Goal: Task Accomplishment & Management: Manage account settings

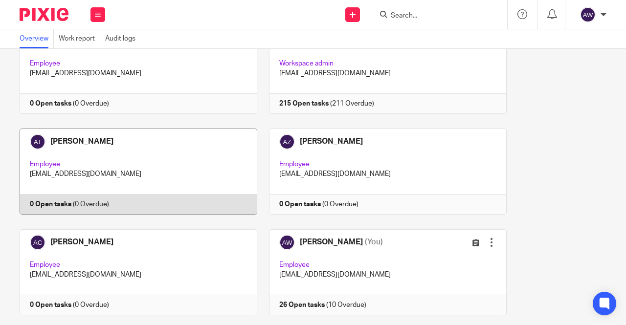
scroll to position [147, 0]
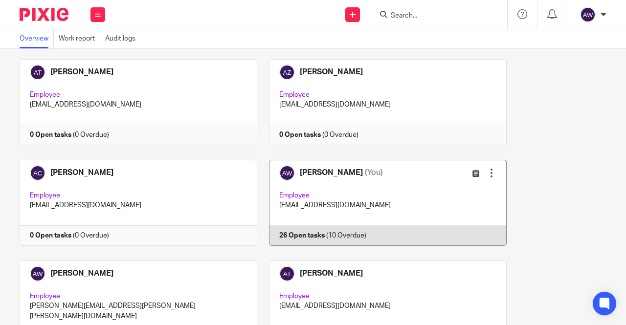
click at [361, 209] on link at bounding box center [382, 203] width 250 height 86
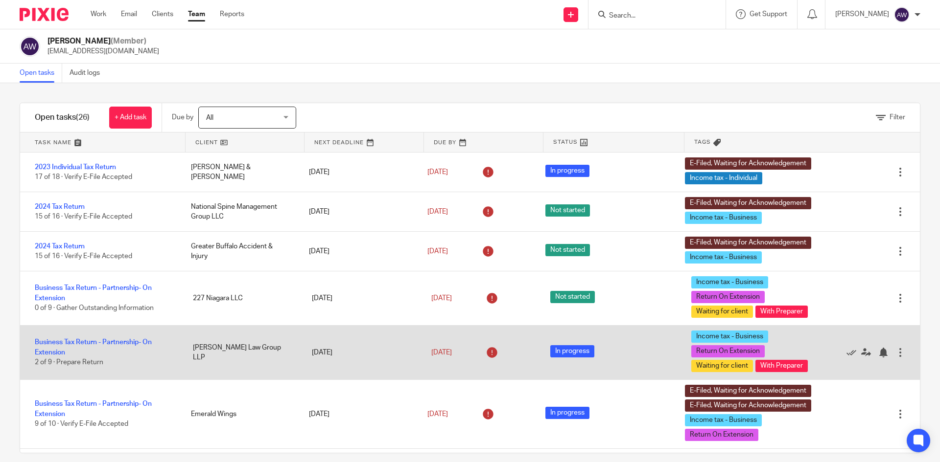
scroll to position [49, 0]
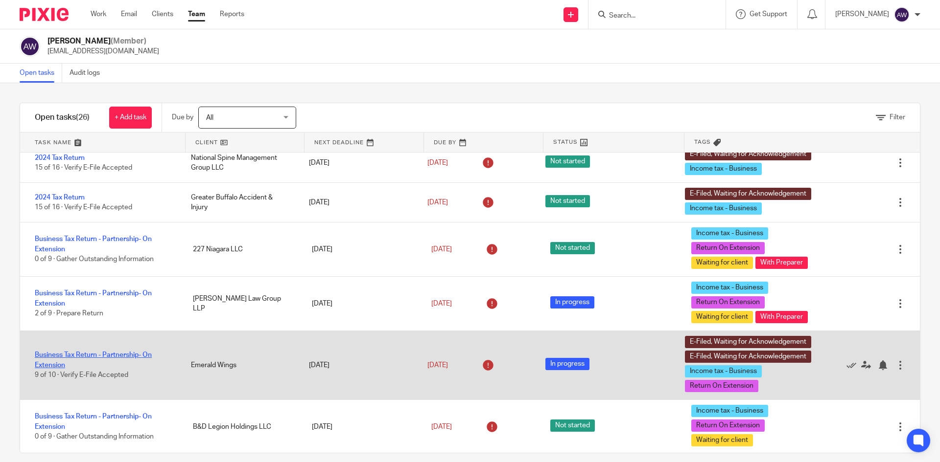
click at [91, 325] on link "Business Tax Return - Partnership- On Extension" at bounding box center [93, 360] width 117 height 17
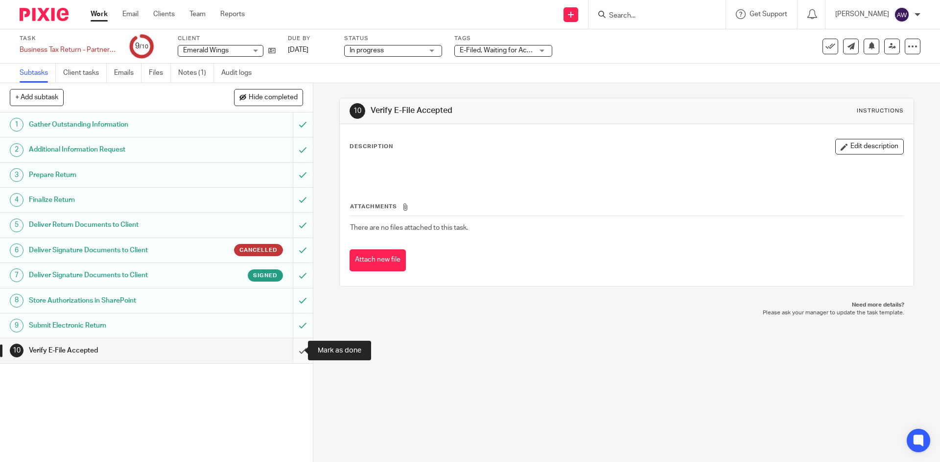
click at [289, 351] on input "submit" at bounding box center [156, 351] width 313 height 24
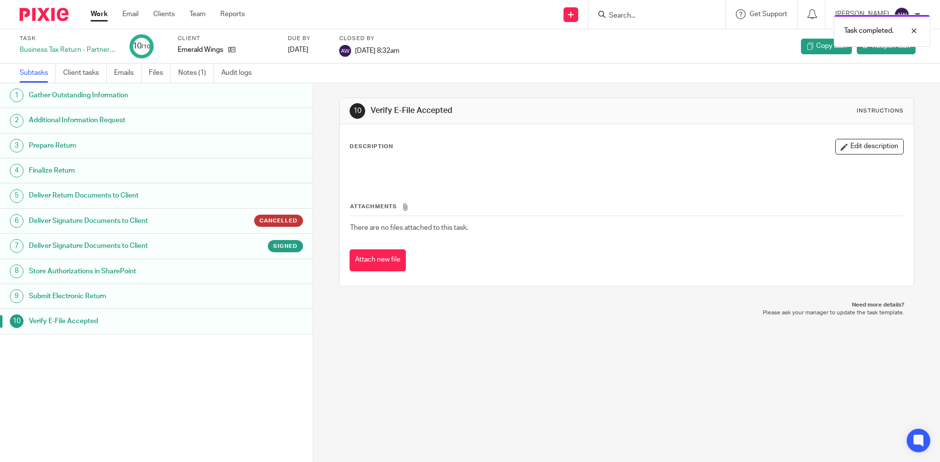
click at [107, 12] on link "Work" at bounding box center [99, 14] width 17 height 10
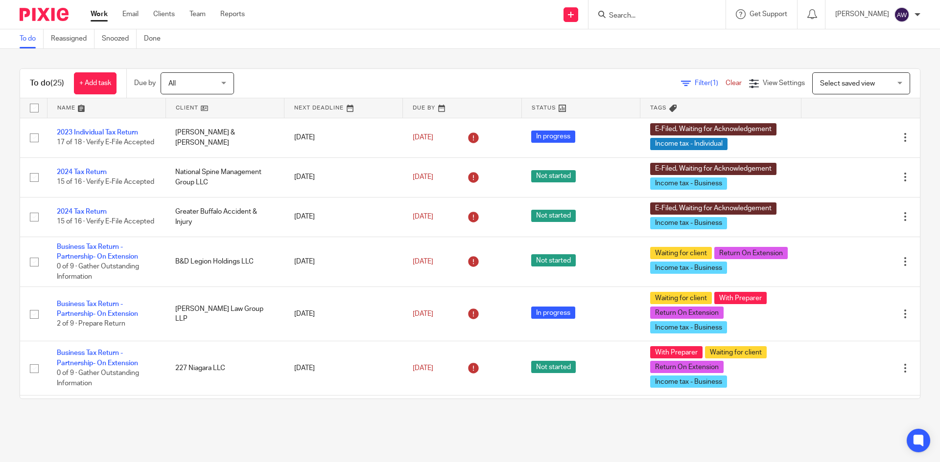
click at [634, 12] on input "Search" at bounding box center [652, 16] width 88 height 9
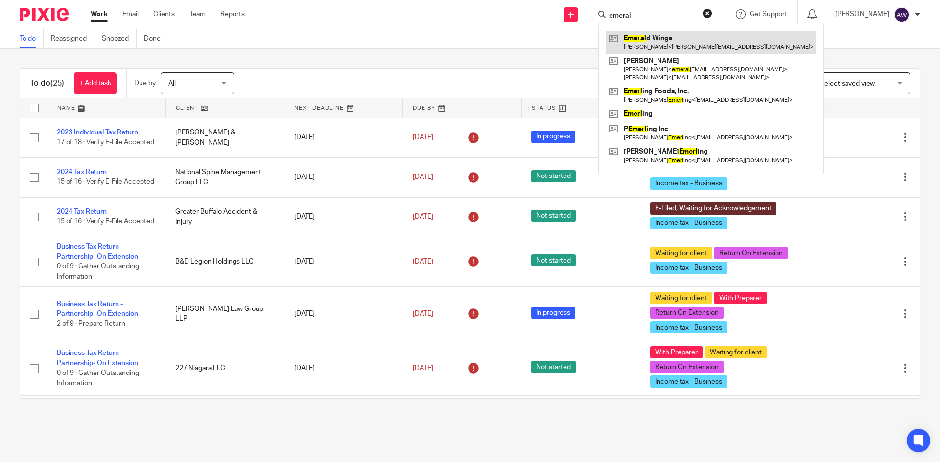
type input "emeral"
click at [700, 47] on link at bounding box center [711, 42] width 210 height 23
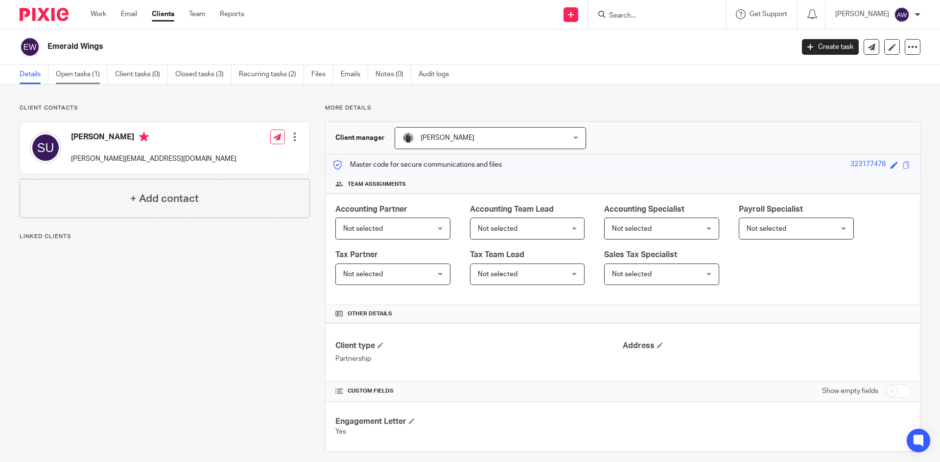
click at [96, 70] on link "Open tasks (1)" at bounding box center [82, 74] width 52 height 19
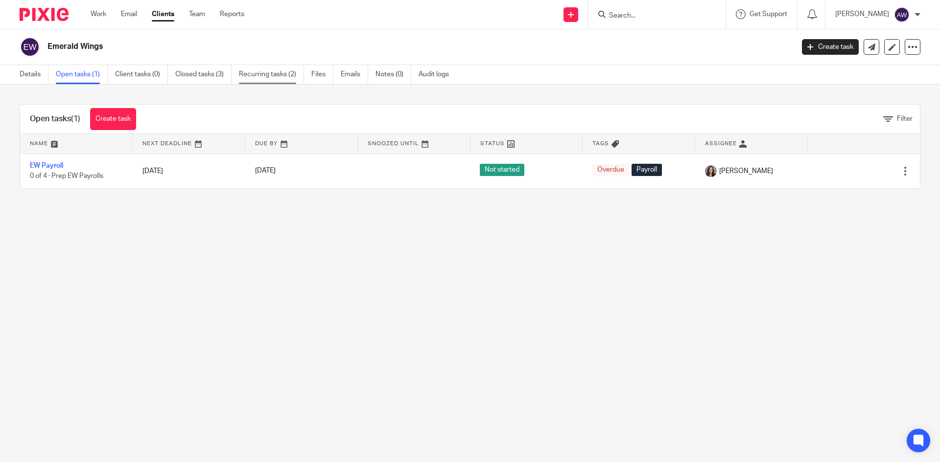
click at [249, 74] on link "Recurring tasks (2)" at bounding box center [271, 74] width 65 height 19
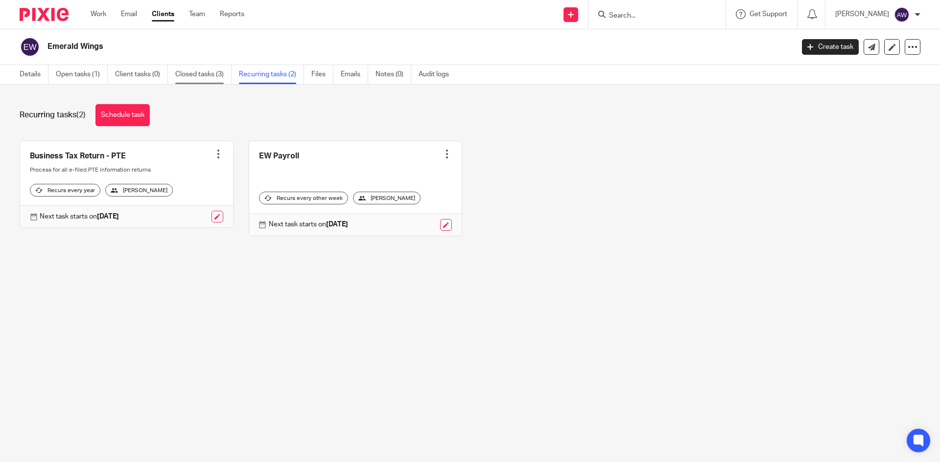
click at [201, 75] on link "Closed tasks (3)" at bounding box center [203, 74] width 56 height 19
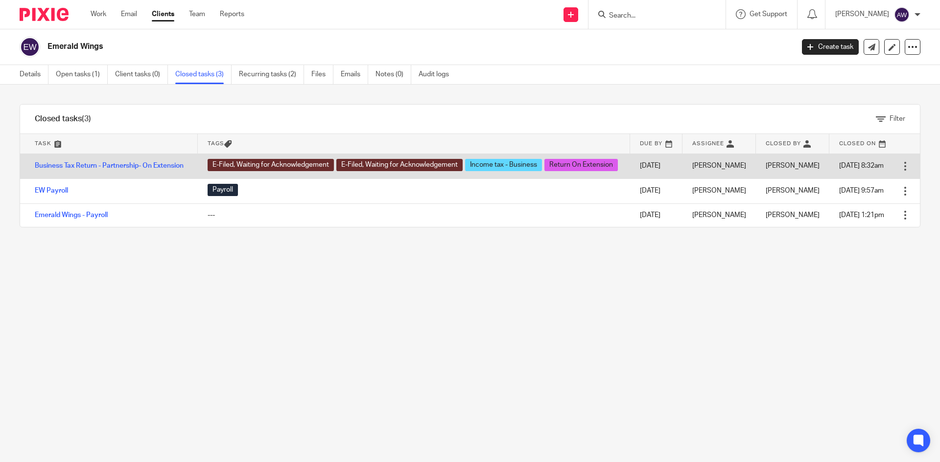
click at [900, 171] on div at bounding box center [905, 166] width 10 height 10
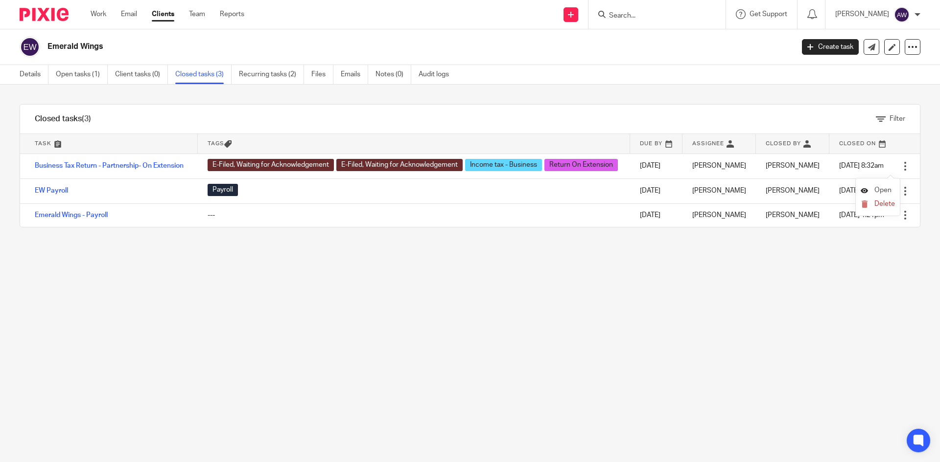
click at [873, 188] on link "Open" at bounding box center [875, 190] width 31 height 7
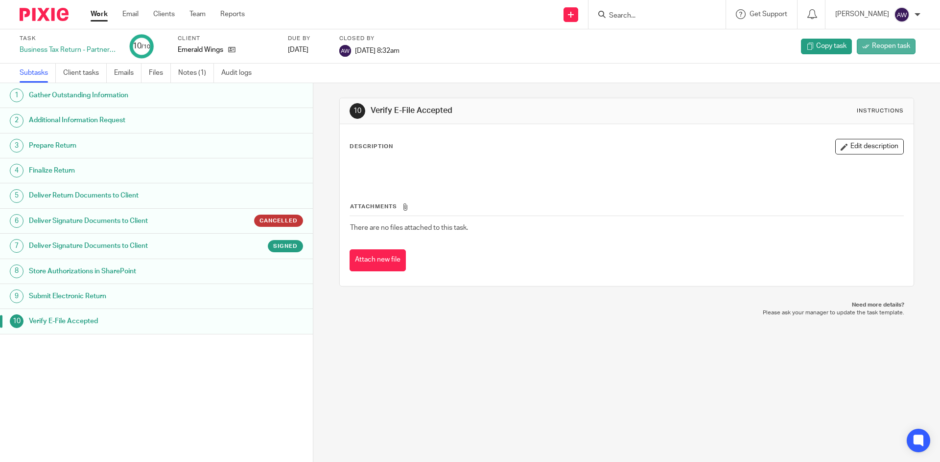
click at [889, 52] on link "Reopen task" at bounding box center [885, 47] width 59 height 16
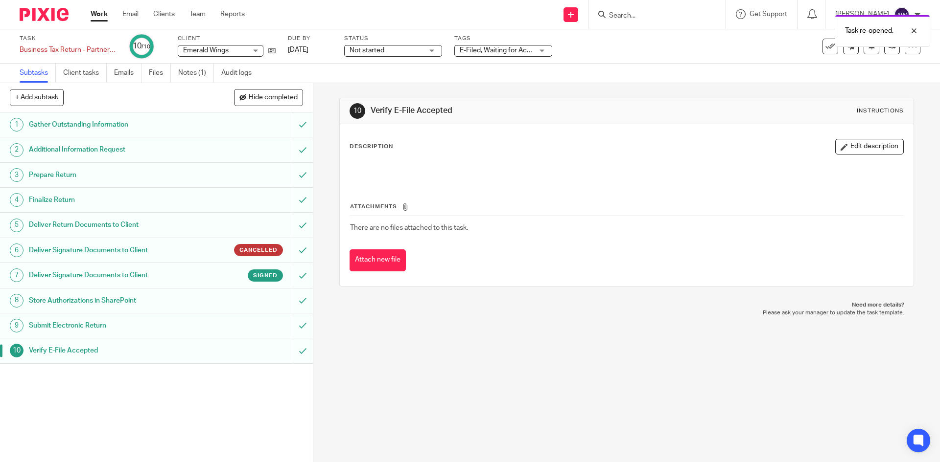
click at [94, 15] on link "Work" at bounding box center [99, 14] width 17 height 10
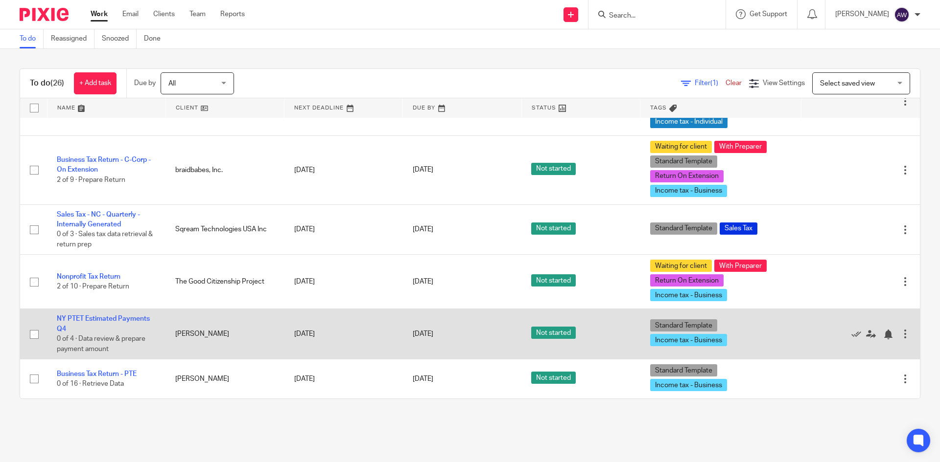
scroll to position [975, 0]
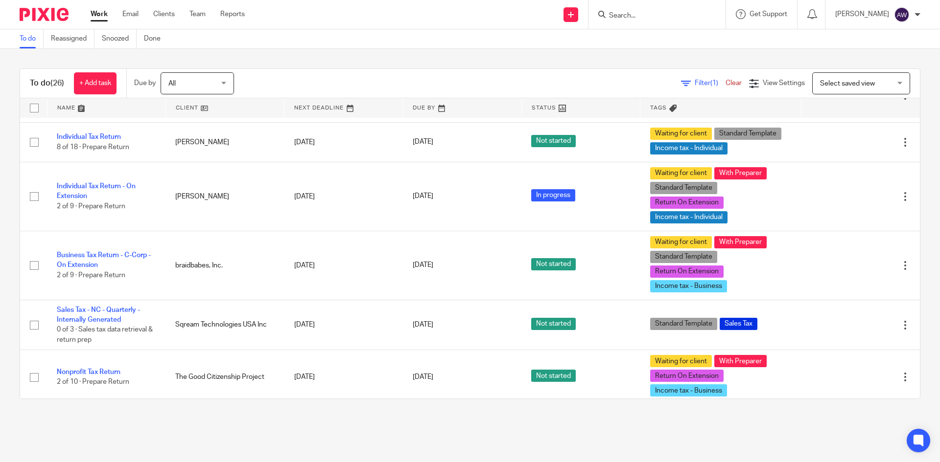
click at [188, 89] on span "All" at bounding box center [194, 83] width 52 height 21
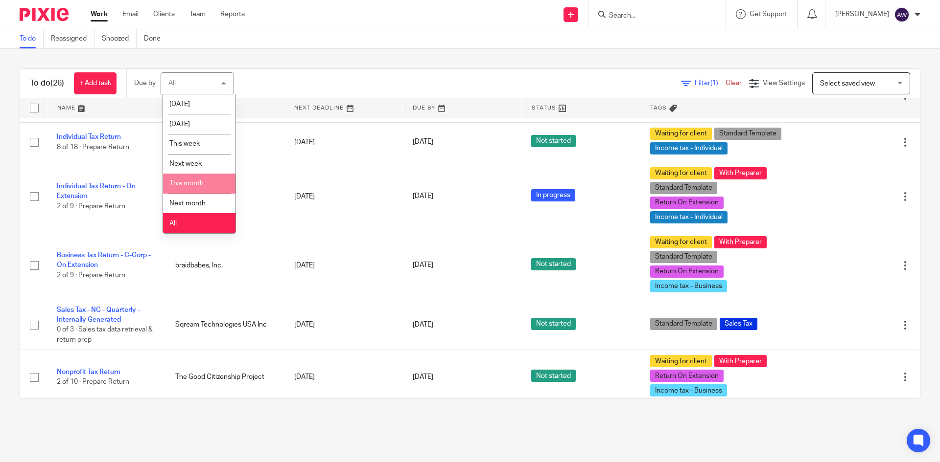
click at [205, 186] on li "This month" at bounding box center [199, 184] width 72 height 20
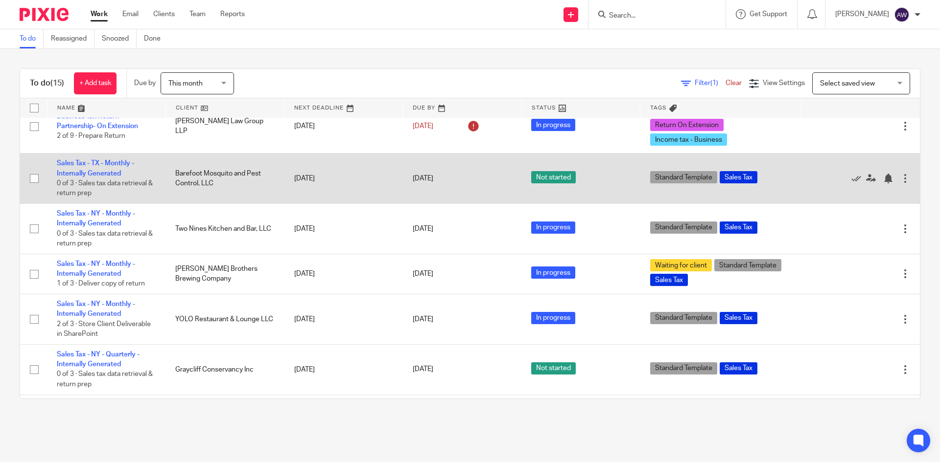
scroll to position [468, 0]
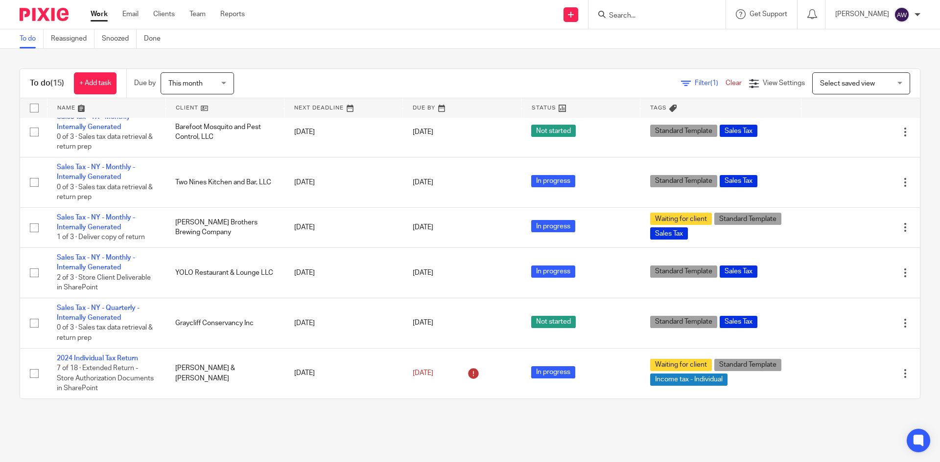
click at [223, 90] on div "This month This month" at bounding box center [197, 83] width 73 height 22
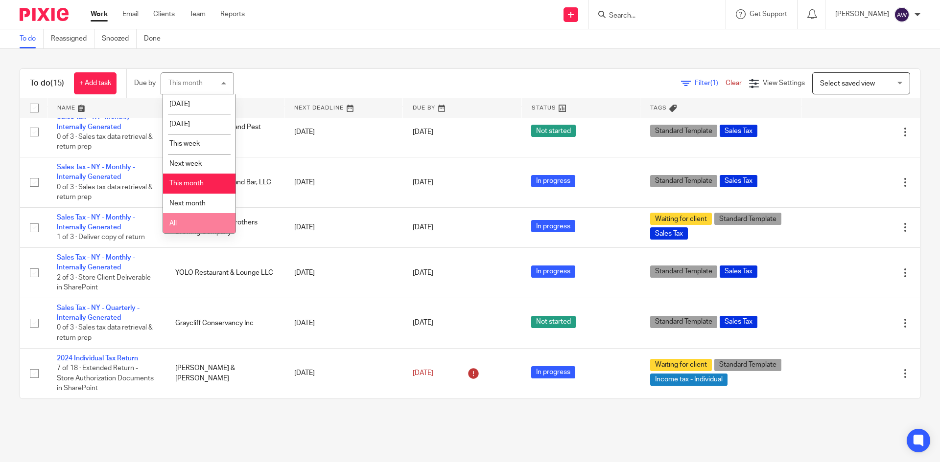
click at [191, 223] on li "All" at bounding box center [199, 223] width 72 height 20
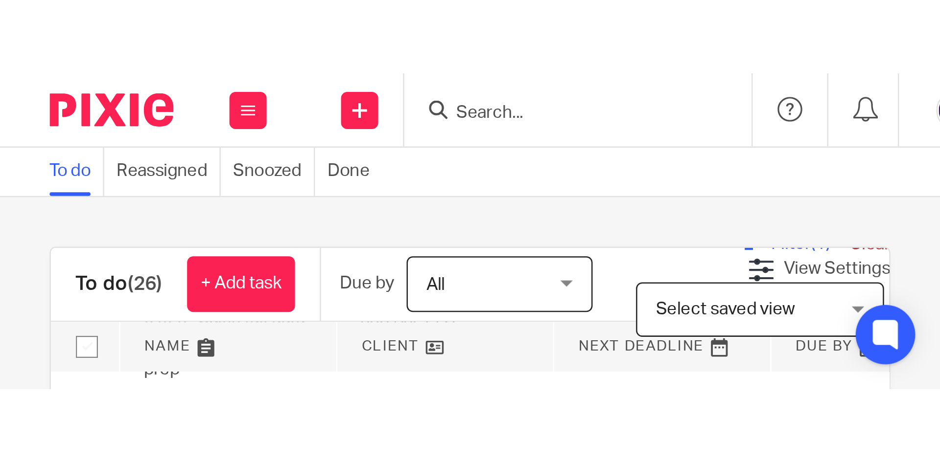
scroll to position [783, 0]
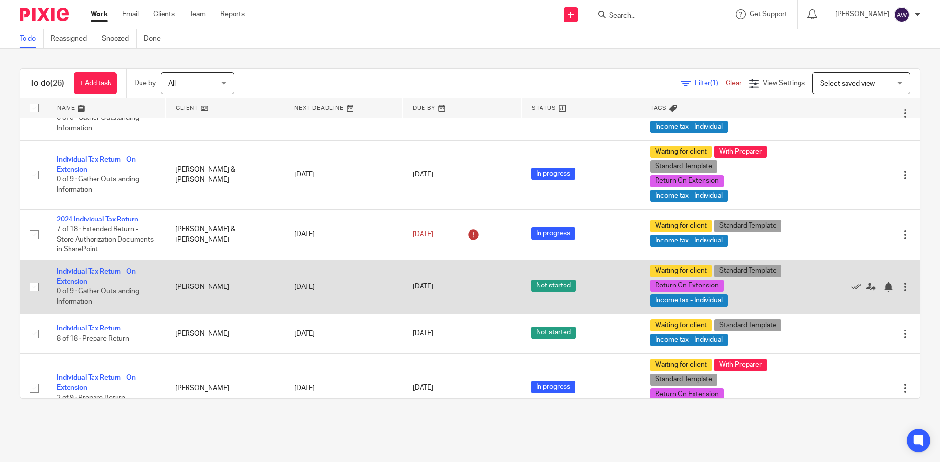
click at [109, 270] on td "Individual Tax Return - On Extension 0 of 9 · Gather Outstanding Information" at bounding box center [106, 287] width 118 height 54
click at [107, 272] on link "Individual Tax Return - On Extension" at bounding box center [96, 277] width 79 height 17
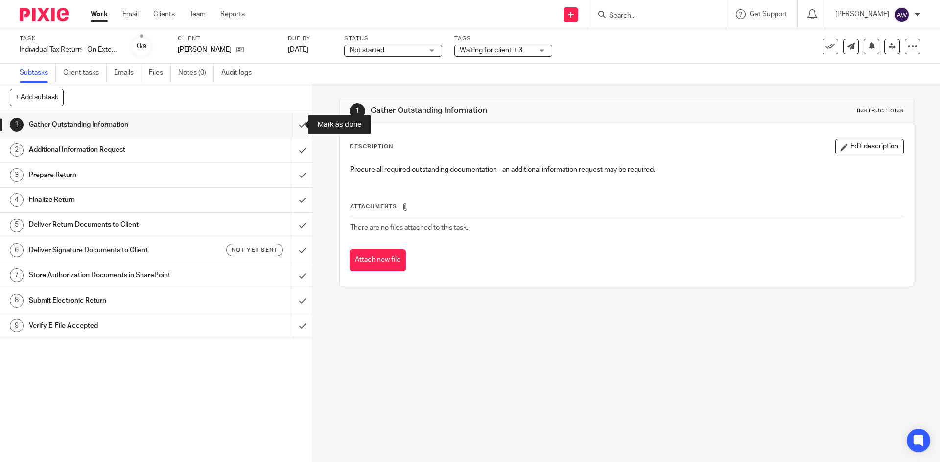
click at [298, 127] on input "submit" at bounding box center [156, 125] width 313 height 24
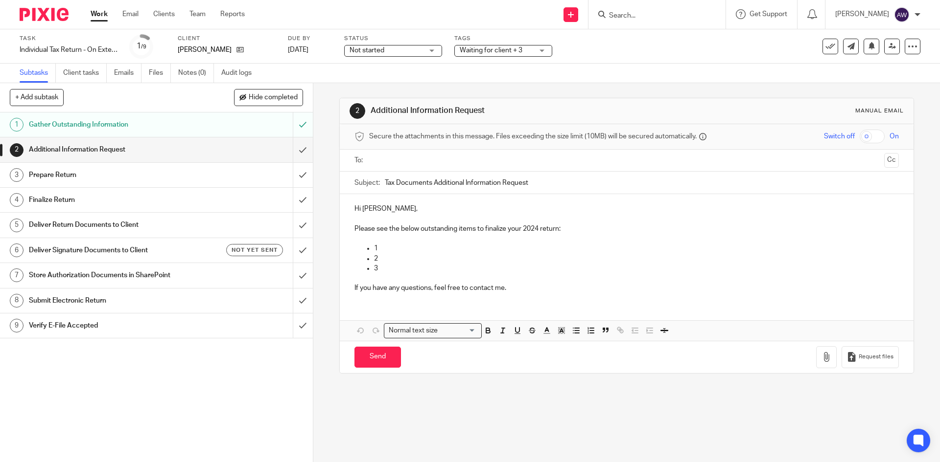
click at [370, 56] on div "Not started Not started" at bounding box center [393, 51] width 98 height 12
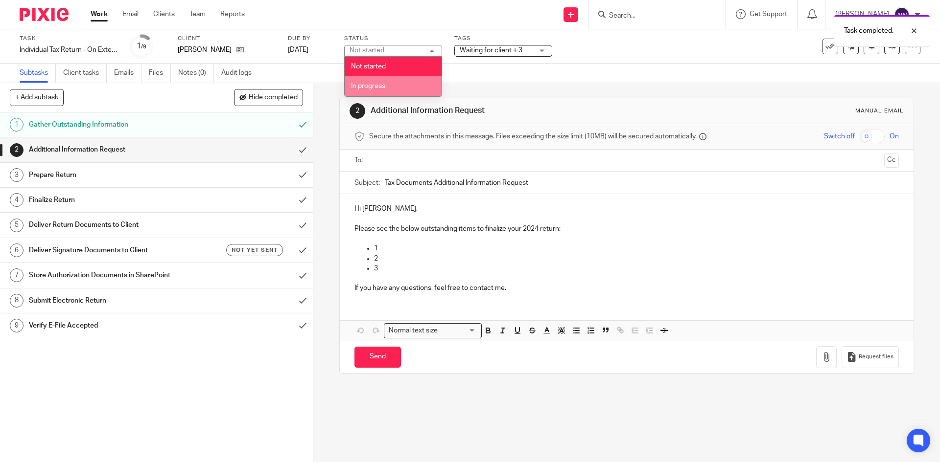
click at [359, 82] on li "In progress" at bounding box center [393, 86] width 97 height 20
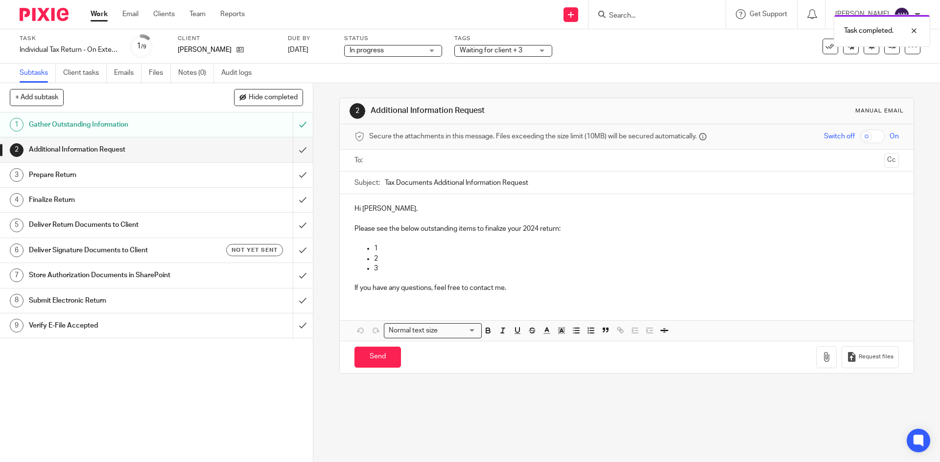
click at [433, 65] on div "Subtasks Client tasks Emails Files Notes (0) Audit logs" at bounding box center [470, 74] width 940 height 20
click at [190, 69] on link "Notes (0)" at bounding box center [196, 73] width 36 height 19
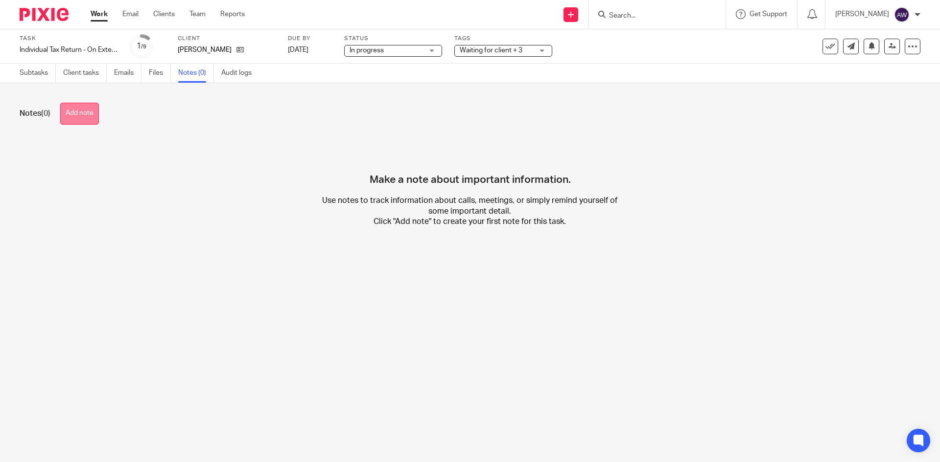
click at [86, 111] on button "Add note" at bounding box center [79, 114] width 39 height 22
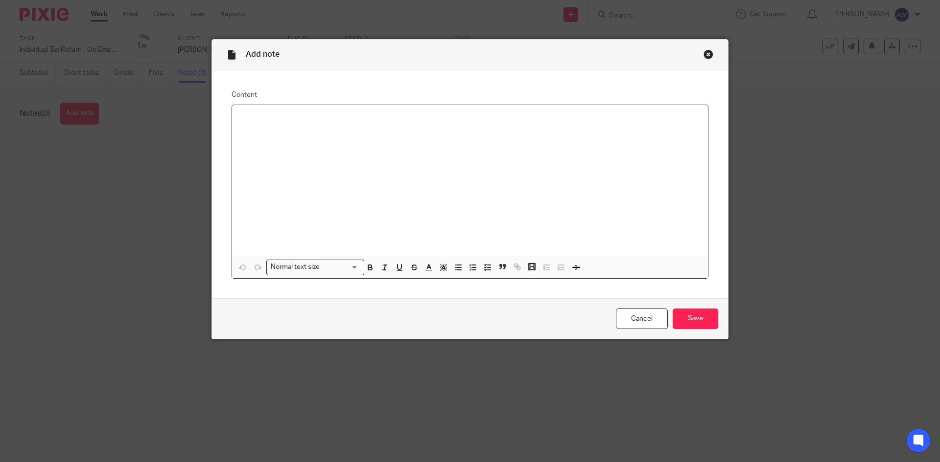
click at [339, 133] on div at bounding box center [470, 181] width 476 height 152
click at [267, 142] on p at bounding box center [479, 138] width 440 height 10
click at [376, 138] on p "Rental Income & Expenses ([PERSON_NAME] & [US_STATE])" at bounding box center [479, 138] width 440 height 10
click at [339, 141] on p "Rental Income & Expenses ([PERSON_NAME] & 2161 [US_STATE])" at bounding box center [479, 138] width 440 height 10
click at [340, 135] on p "Rental Income & Expenses ([PERSON_NAME] & 2161 [US_STATE])" at bounding box center [479, 138] width 440 height 10
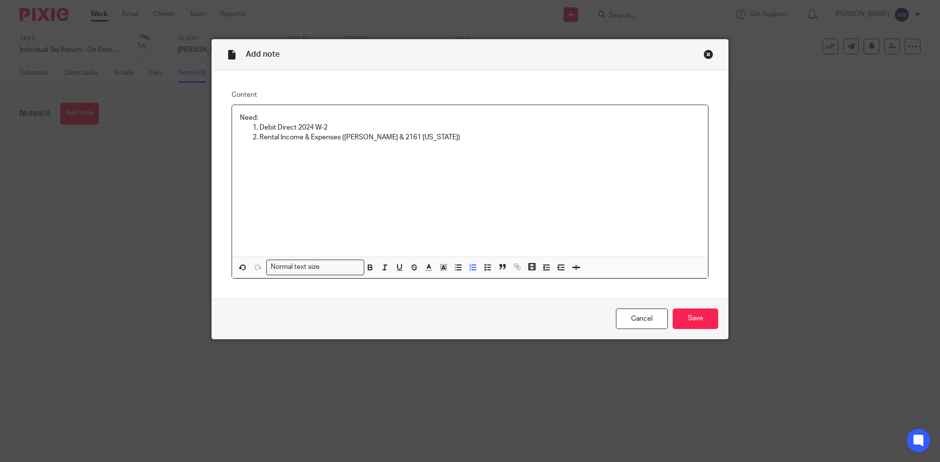
click at [342, 138] on p "Rental Income & Expenses ([PERSON_NAME] & 2161 [US_STATE])" at bounding box center [479, 138] width 440 height 10
click at [460, 136] on p "Rental Income & Expenses ([STREET_ADDRESS][PERSON_NAME][US_STATE])" at bounding box center [479, 138] width 440 height 10
click at [458, 133] on p "Rental Income & Expenses ([STREET_ADDRESS][PERSON_NAME][US_STATE])" at bounding box center [479, 138] width 440 height 10
click at [362, 149] on p "K-1 Proshares Ultra VIX Short" at bounding box center [479, 148] width 440 height 10
click at [269, 153] on p "K-1" at bounding box center [479, 158] width 440 height 10
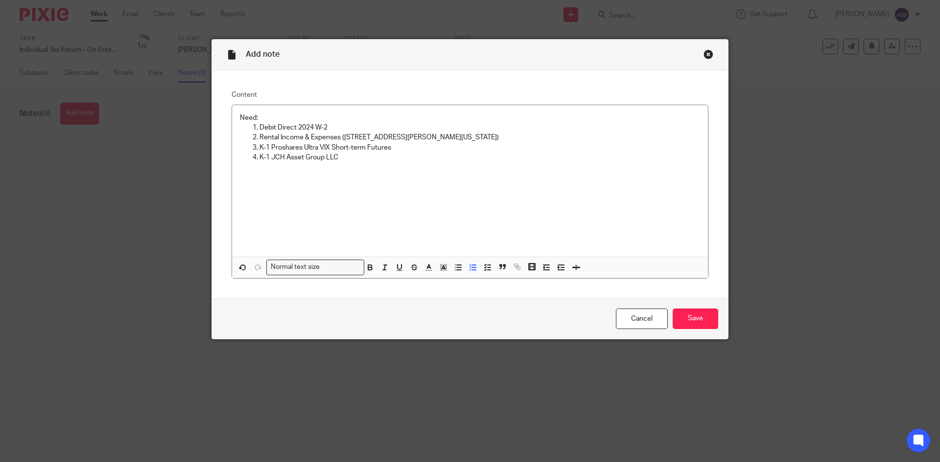
click at [358, 156] on p "K-1 JCH Asset Group LLC" at bounding box center [479, 158] width 440 height 10
click at [711, 322] on input "Save" at bounding box center [695, 319] width 46 height 21
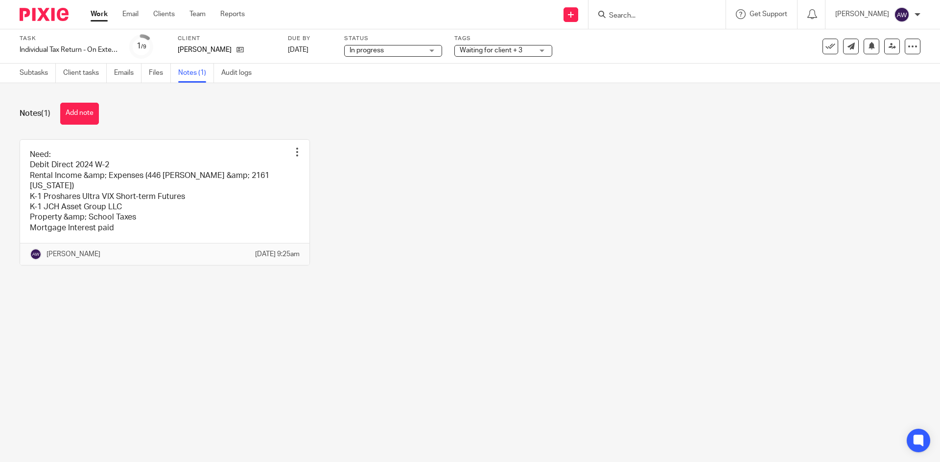
click at [98, 15] on link "Work" at bounding box center [99, 14] width 17 height 10
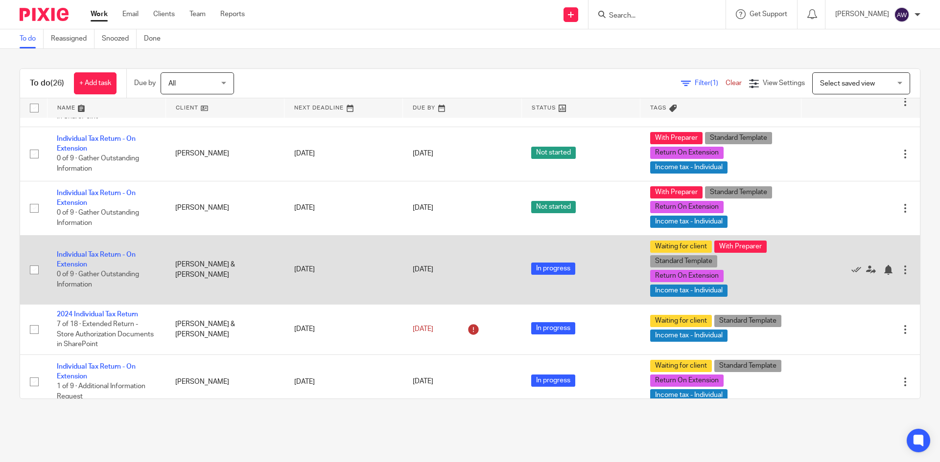
scroll to position [832, 0]
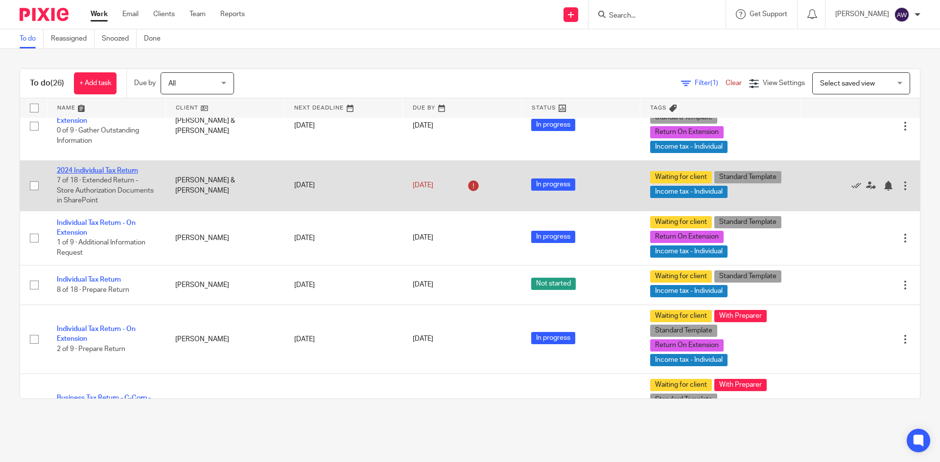
click at [112, 173] on link "2024 Individual Tax Return" at bounding box center [97, 170] width 81 height 7
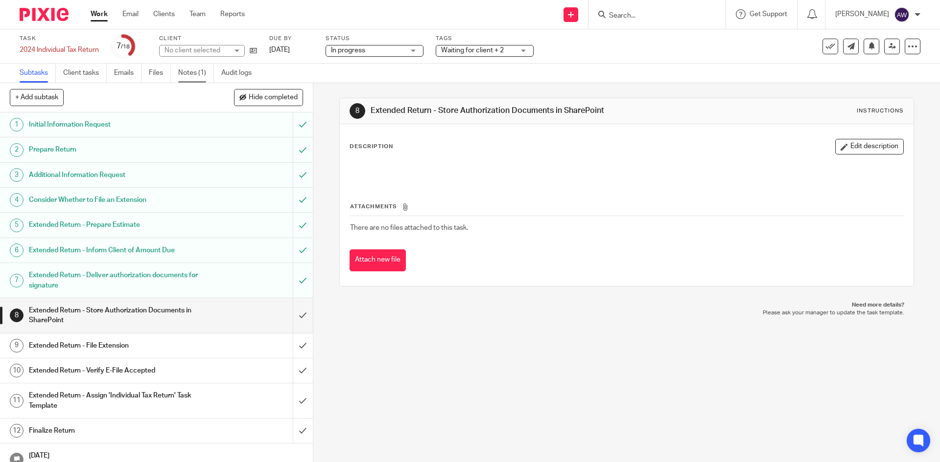
click at [199, 71] on link "Notes (1)" at bounding box center [196, 73] width 36 height 19
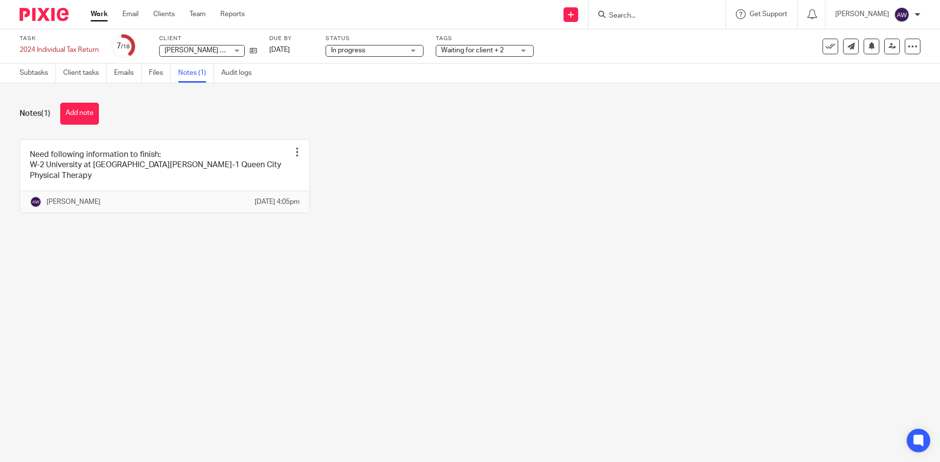
click at [97, 10] on link "Work" at bounding box center [99, 14] width 17 height 10
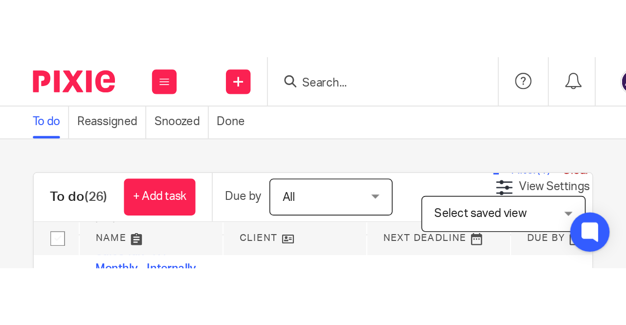
scroll to position [734, 0]
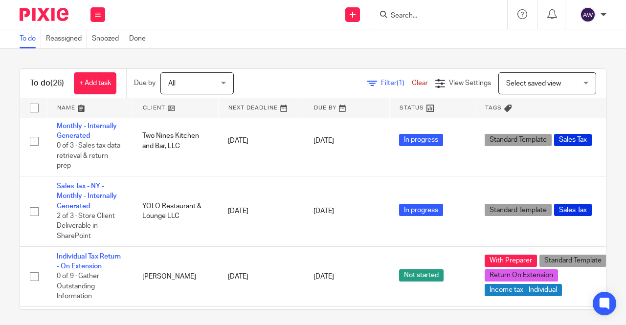
click at [2, 33] on div "To do Reassigned Snoozed Done" at bounding box center [82, 38] width 165 height 19
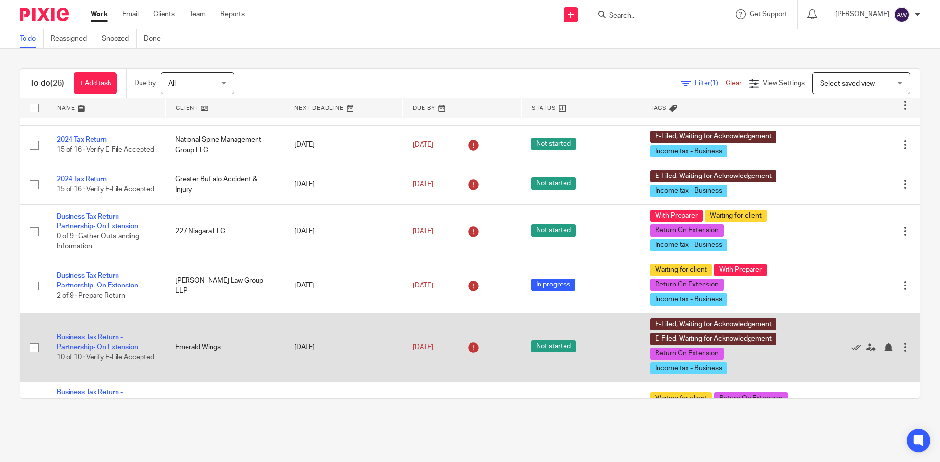
scroll to position [49, 0]
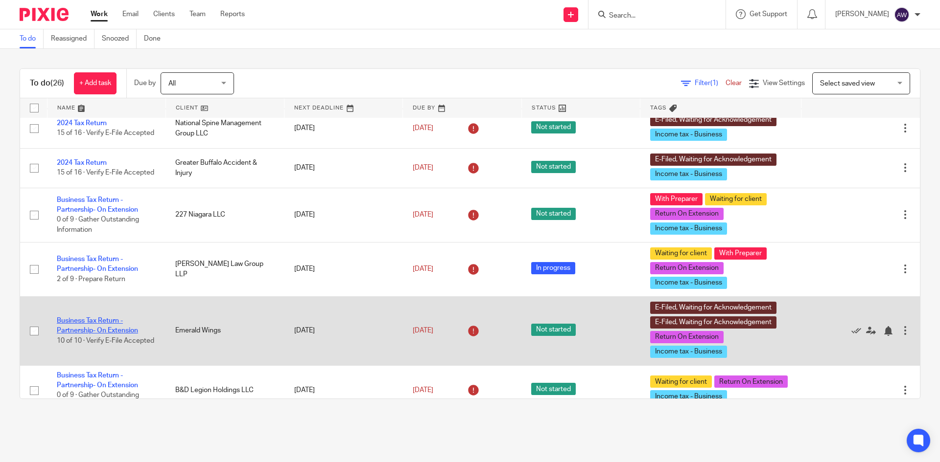
click at [83, 322] on link "Business Tax Return - Partnership- On Extension" at bounding box center [97, 326] width 81 height 17
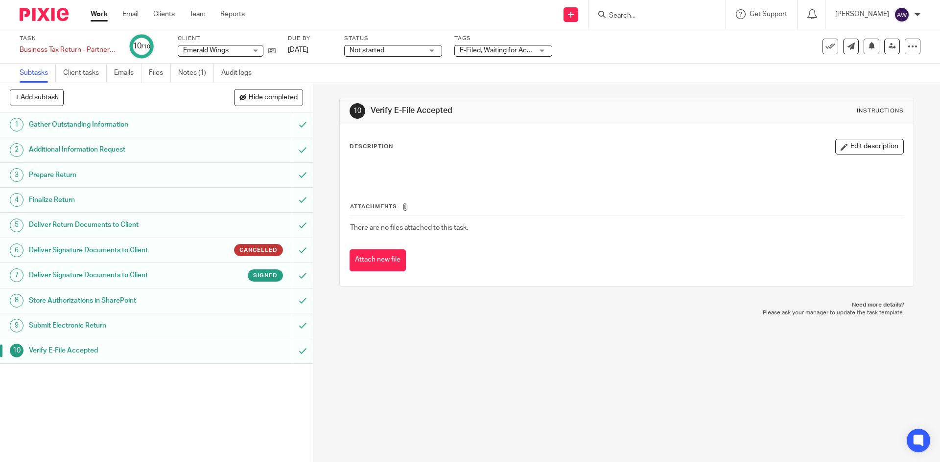
click at [913, 41] on div "Task Business Tax Return - Partnership- On Extension Save Business Tax Return -…" at bounding box center [470, 46] width 940 height 34
click at [911, 43] on div at bounding box center [912, 47] width 16 height 16
click at [892, 81] on li "Advanced task editor" at bounding box center [867, 86] width 78 height 14
click at [869, 82] on link "Advanced task editor" at bounding box center [874, 85] width 65 height 7
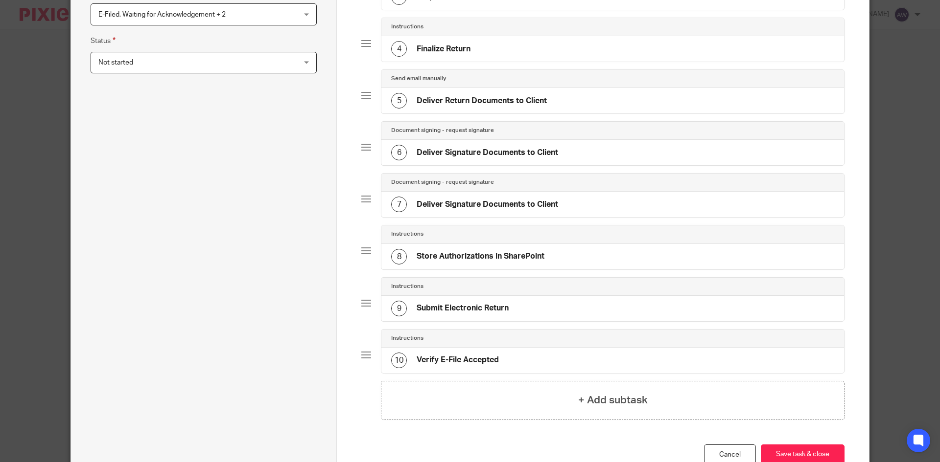
scroll to position [319, 0]
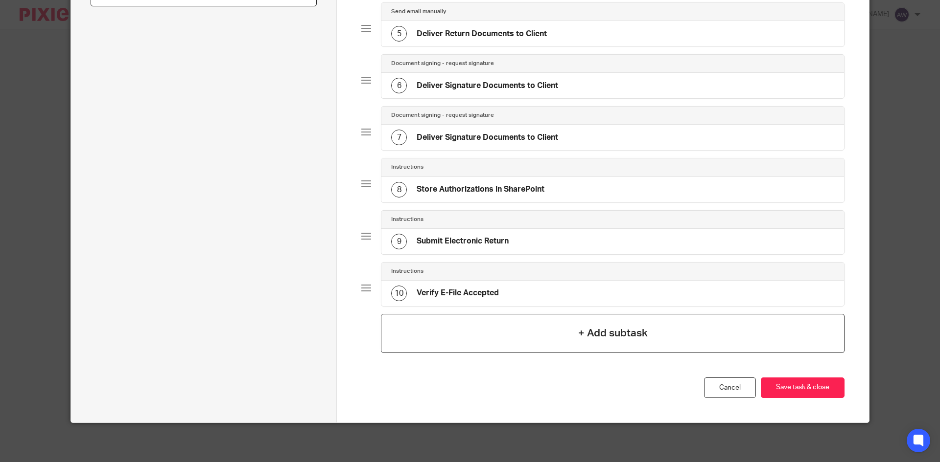
click at [588, 338] on h4 "+ Add subtask" at bounding box center [612, 333] width 69 height 15
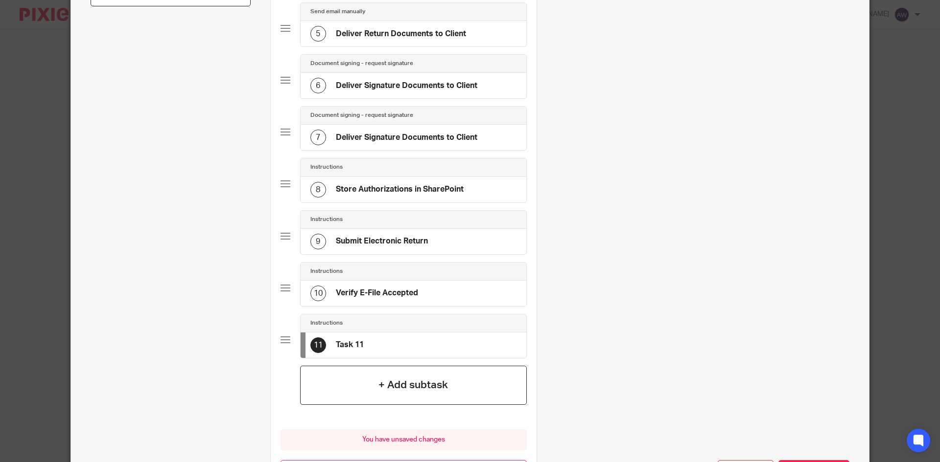
scroll to position [0, 0]
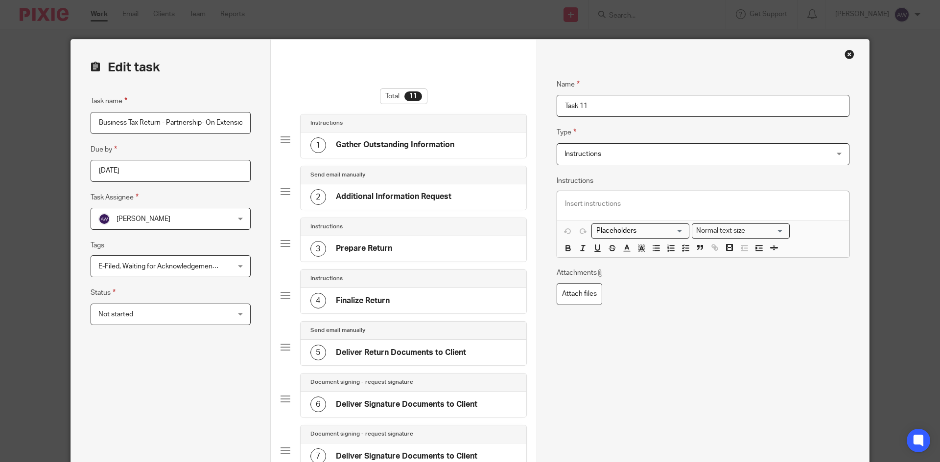
click at [599, 156] on span "Instructions" at bounding box center [678, 154] width 228 height 21
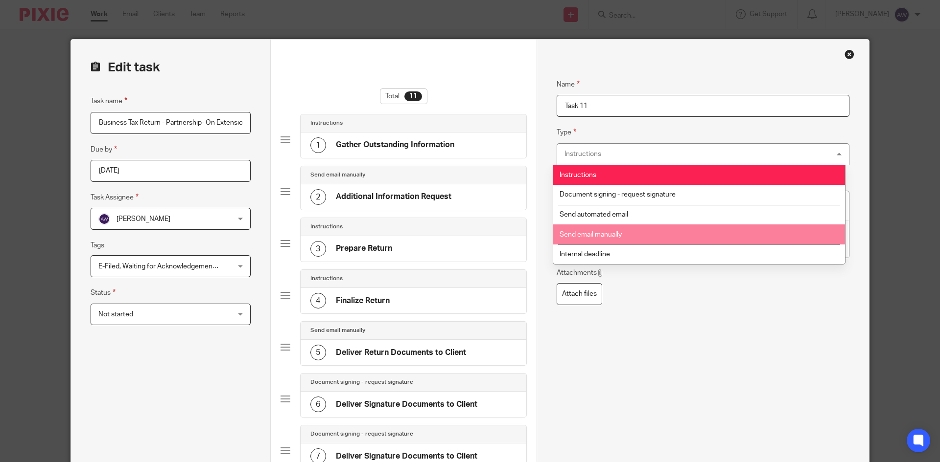
click at [612, 229] on li "Send email manually" at bounding box center [699, 235] width 292 height 20
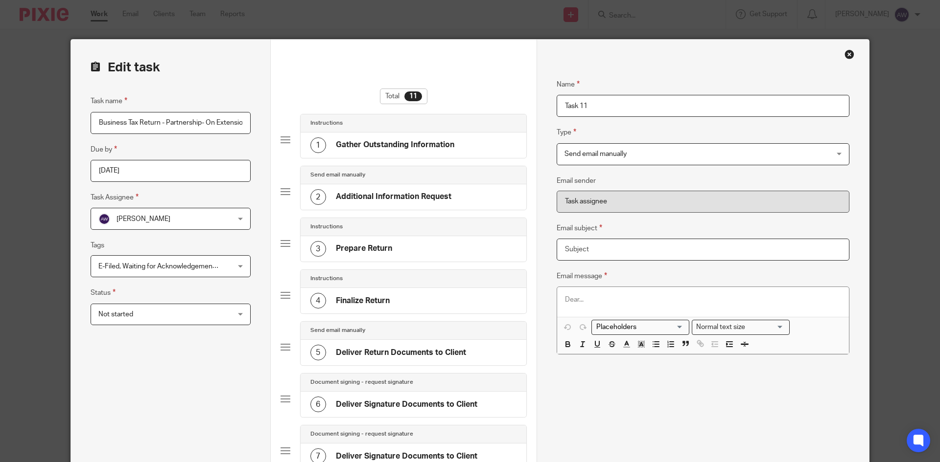
click at [592, 251] on input "Email subject" at bounding box center [702, 250] width 293 height 22
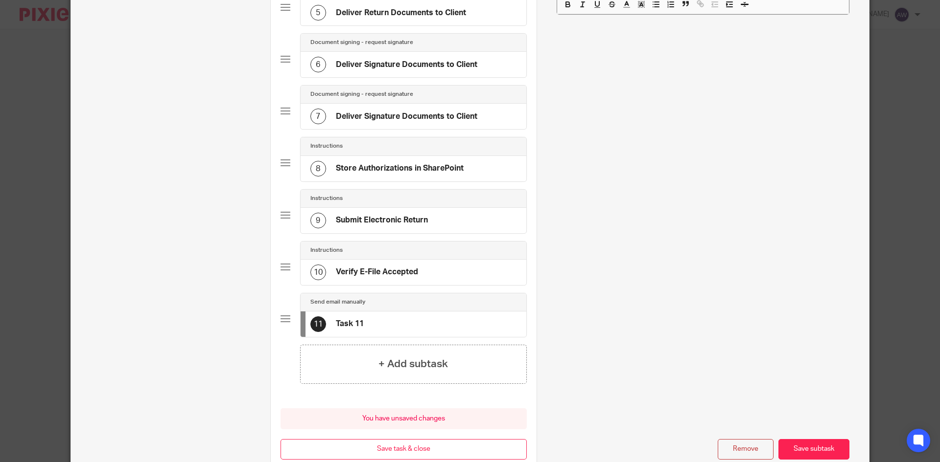
scroll to position [343, 0]
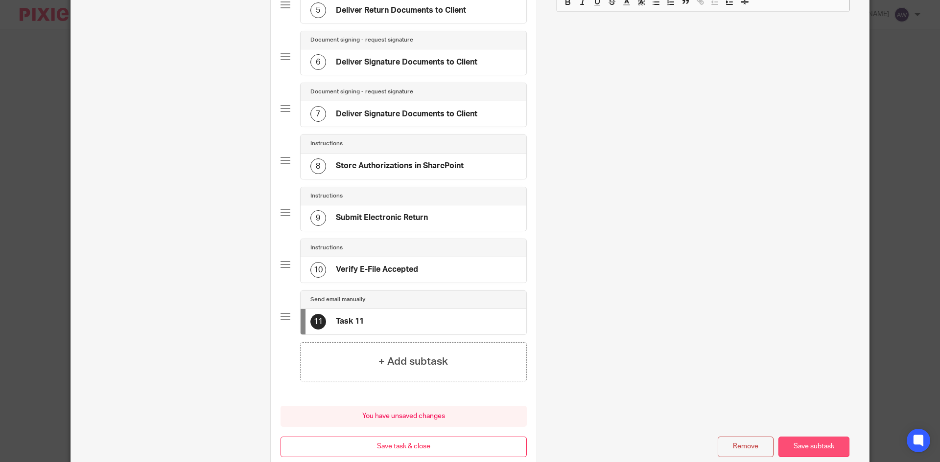
type input "Texas Return"
click at [797, 443] on button "Save subtask" at bounding box center [813, 447] width 71 height 21
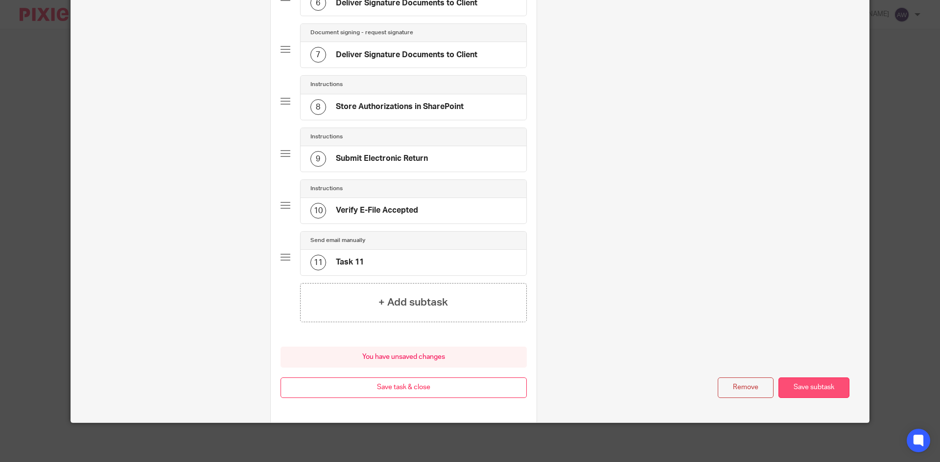
click at [805, 391] on button "Save subtask" at bounding box center [813, 388] width 71 height 21
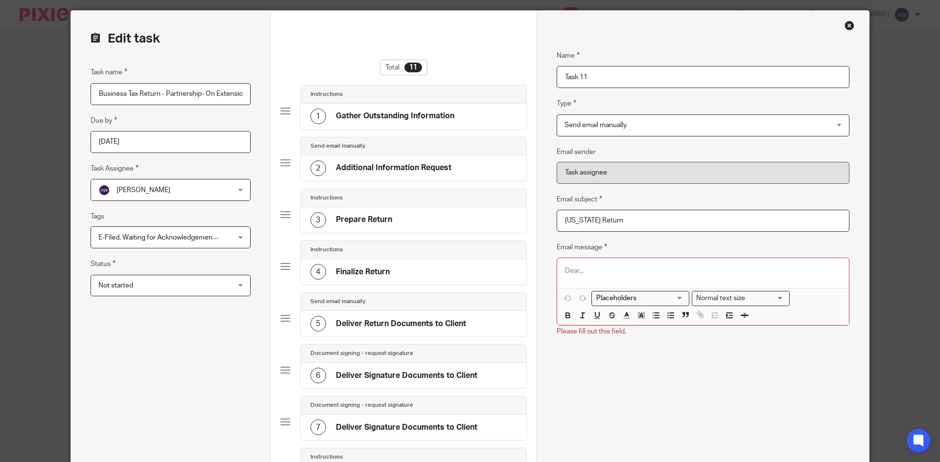
scroll to position [10, 0]
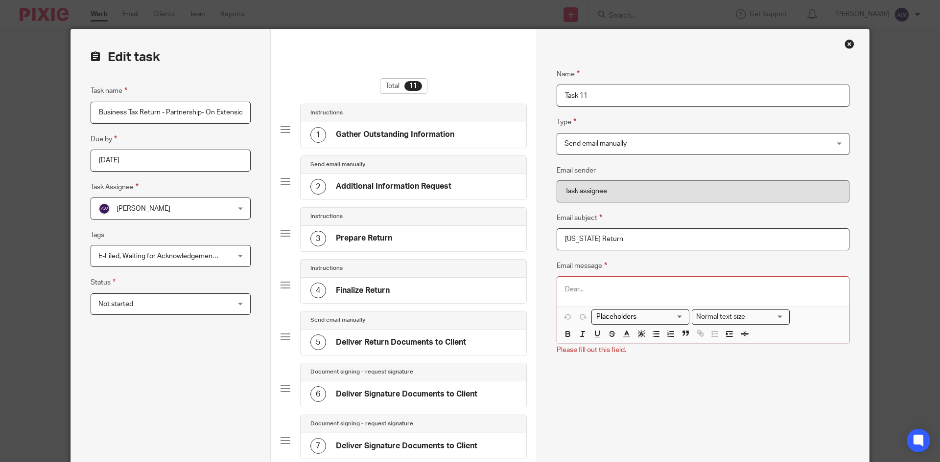
click at [639, 283] on div at bounding box center [703, 291] width 292 height 29
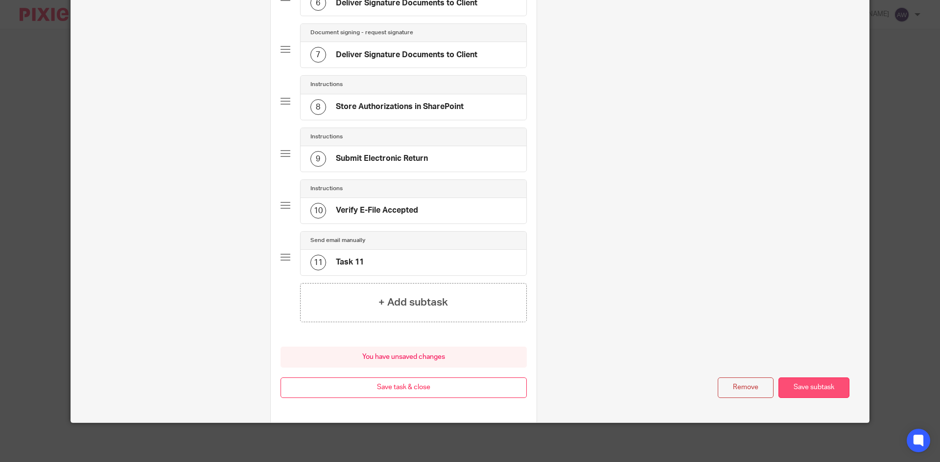
click at [808, 379] on button "Save subtask" at bounding box center [813, 388] width 71 height 21
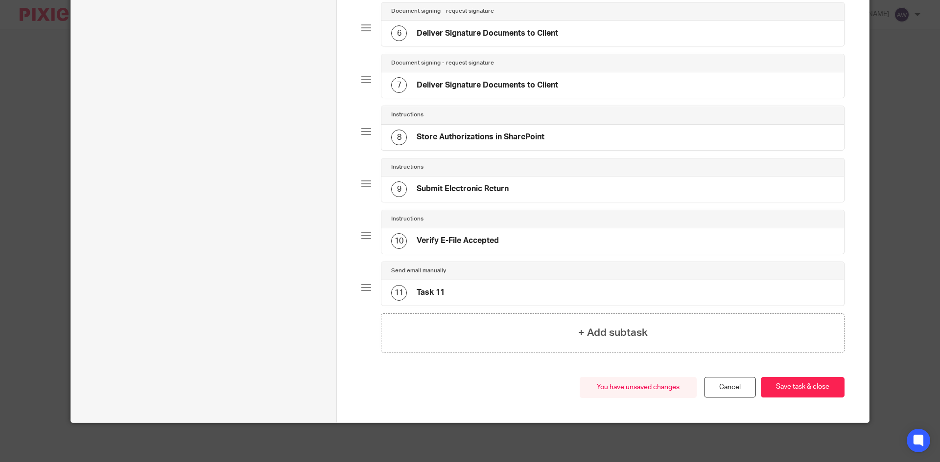
scroll to position [371, 0]
click at [806, 386] on button "Save task & close" at bounding box center [802, 387] width 84 height 21
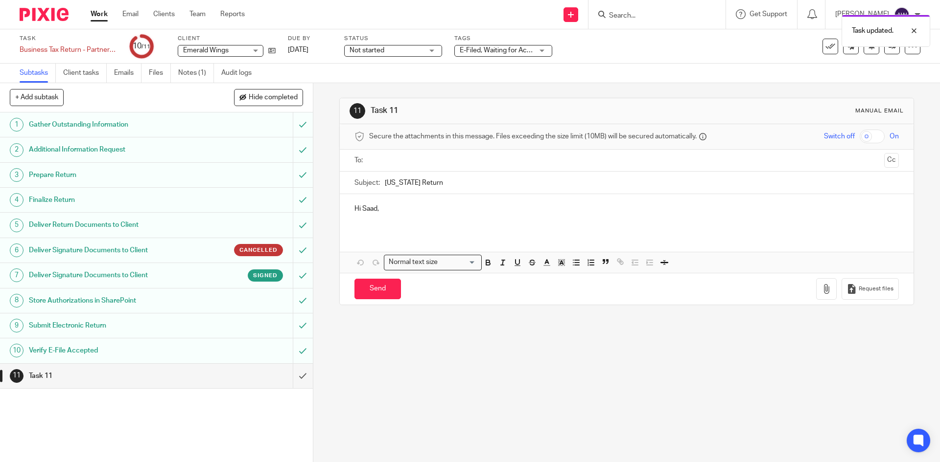
click at [412, 160] on input "text" at bounding box center [625, 160] width 507 height 11
click at [859, 138] on input "checkbox" at bounding box center [871, 137] width 25 height 14
checkbox input "true"
click at [884, 162] on button "Cc" at bounding box center [891, 161] width 15 height 15
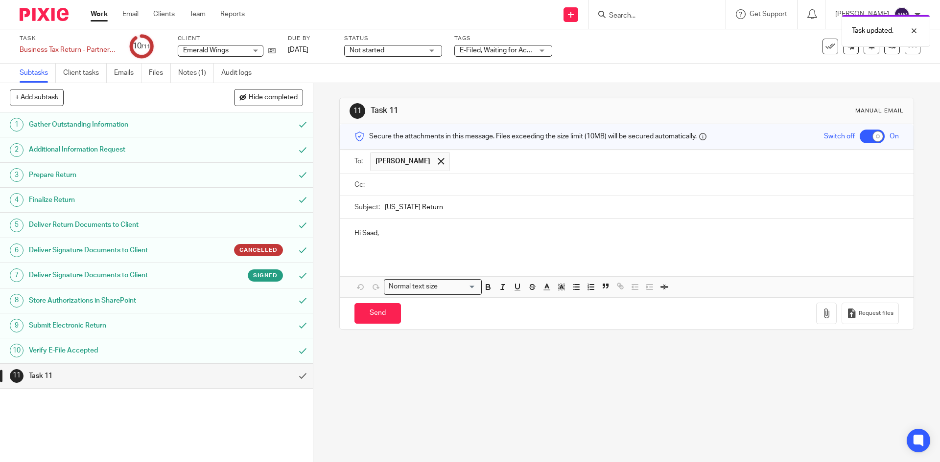
click at [412, 191] on ul at bounding box center [634, 185] width 528 height 16
click at [411, 187] on input "text" at bounding box center [633, 185] width 522 height 11
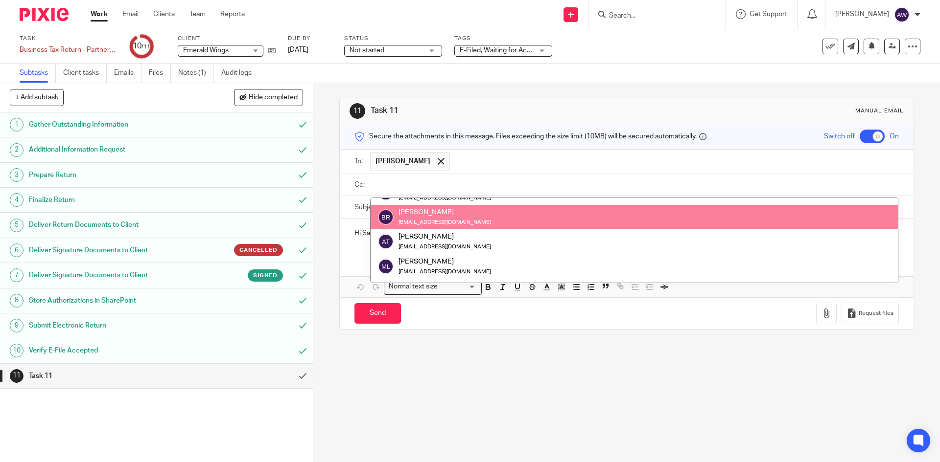
scroll to position [122, 0]
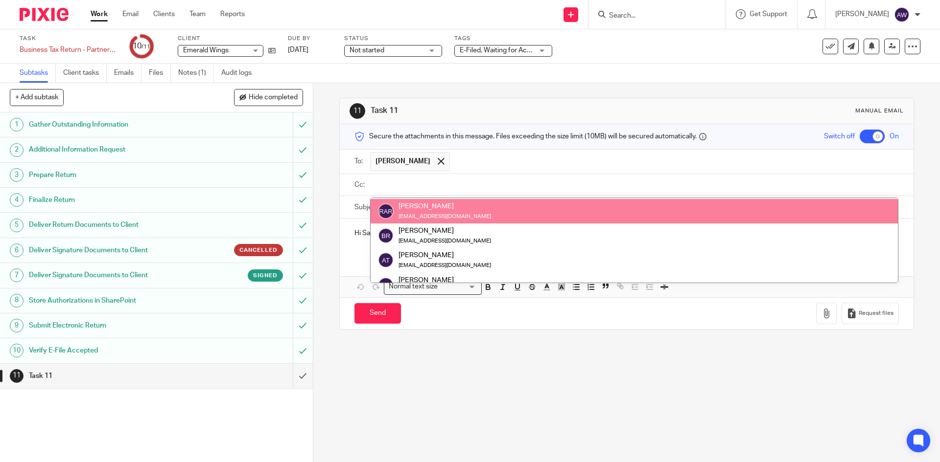
click at [389, 187] on input "text" at bounding box center [633, 185] width 522 height 11
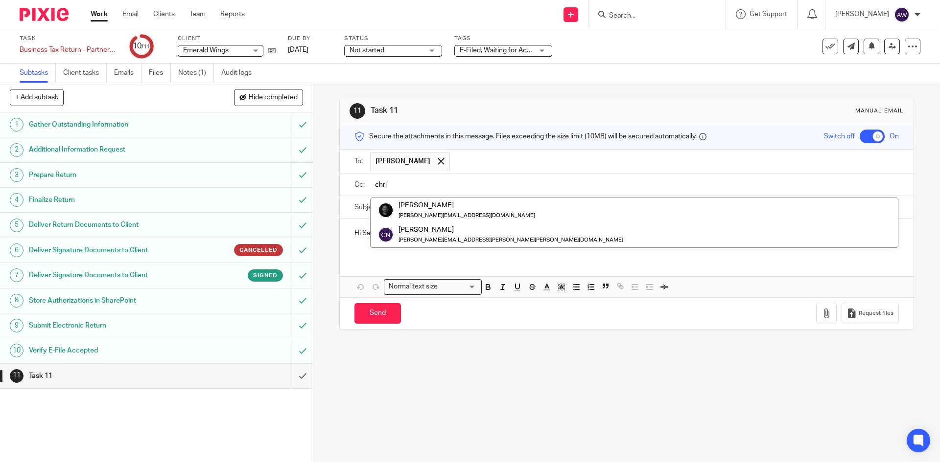
scroll to position [0, 0]
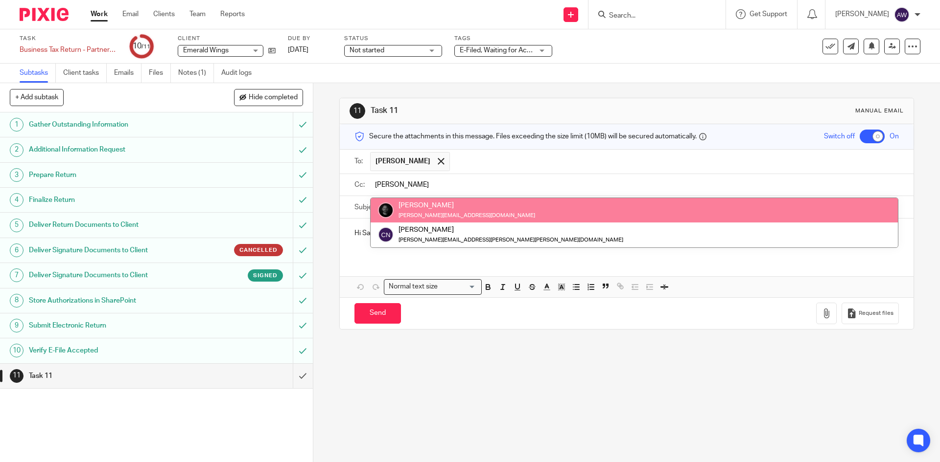
type input "chris"
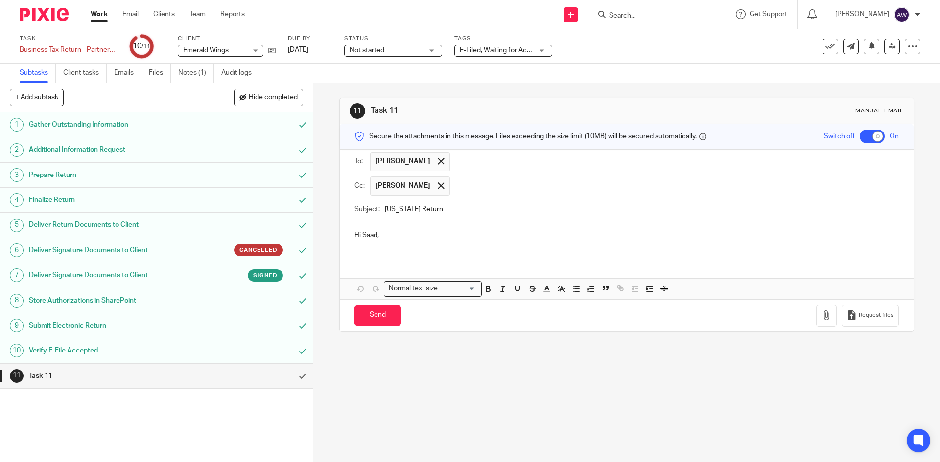
click at [385, 240] on p "Hi Saad," at bounding box center [626, 235] width 544 height 10
click at [451, 206] on input "Texas Return" at bounding box center [641, 210] width 513 height 22
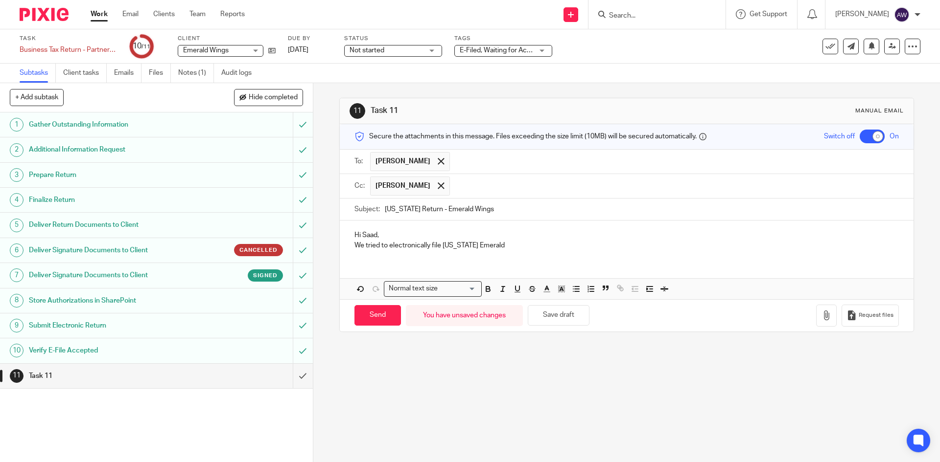
type input "Texas Return - Emerald Wings"
click at [493, 244] on p "We tried to electronically file Texas Emerald" at bounding box center [626, 246] width 544 height 10
click at [541, 247] on p "We tried to electronically file Texas Emerald but it was rejected. The return w…" at bounding box center [626, 246] width 544 height 10
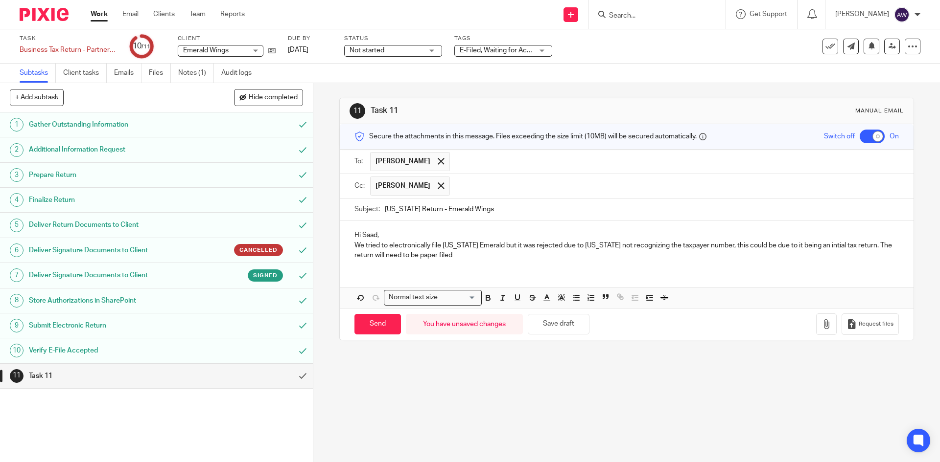
click at [493, 251] on p "We tried to electronically file Texas Emerald but it was rejected due to Texas …" at bounding box center [626, 251] width 544 height 20
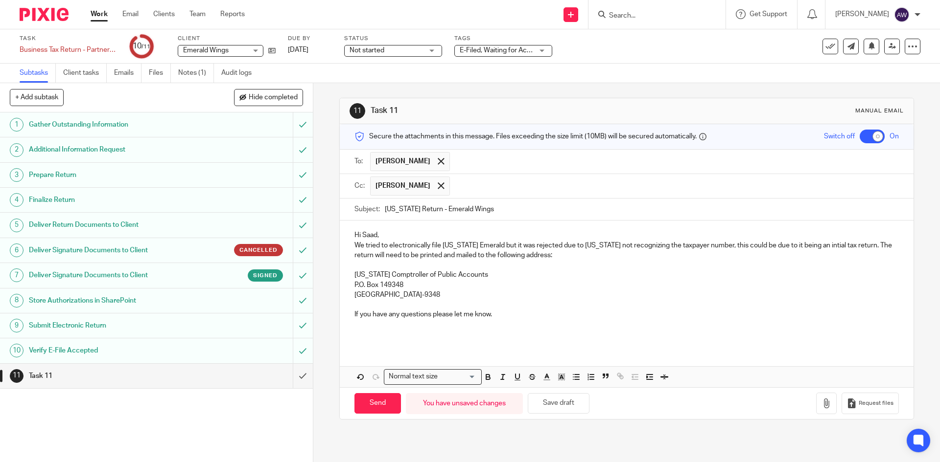
click at [369, 325] on p at bounding box center [626, 325] width 544 height 10
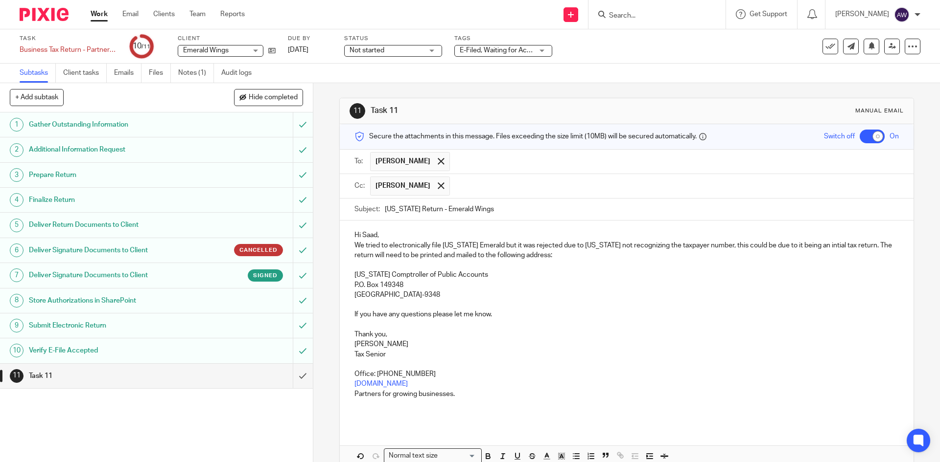
click at [563, 252] on p "We tried to electronically file Texas Emerald but it was rejected due to Texas …" at bounding box center [626, 251] width 544 height 20
click at [843, 244] on p "We tried to electronically file Texas Emerald but it was rejected due to Texas …" at bounding box center [626, 251] width 544 height 20
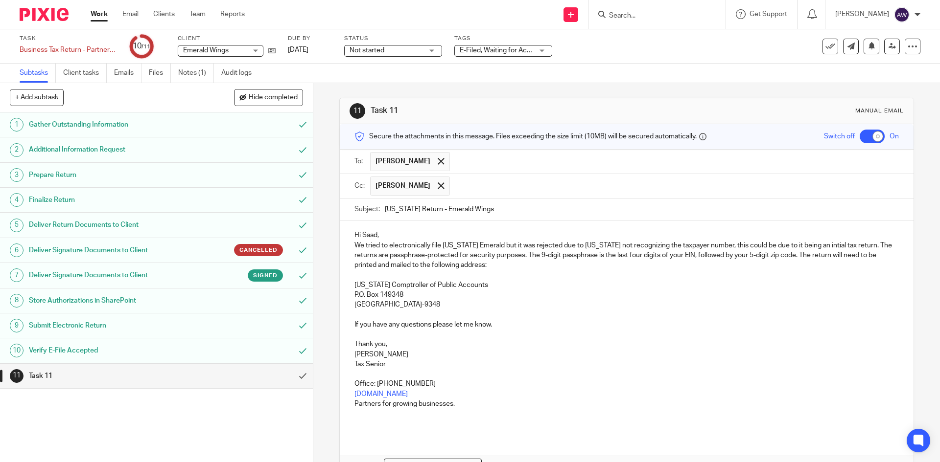
click at [880, 245] on p "We tried to electronically file Texas Emerald but it was rejected due to Texas …" at bounding box center [626, 256] width 544 height 30
click at [381, 254] on p "We tried to electronically file Texas Emerald but it was rejected due to Texas …" at bounding box center [626, 256] width 544 height 30
click at [479, 262] on p "We tried to electronically file Texas Emerald but it was rejected due to Texas …" at bounding box center [626, 256] width 544 height 30
click at [804, 244] on p "We tried to electronically file Texas Emerald but it was rejected due to Texas …" at bounding box center [626, 256] width 544 height 30
click at [802, 245] on p "We tried to electronically file Texas Emerald but it was rejected due to Texas …" at bounding box center [626, 256] width 544 height 30
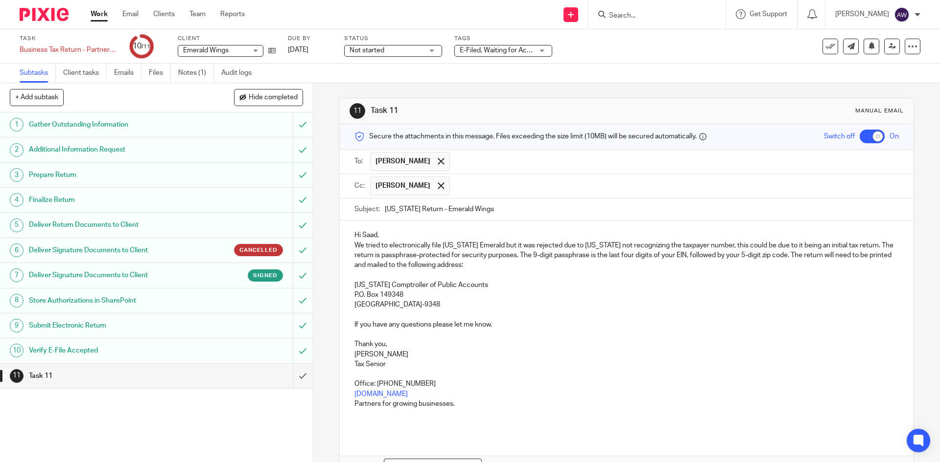
click at [780, 297] on p "P.O. Box 149348" at bounding box center [626, 295] width 544 height 10
click at [350, 239] on div "Hi Saad, We tried to electronically file Texas Emerald but it was rejected due …" at bounding box center [626, 328] width 573 height 215
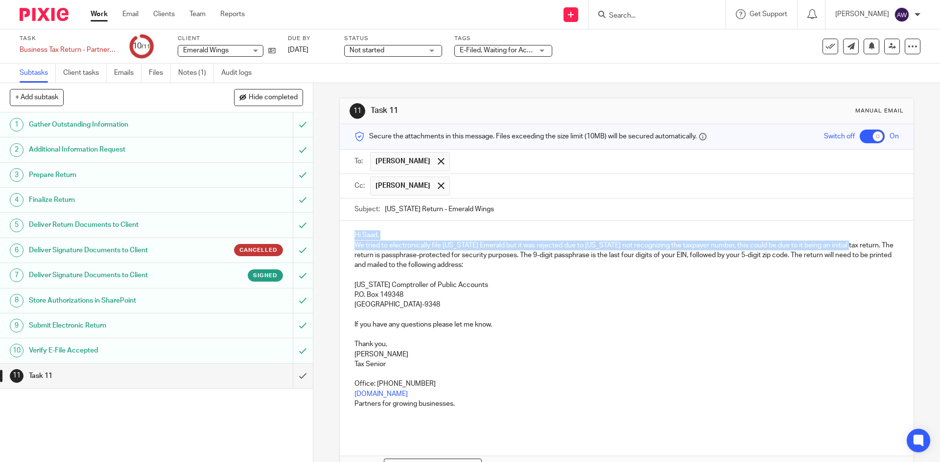
drag, startPoint x: 352, startPoint y: 234, endPoint x: 840, endPoint y: 246, distance: 488.1
click at [840, 246] on div "Hi Saad, We tried to electronically file Texas Emerald but it was rejected due …" at bounding box center [626, 328] width 573 height 215
copy div "Hi Saad, We tried to electronically file Texas Emerald but it was rejected due …"
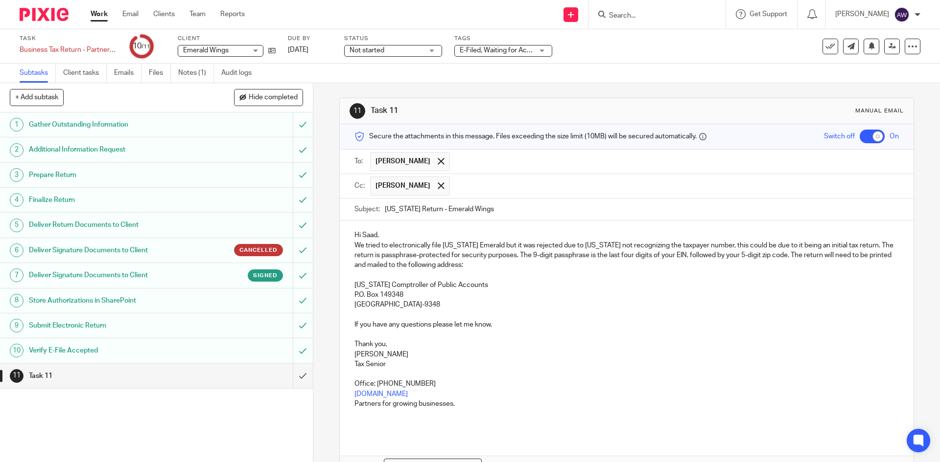
click at [331, 253] on div "11 Task 11 Manual email Secure the attachments in this message. Files exceeding…" at bounding box center [626, 272] width 626 height 379
click at [347, 235] on div "Hi Saad, We tried to electronically file Texas Emerald but it was rejected due …" at bounding box center [626, 328] width 573 height 215
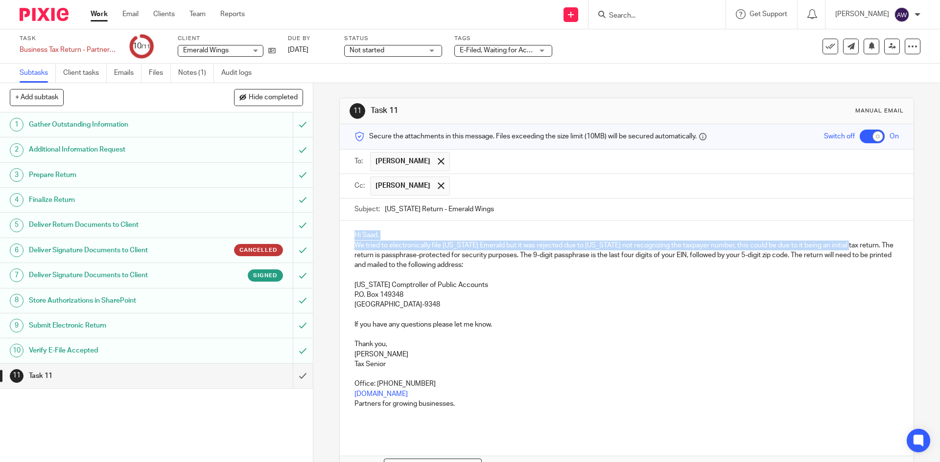
drag, startPoint x: 349, startPoint y: 234, endPoint x: 848, endPoint y: 241, distance: 498.2
click at [840, 242] on div "Hi Saad, We tried to electronically file Texas Emerald but it was rejected due …" at bounding box center [626, 328] width 573 height 215
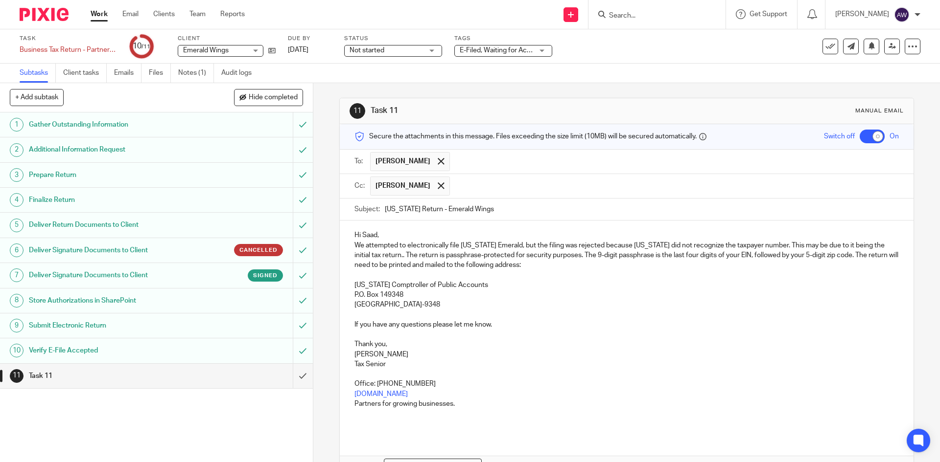
click at [542, 269] on p "We attempted to electronically file Texas Emerald, but the filing was rejected …" at bounding box center [626, 256] width 544 height 30
click at [372, 256] on p "We attempted to electronically file Texas Emerald, but the filing was rejected …" at bounding box center [626, 256] width 544 height 30
click at [539, 260] on p "We attempted to electronically file Texas Emerald, but the filing was rejected …" at bounding box center [626, 256] width 544 height 30
click at [529, 265] on p "We attempted to electronically file Texas Emerald, but the filing was rejected …" at bounding box center [626, 256] width 544 height 30
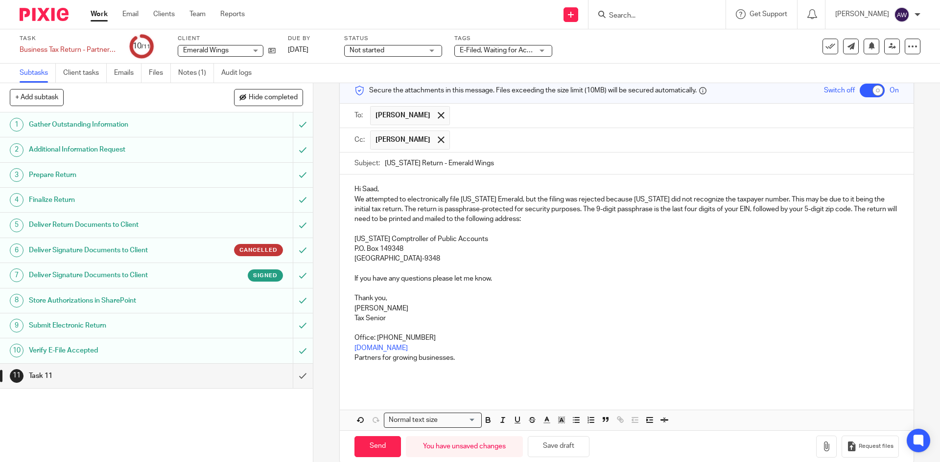
scroll to position [62, 0]
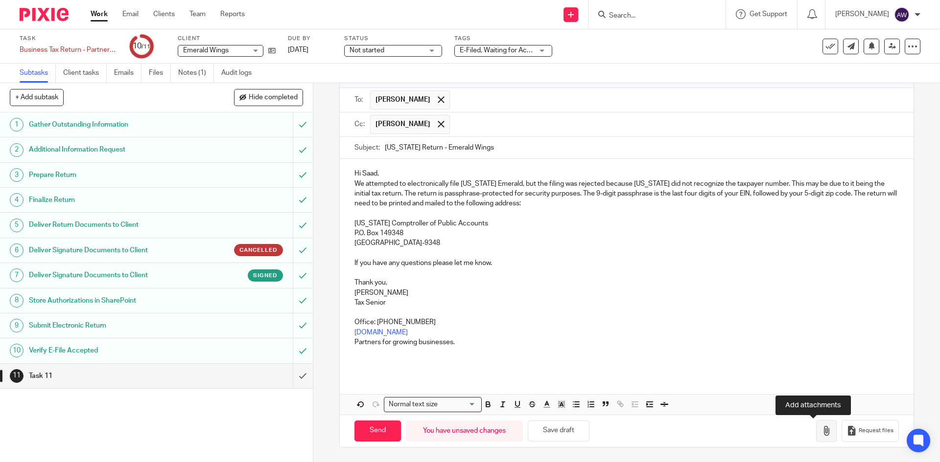
click at [821, 430] on icon "button" at bounding box center [826, 431] width 10 height 10
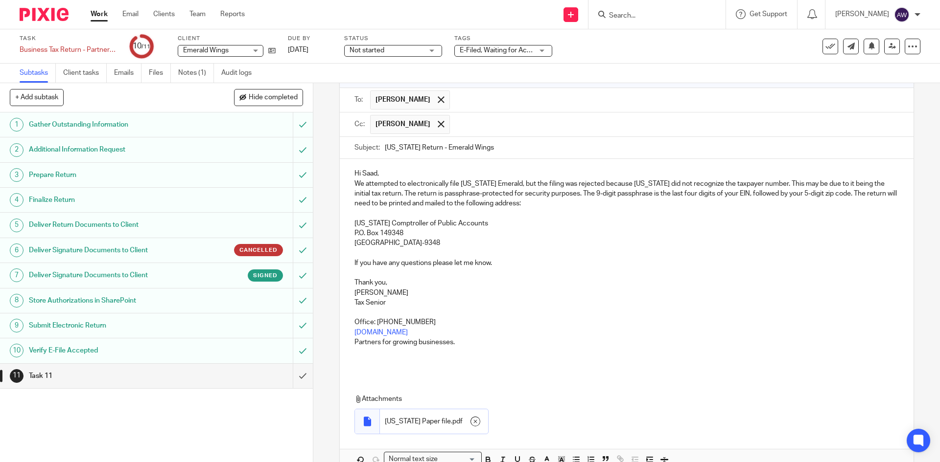
click at [413, 205] on p "We attempted to electronically file Texas Emerald, but the filing was rejected …" at bounding box center [626, 194] width 544 height 30
click at [409, 203] on p "We attempted to electronically file Texas Emerald, but the filing was rejected …" at bounding box center [626, 194] width 544 height 30
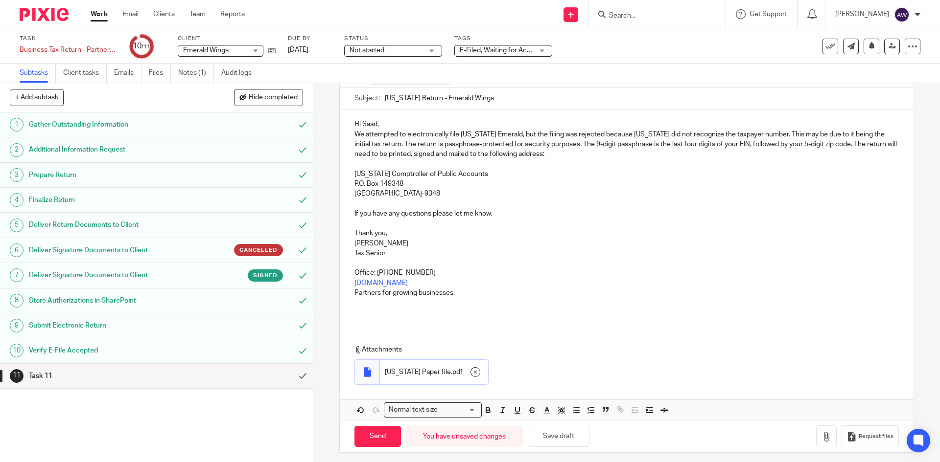
scroll to position [116, 0]
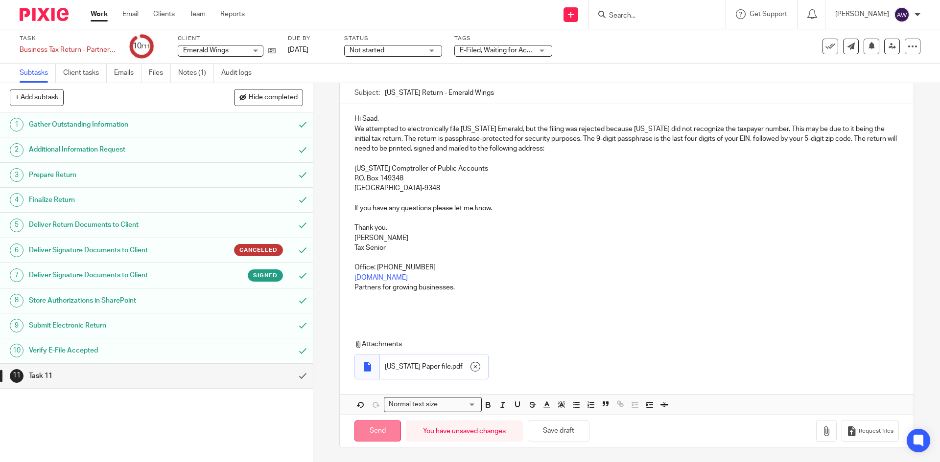
click at [387, 430] on input "Send" at bounding box center [377, 431] width 46 height 21
checkbox input "false"
type input "Sent"
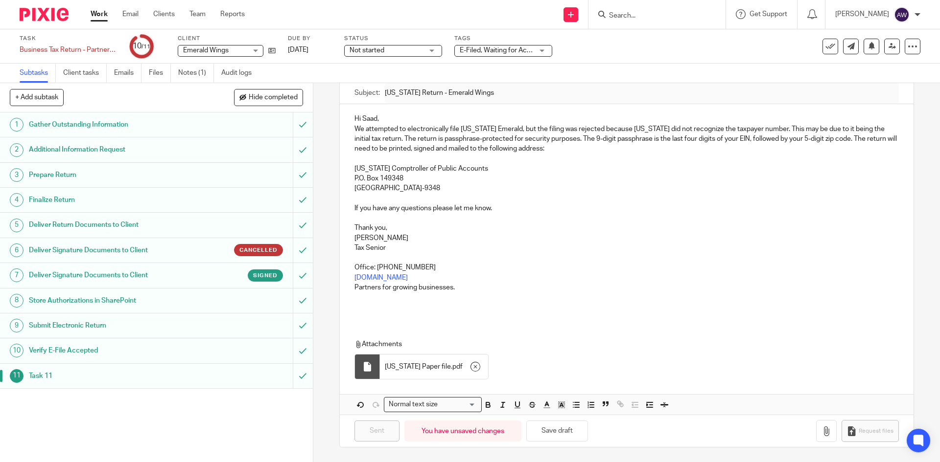
click at [107, 17] on link "Work" at bounding box center [99, 14] width 17 height 10
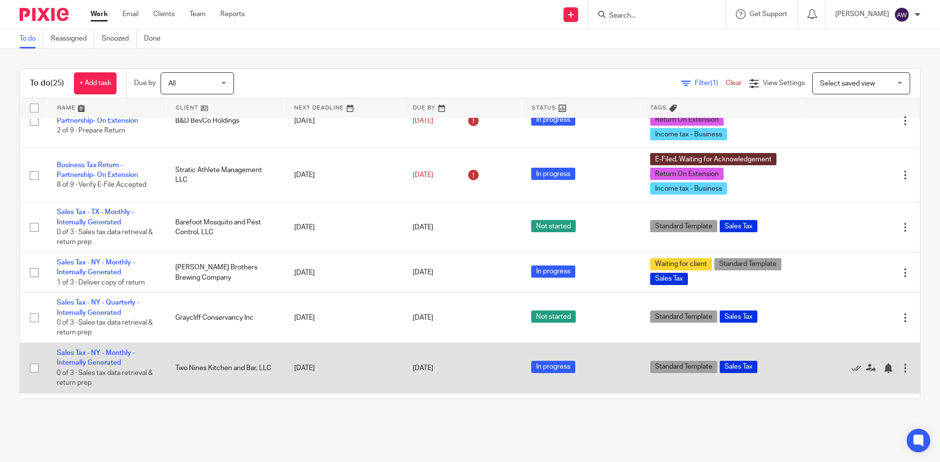
scroll to position [391, 0]
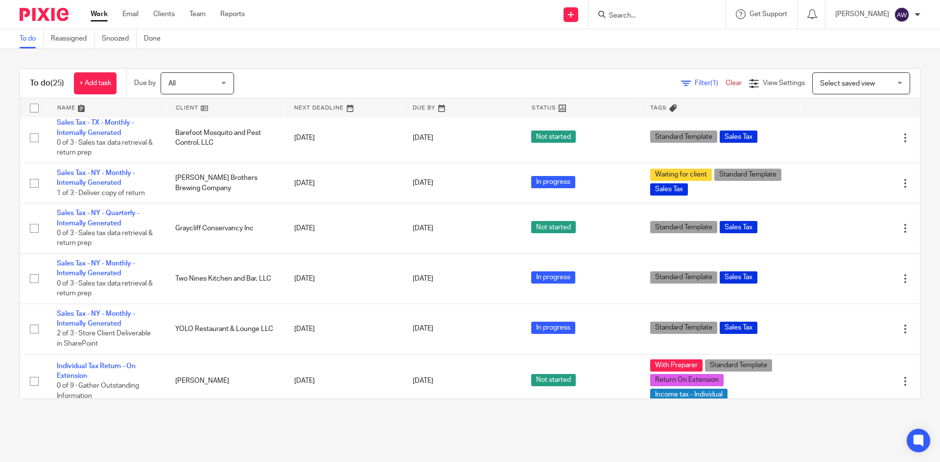
click at [644, 17] on input "Search" at bounding box center [652, 16] width 88 height 9
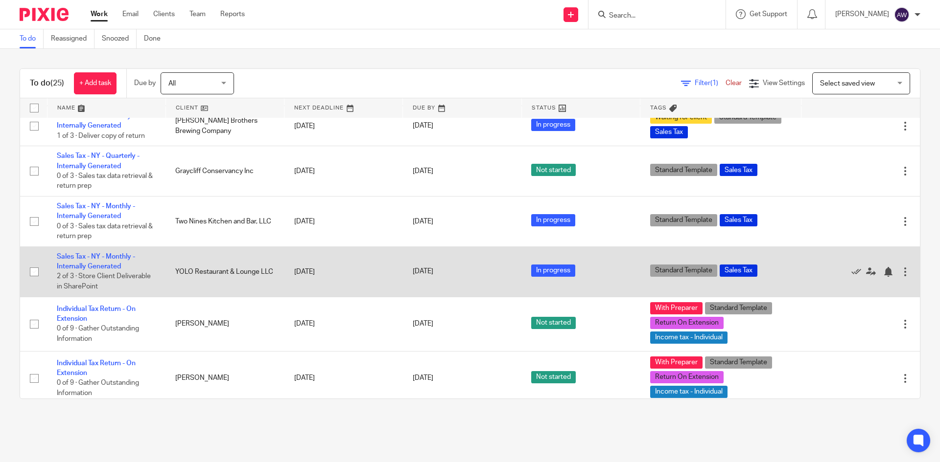
scroll to position [587, 0]
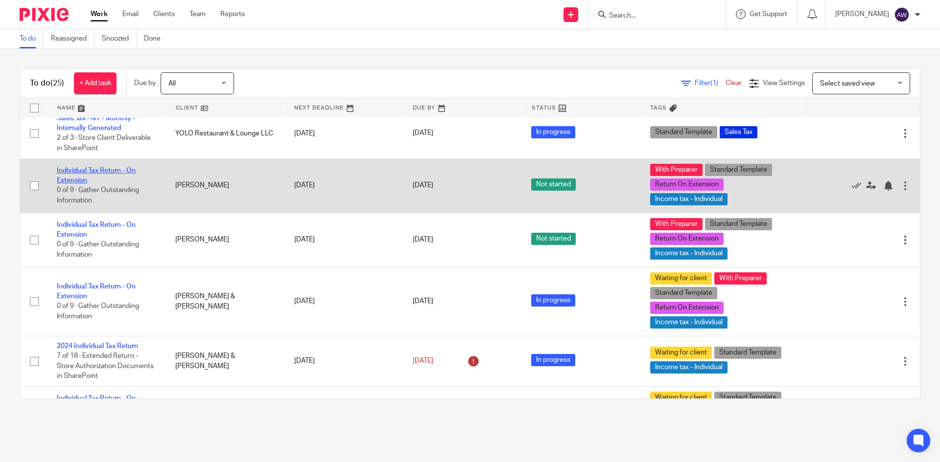
click at [87, 175] on link "Individual Tax Return - On Extension" at bounding box center [96, 175] width 79 height 17
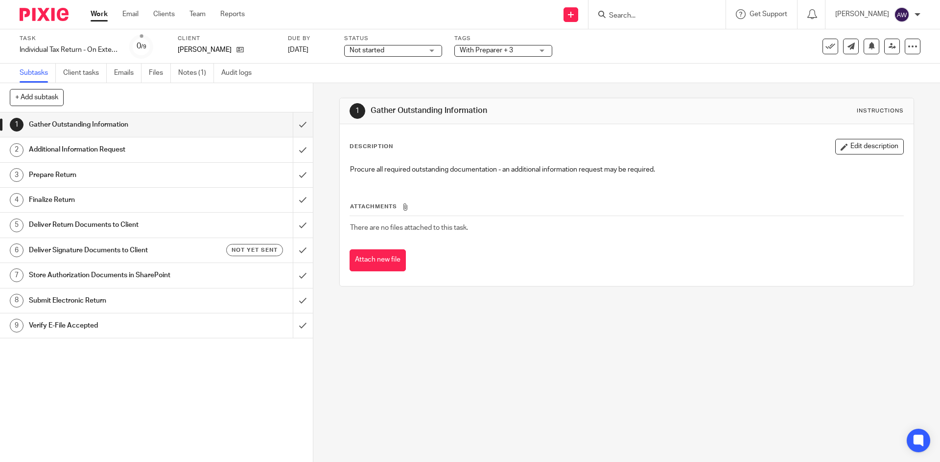
click at [382, 41] on label "Status" at bounding box center [393, 39] width 98 height 8
click at [375, 49] on span "Not started" at bounding box center [366, 50] width 35 height 7
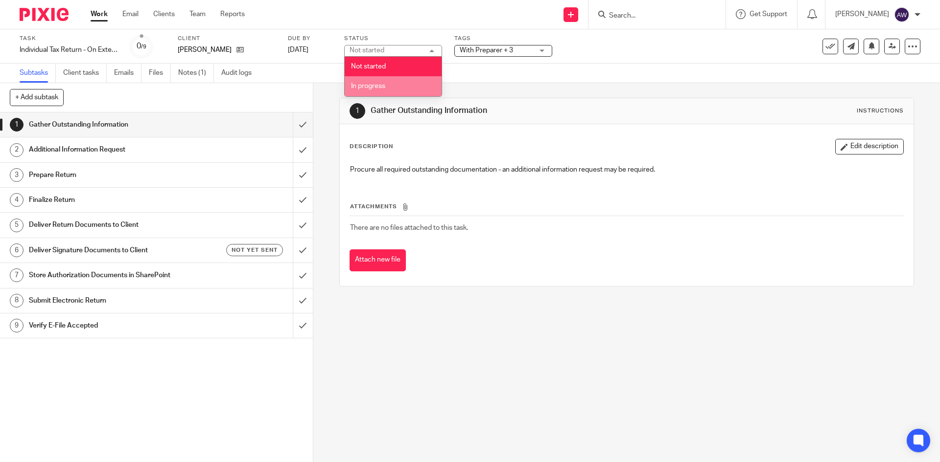
click at [372, 82] on li "In progress" at bounding box center [393, 86] width 97 height 20
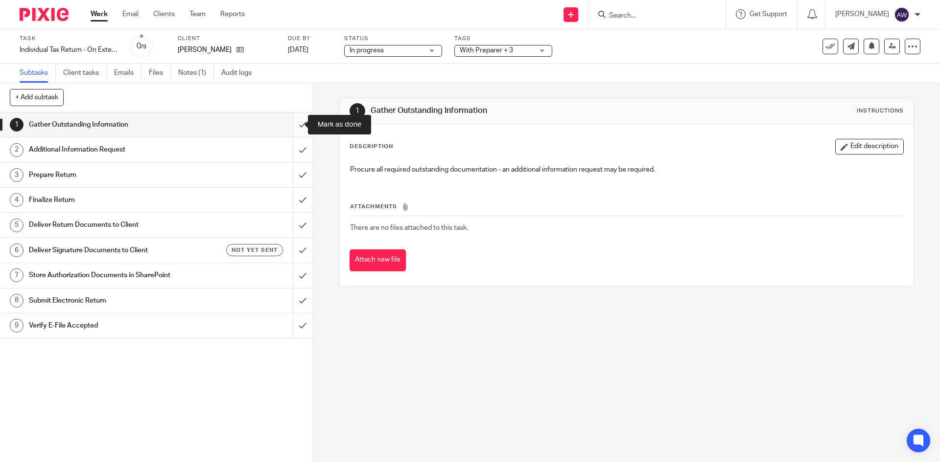
click at [295, 128] on input "submit" at bounding box center [156, 125] width 313 height 24
click at [196, 69] on link "Notes (1)" at bounding box center [196, 73] width 36 height 19
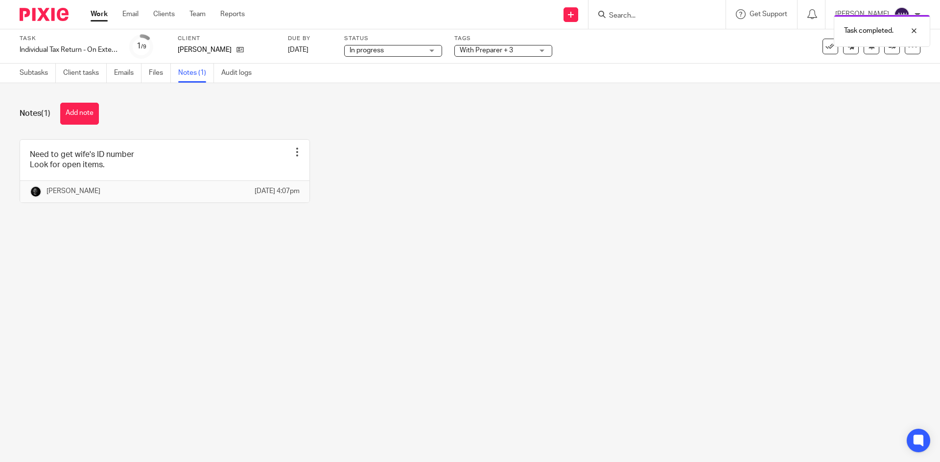
click at [93, 15] on link "Work" at bounding box center [99, 14] width 17 height 10
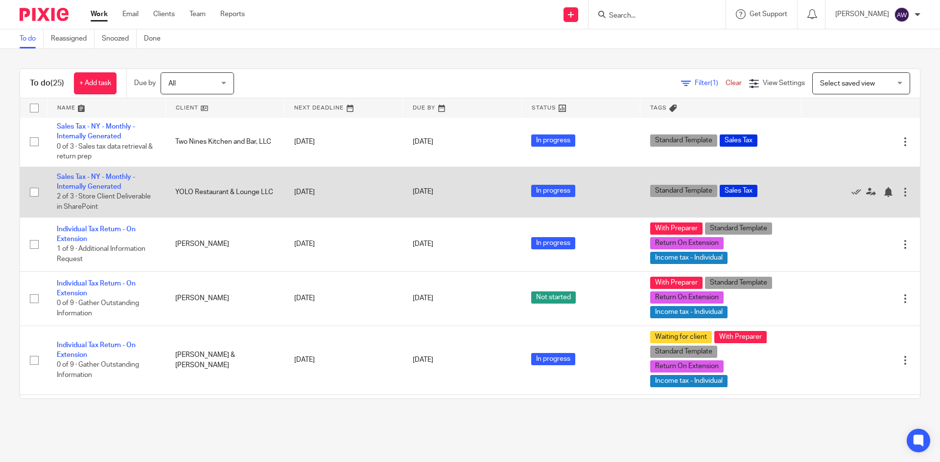
scroll to position [538, 0]
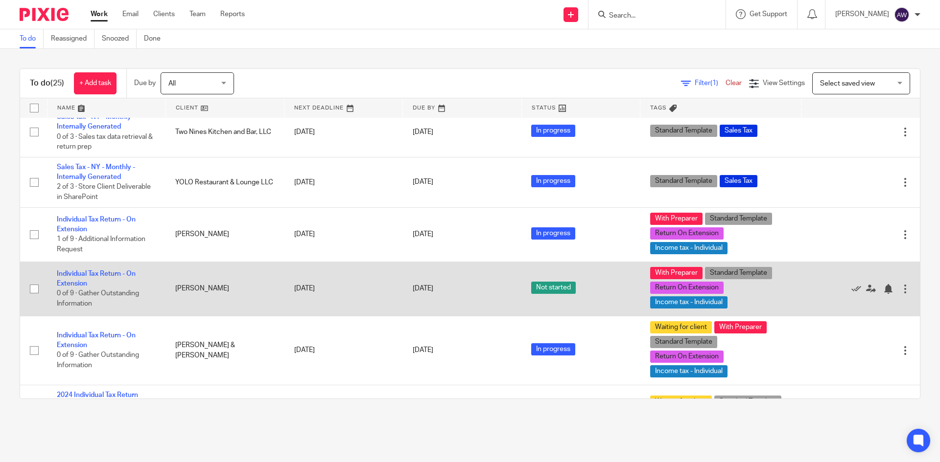
click at [101, 272] on td "Individual Tax Return - On Extension 0 of 9 · Gather Outstanding Information" at bounding box center [106, 289] width 118 height 54
click at [96, 276] on link "Individual Tax Return - On Extension" at bounding box center [96, 279] width 79 height 17
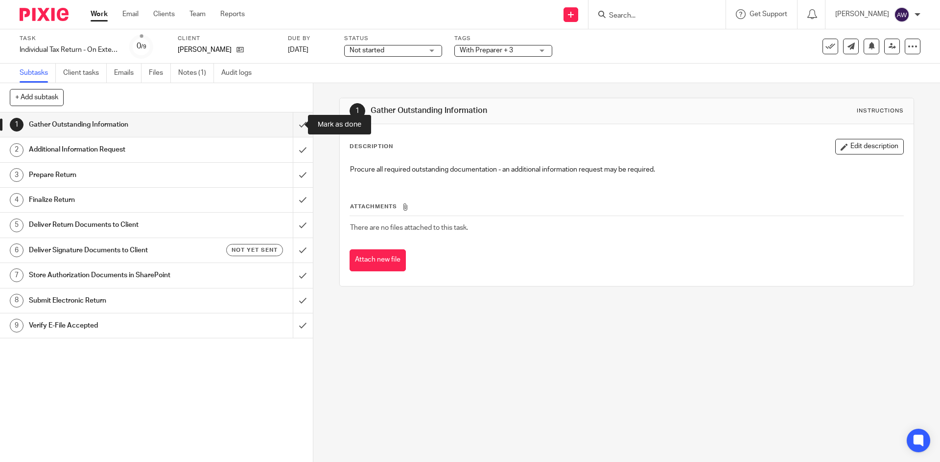
drag, startPoint x: 290, startPoint y: 125, endPoint x: 313, endPoint y: 105, distance: 30.5
click at [290, 125] on input "submit" at bounding box center [156, 125] width 313 height 24
click at [203, 77] on link "Notes (1)" at bounding box center [196, 73] width 36 height 19
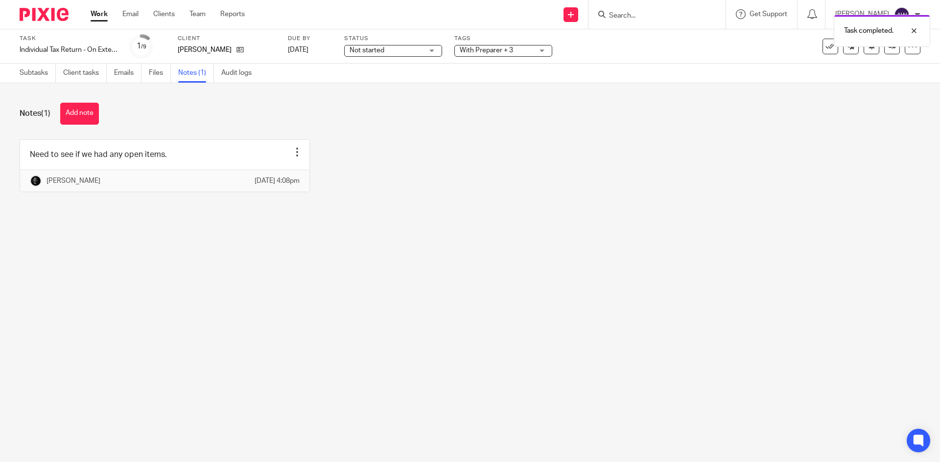
click at [414, 42] on label "Status" at bounding box center [393, 39] width 98 height 8
click at [395, 52] on span "Not started" at bounding box center [385, 51] width 73 height 10
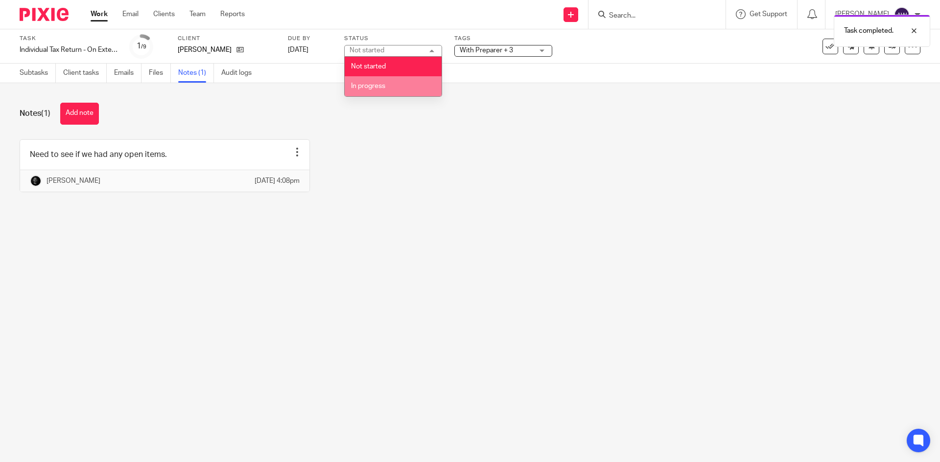
click at [374, 83] on span "In progress" at bounding box center [368, 86] width 34 height 7
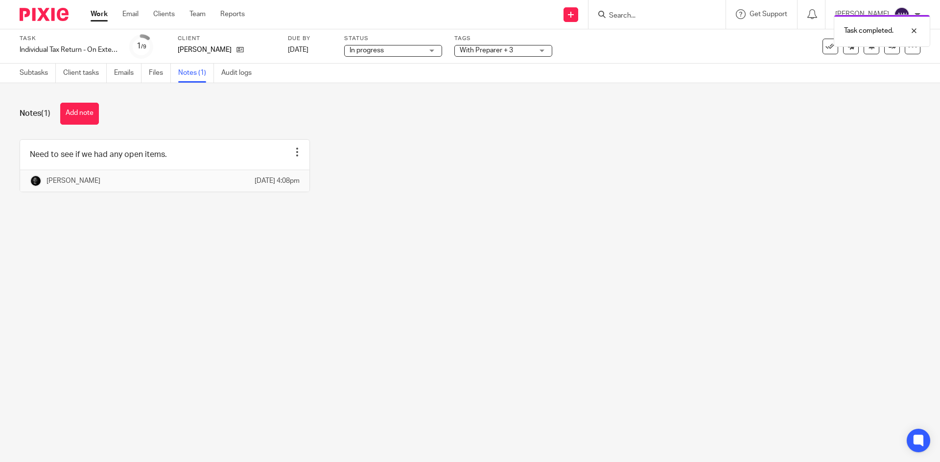
click at [93, 13] on link "Work" at bounding box center [99, 14] width 17 height 10
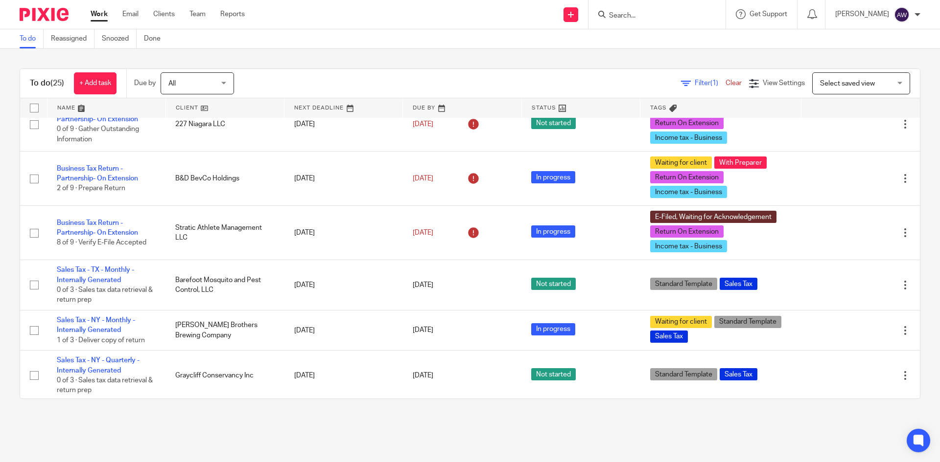
scroll to position [245, 0]
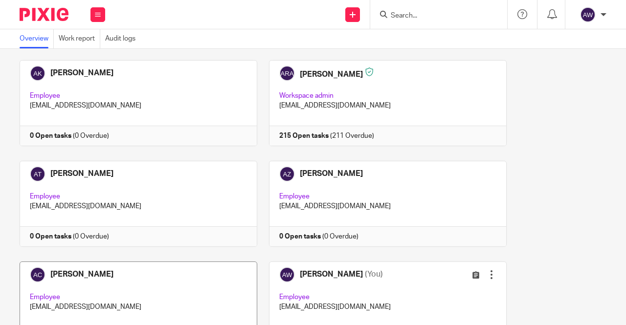
scroll to position [98, 0]
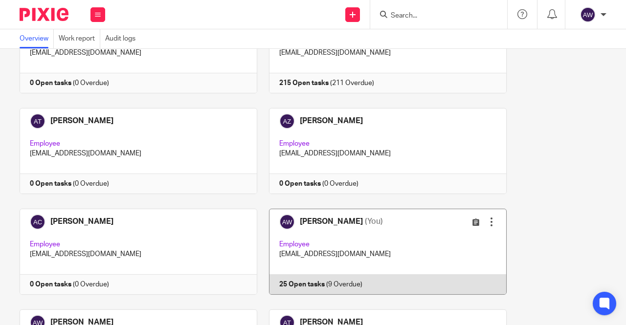
click at [309, 245] on link at bounding box center [382, 252] width 250 height 86
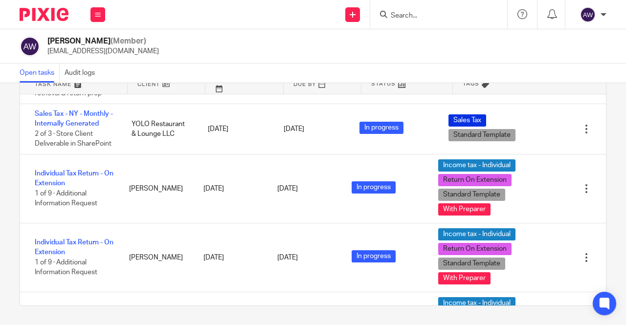
scroll to position [685, 0]
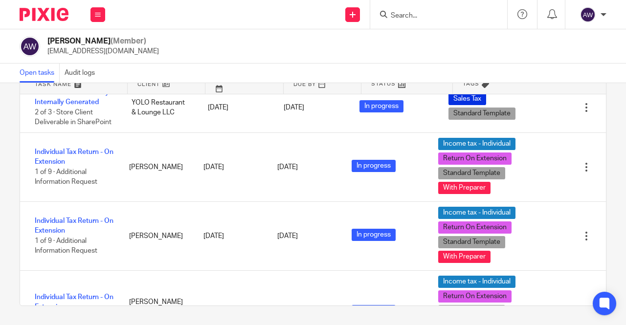
click at [409, 16] on input "Search" at bounding box center [434, 16] width 88 height 9
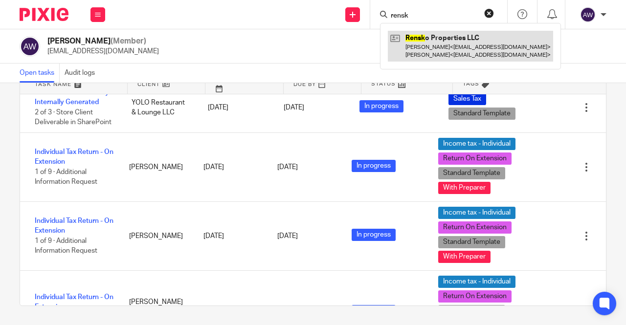
type input "rensk"
click at [463, 56] on link at bounding box center [470, 46] width 165 height 30
click at [438, 35] on link at bounding box center [470, 46] width 165 height 30
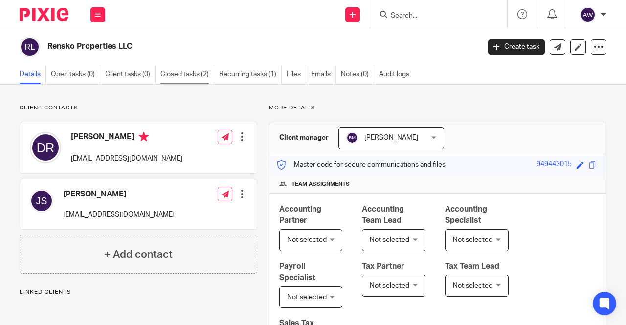
click at [169, 67] on link "Closed tasks (2)" at bounding box center [188, 74] width 54 height 19
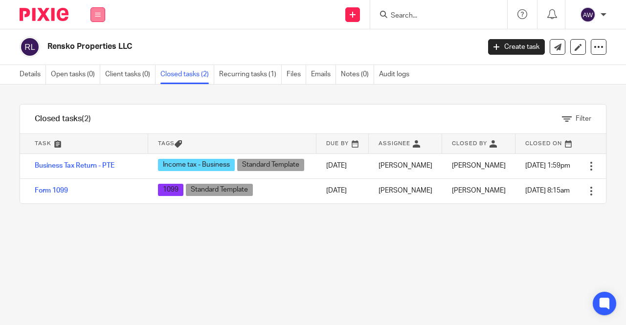
click at [103, 20] on button at bounding box center [98, 14] width 15 height 15
click at [103, 46] on li "Work" at bounding box center [98, 46] width 26 height 14
click at [94, 47] on link "Work" at bounding box center [93, 45] width 16 height 7
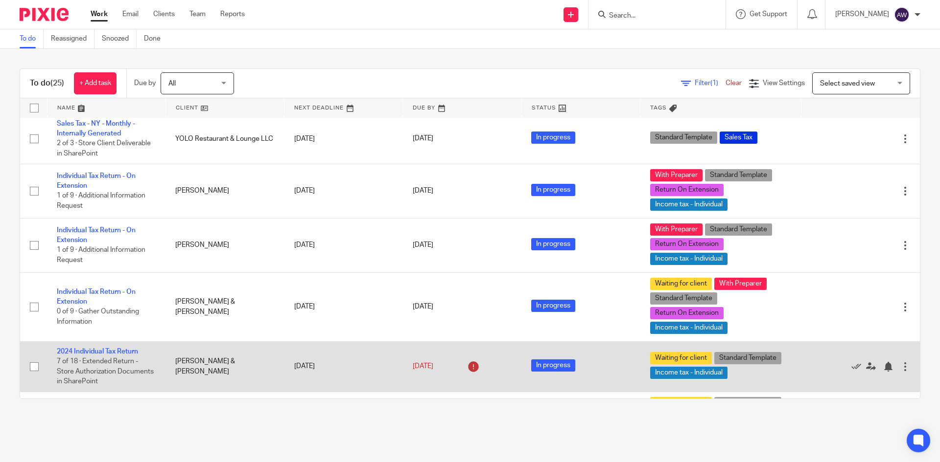
scroll to position [514, 0]
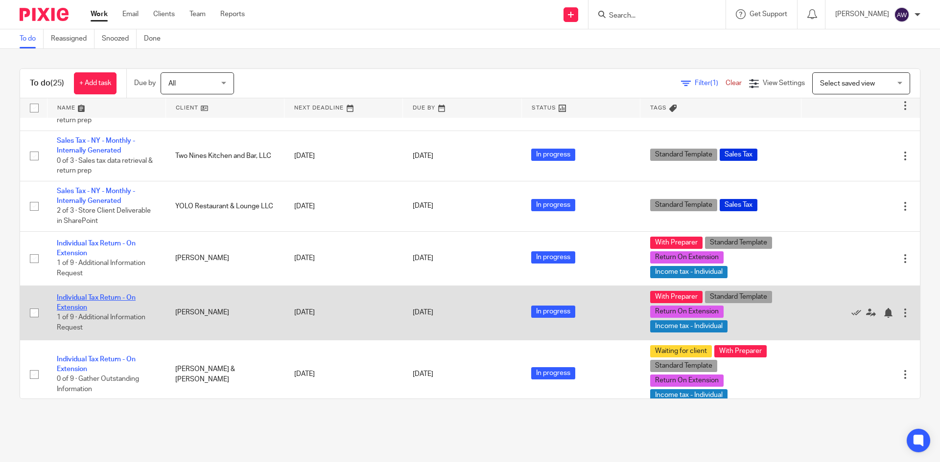
click at [97, 299] on link "Individual Tax Return - On Extension" at bounding box center [96, 303] width 79 height 17
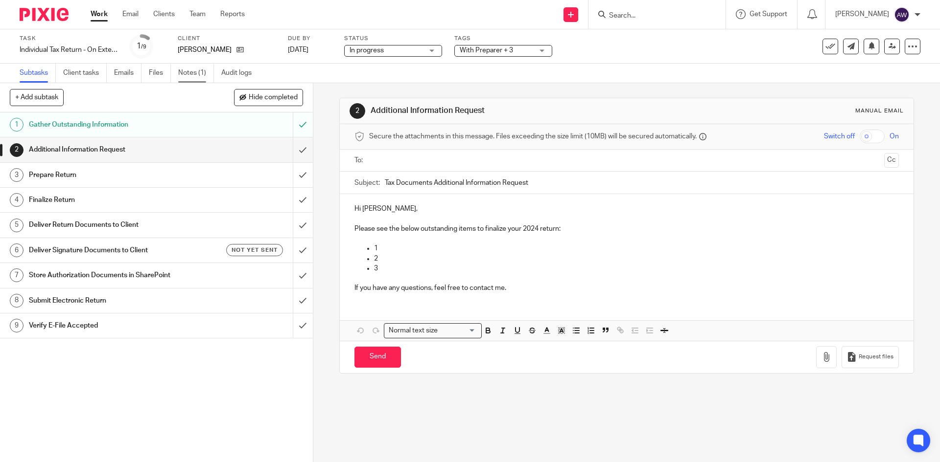
click at [190, 76] on link "Notes (1)" at bounding box center [196, 73] width 36 height 19
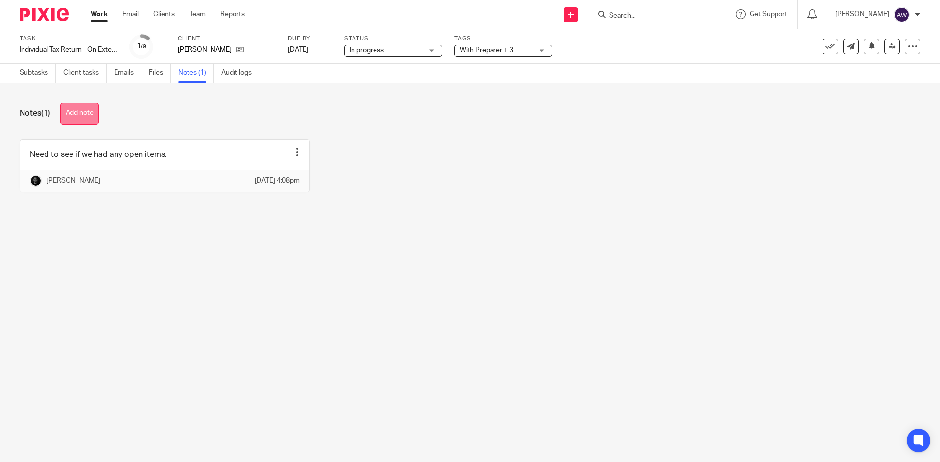
click at [99, 116] on button "Add note" at bounding box center [79, 114] width 39 height 22
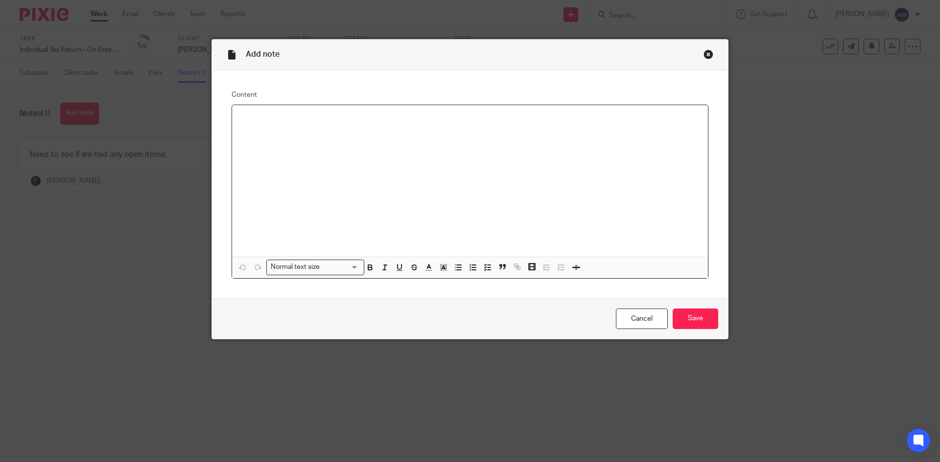
click at [322, 130] on div at bounding box center [470, 181] width 476 height 152
click at [461, 269] on span at bounding box center [472, 268] width 44 height 15
click at [456, 268] on icon "button" at bounding box center [458, 267] width 9 height 9
click at [286, 151] on p "NLR H" at bounding box center [479, 148] width 440 height 10
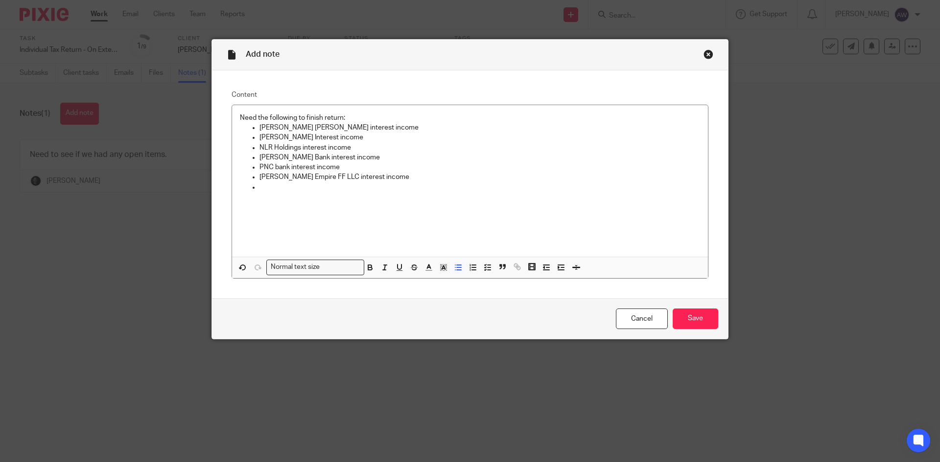
click at [268, 191] on p at bounding box center [479, 188] width 440 height 10
click at [278, 186] on p at bounding box center [479, 188] width 440 height 10
click at [357, 122] on p "Need the following to finish return:" at bounding box center [470, 118] width 460 height 10
drag, startPoint x: 358, startPoint y: 127, endPoint x: 307, endPoint y: 128, distance: 50.9
click at [307, 128] on p "Charles Schwab interest income" at bounding box center [479, 128] width 440 height 10
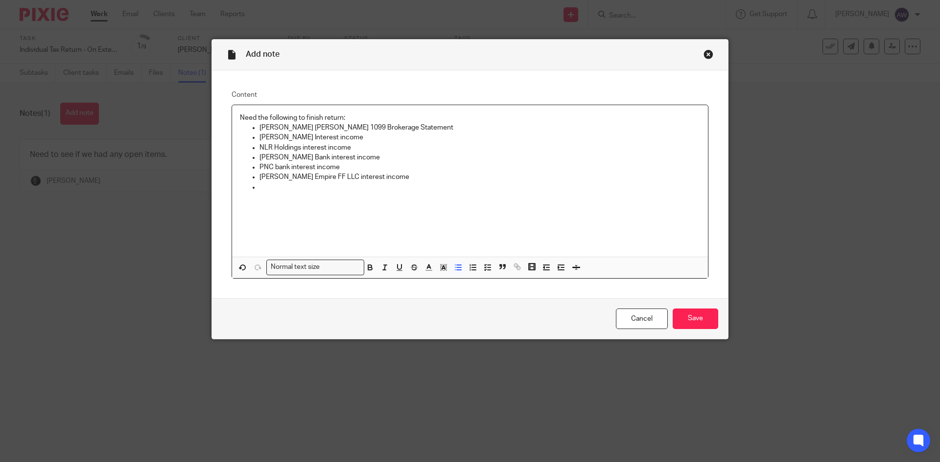
click at [360, 159] on p "Osgood Bank interest income" at bounding box center [479, 158] width 440 height 10
click at [349, 168] on p "PNC bank interest income" at bounding box center [479, 167] width 440 height 10
click at [381, 175] on p "Wilson Empire FF LLC interest income" at bounding box center [479, 177] width 440 height 10
click at [298, 187] on p at bounding box center [479, 188] width 440 height 10
click at [271, 182] on p "Wilson Empire FF LLC interest income" at bounding box center [479, 177] width 440 height 10
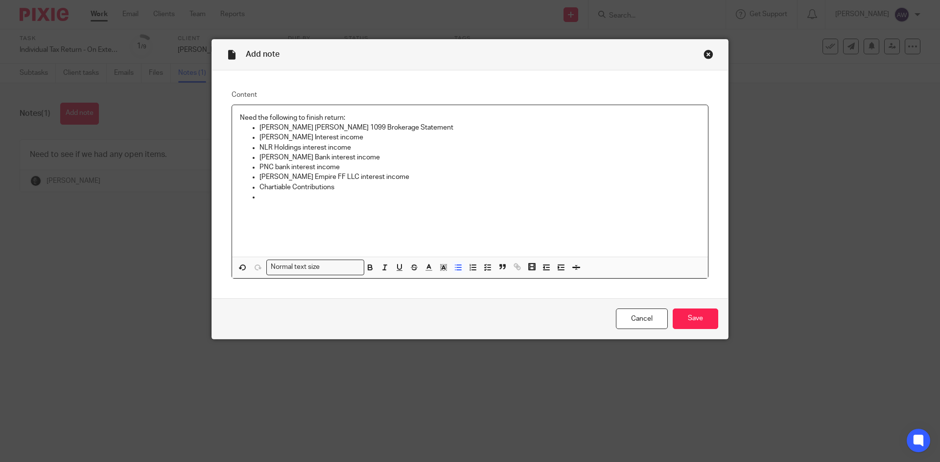
drag, startPoint x: 271, startPoint y: 182, endPoint x: 268, endPoint y: 188, distance: 7.0
click at [268, 188] on p "Chartiable Contributions" at bounding box center [479, 188] width 440 height 10
click at [360, 192] on ul "Charles Schwab 1099 Brokerage Statement Donald Reninger Interest income NLR Hol…" at bounding box center [470, 162] width 460 height 79
click at [351, 184] on p "Charitable Contributions" at bounding box center [479, 188] width 440 height 10
click at [298, 200] on p at bounding box center [479, 197] width 440 height 10
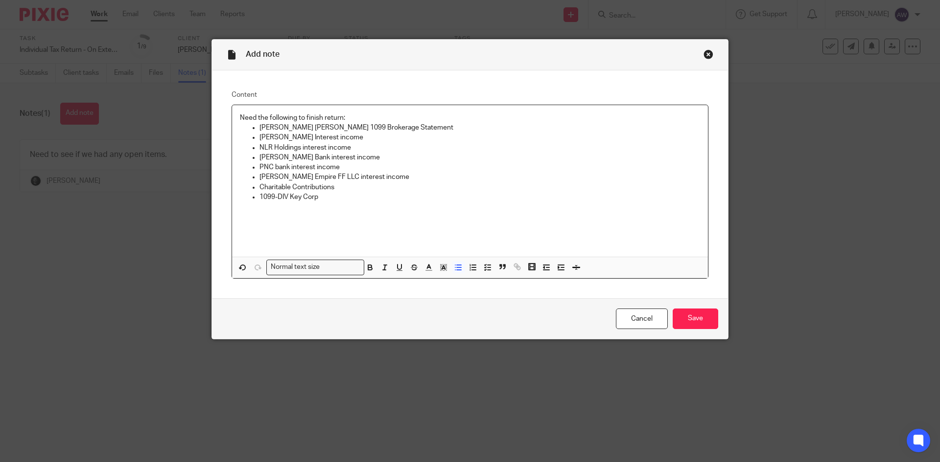
click at [364, 137] on p "Donald Reninger Interest income" at bounding box center [479, 138] width 440 height 10
click at [353, 147] on p "NLR Holdings interest income" at bounding box center [479, 148] width 440 height 10
click at [259, 146] on p "NLR Holdings interest income" at bounding box center [479, 148] width 440 height 10
drag, startPoint x: 330, startPoint y: 146, endPoint x: 387, endPoint y: 150, distance: 56.9
click at [387, 150] on p "1099-INT NLR Holdings interest income" at bounding box center [479, 148] width 440 height 10
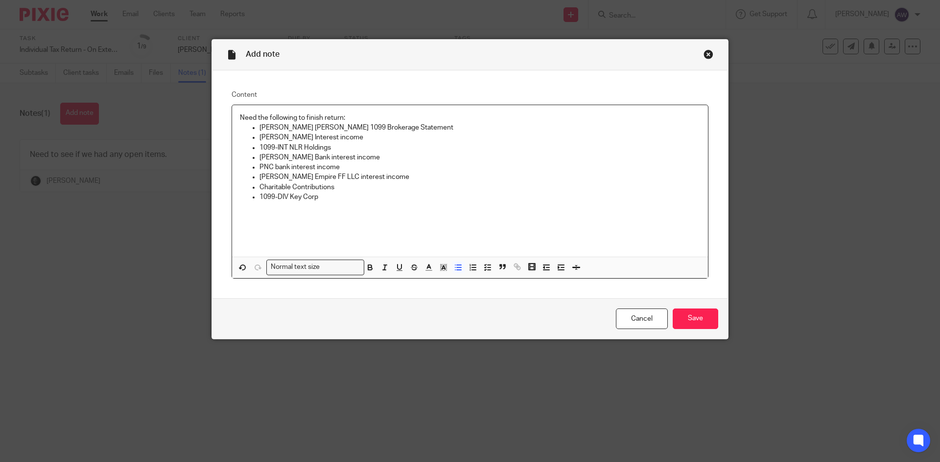
click at [259, 158] on p "Osgood Bank interest income" at bounding box center [479, 158] width 440 height 10
click at [259, 169] on p "PNC bank interest income" at bounding box center [479, 167] width 440 height 10
click at [259, 174] on p "Wilson Empire FF LLC interest income" at bounding box center [479, 177] width 440 height 10
click at [327, 193] on p "1099-DIV Key Corp" at bounding box center [479, 197] width 440 height 10
click at [342, 226] on p "Any virtual currency?" at bounding box center [479, 227] width 440 height 10
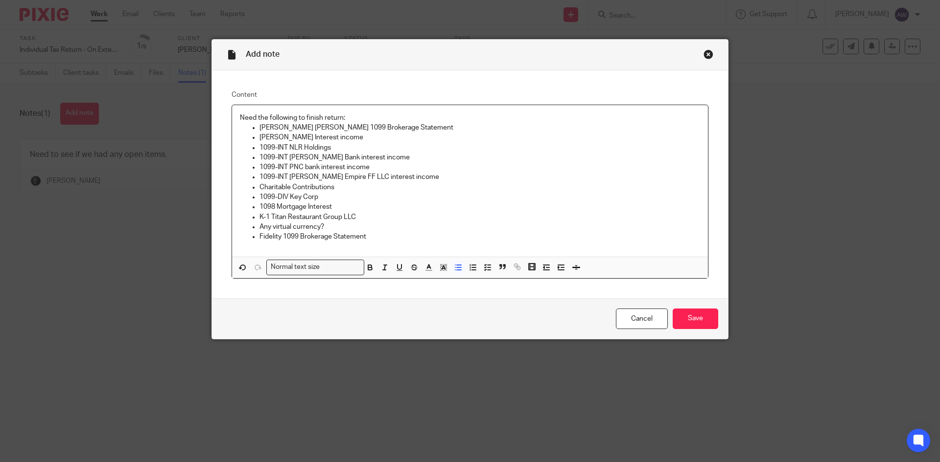
click at [359, 137] on p "Donald Reninger Interest income" at bounding box center [479, 138] width 440 height 10
click at [683, 316] on input "Save" at bounding box center [695, 319] width 46 height 21
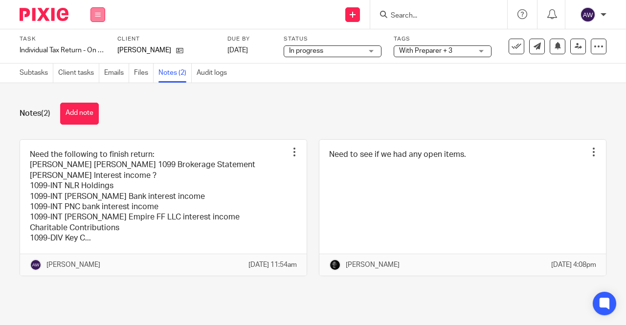
click at [101, 12] on button at bounding box center [98, 14] width 15 height 15
click at [97, 40] on li "Work" at bounding box center [98, 46] width 26 height 14
click at [95, 47] on link "Work" at bounding box center [93, 45] width 17 height 7
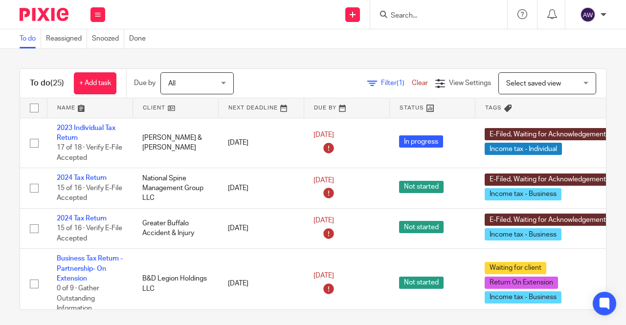
click at [398, 12] on input "Search" at bounding box center [434, 16] width 88 height 9
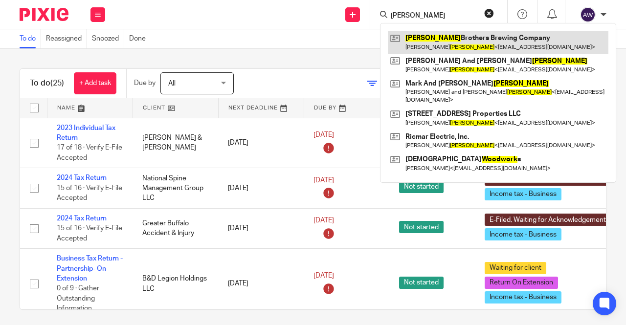
type input "woodcock"
click at [429, 43] on link at bounding box center [498, 42] width 221 height 23
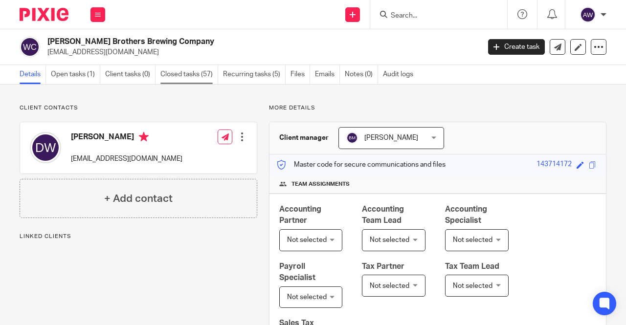
click at [212, 78] on link "Closed tasks (57)" at bounding box center [190, 74] width 58 height 19
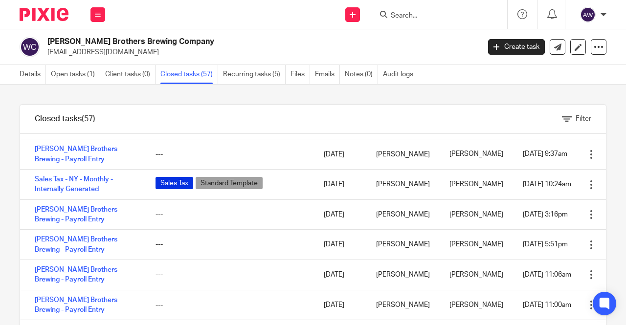
scroll to position [685, 0]
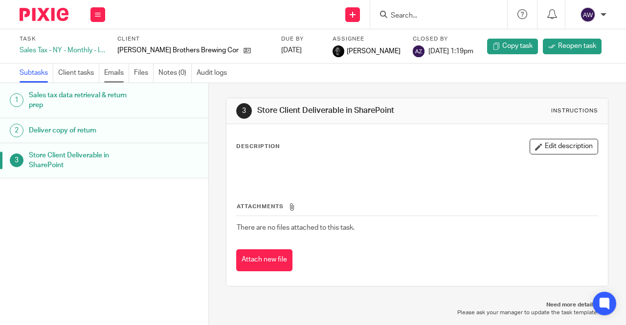
click at [108, 74] on link "Emails" at bounding box center [116, 73] width 25 height 19
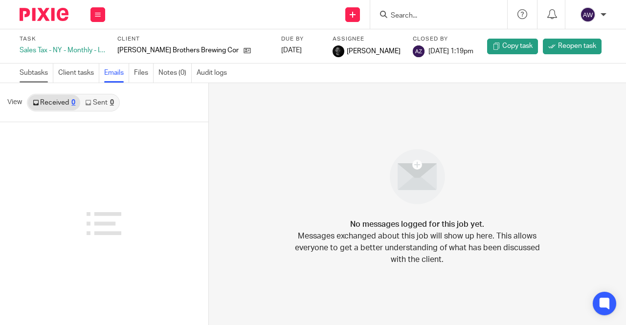
click at [34, 79] on link "Subtasks" at bounding box center [37, 73] width 34 height 19
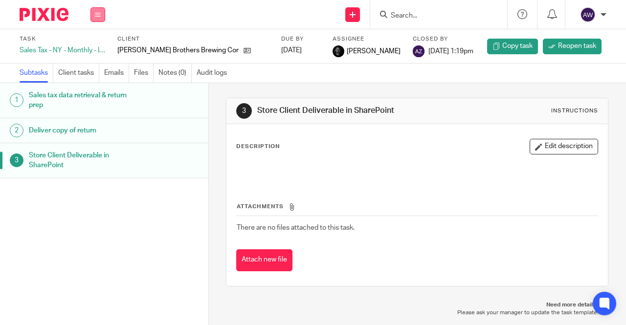
click at [104, 16] on button at bounding box center [98, 14] width 15 height 15
click at [93, 49] on link "Work" at bounding box center [93, 45] width 17 height 7
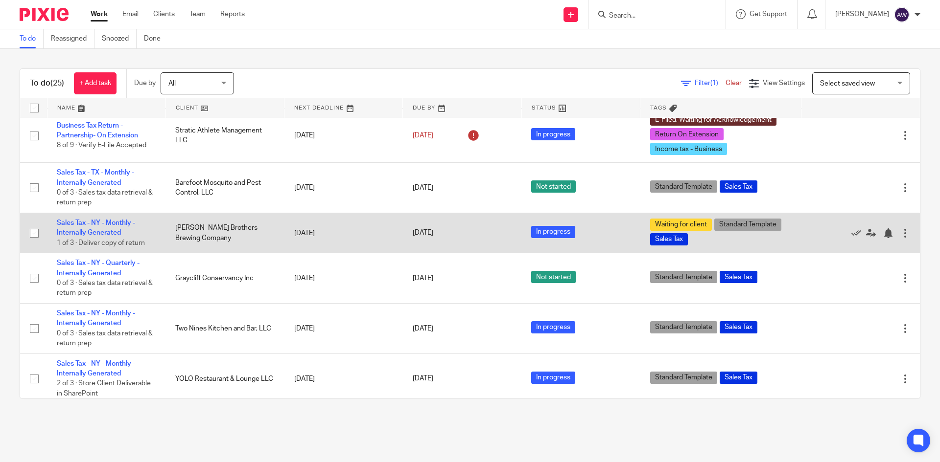
scroll to position [343, 0]
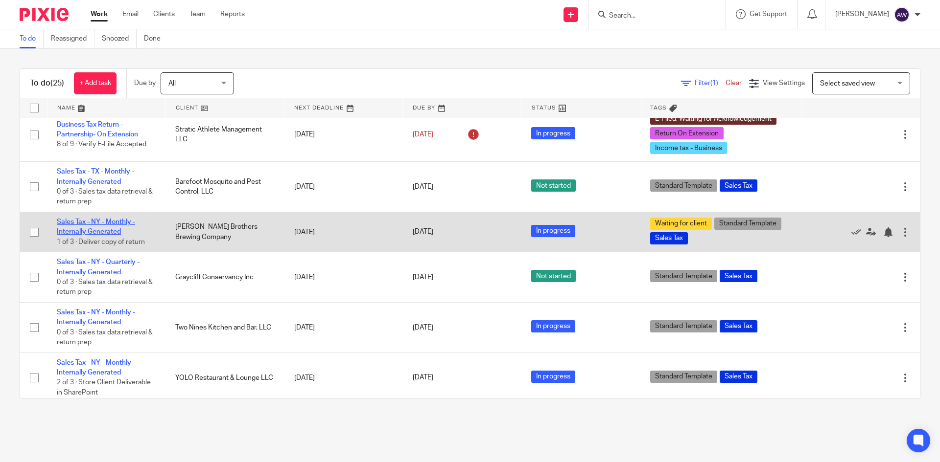
click at [109, 227] on link "Sales Tax - NY - Monthly - Internally Generated" at bounding box center [96, 227] width 78 height 17
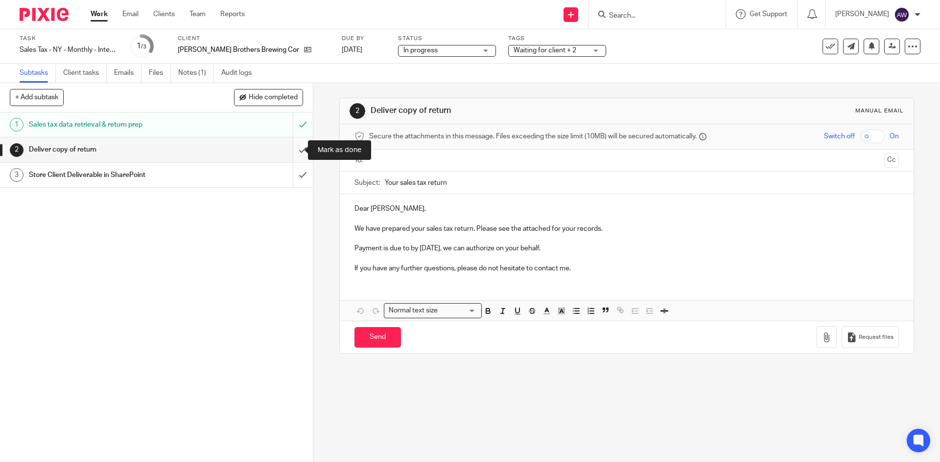
click at [287, 146] on input "submit" at bounding box center [156, 150] width 313 height 24
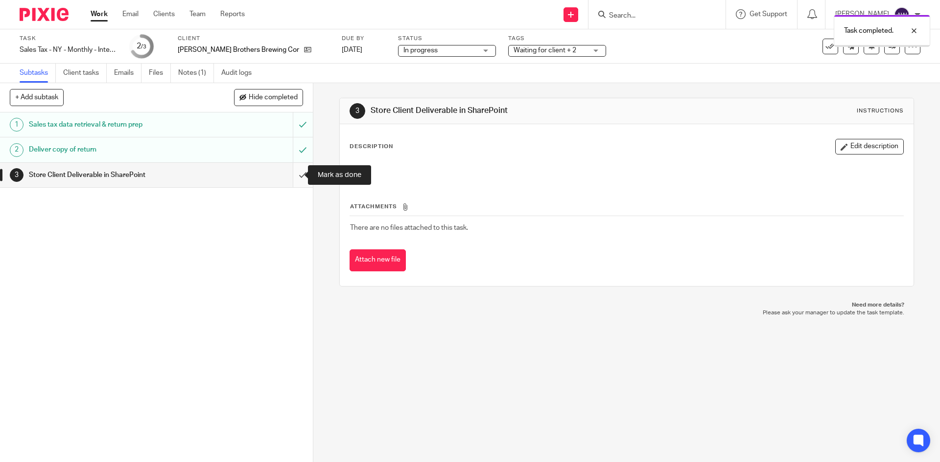
drag, startPoint x: 0, startPoint y: 0, endPoint x: 289, endPoint y: 173, distance: 337.1
click at [289, 173] on input "submit" at bounding box center [156, 175] width 313 height 24
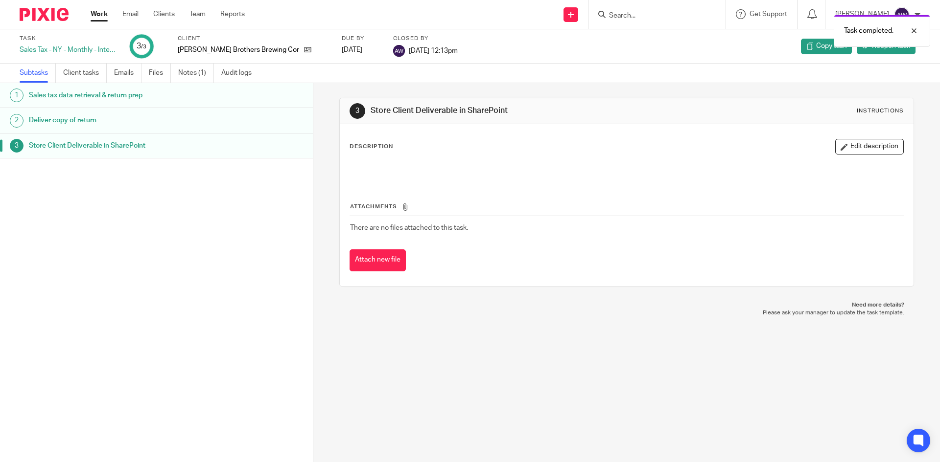
click at [100, 19] on link "Work" at bounding box center [99, 14] width 17 height 10
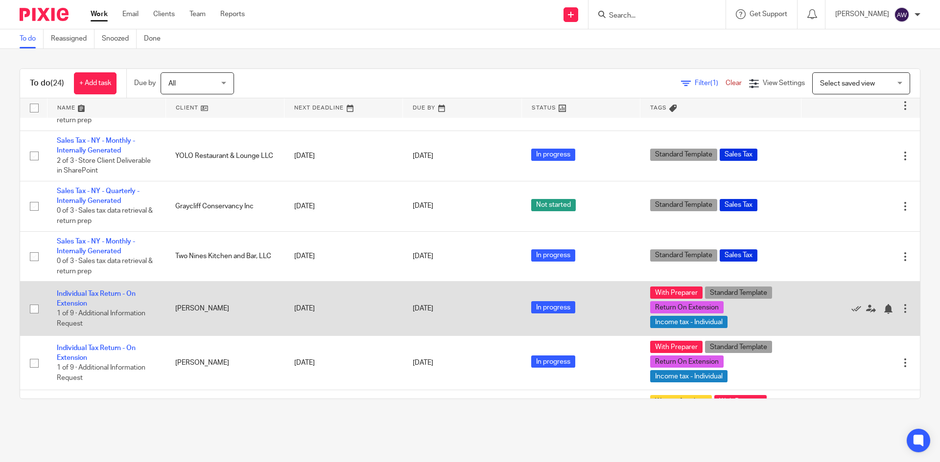
scroll to position [440, 0]
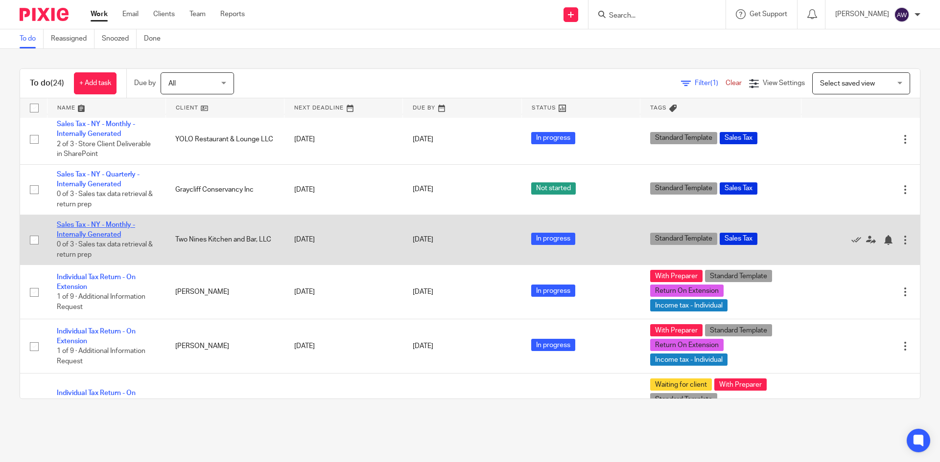
click at [122, 225] on link "Sales Tax - NY - Monthly - Internally Generated" at bounding box center [96, 230] width 78 height 17
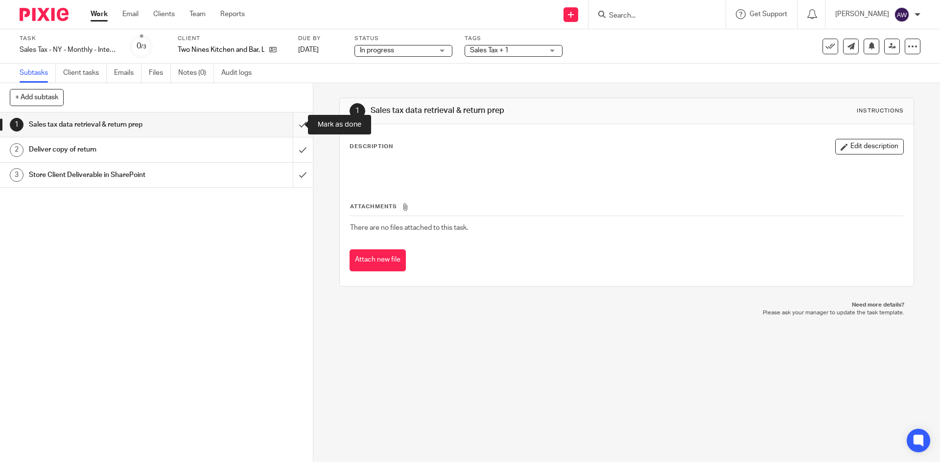
click at [290, 129] on input "submit" at bounding box center [156, 125] width 313 height 24
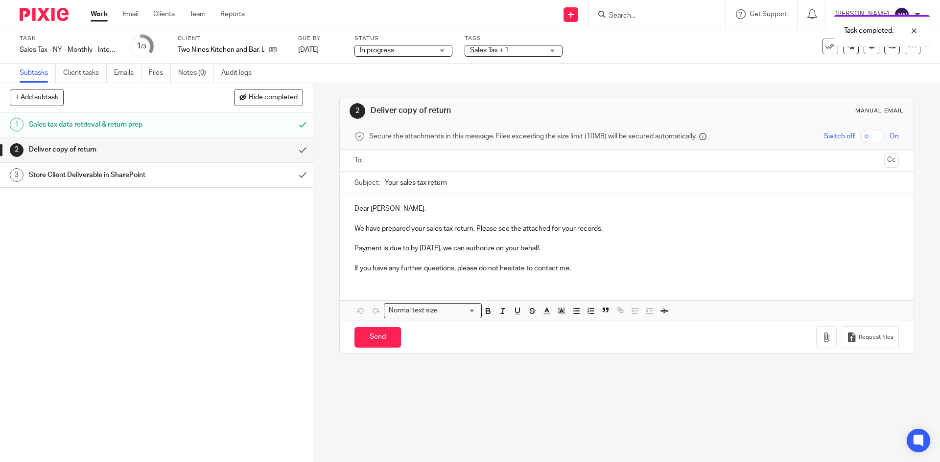
click at [398, 160] on input "text" at bounding box center [625, 160] width 507 height 11
click at [400, 163] on span "[PERSON_NAME]" at bounding box center [402, 162] width 55 height 10
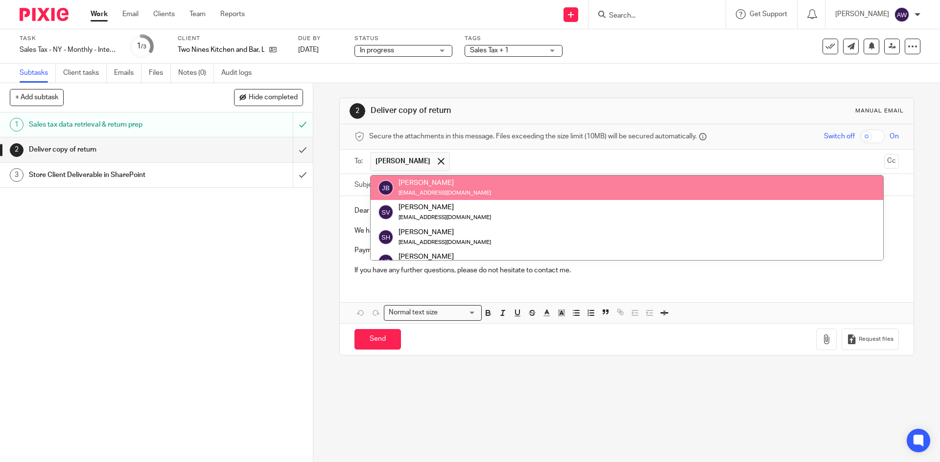
click at [470, 163] on input "text" at bounding box center [667, 161] width 425 height 19
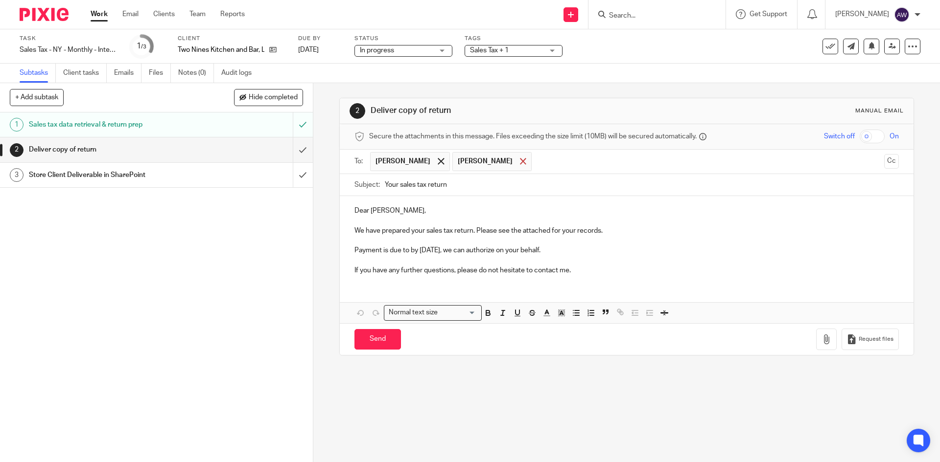
click at [520, 161] on span at bounding box center [523, 161] width 6 height 6
click at [435, 160] on div at bounding box center [440, 161] width 11 height 15
click at [391, 165] on input "text" at bounding box center [625, 160] width 507 height 11
click at [476, 230] on p "We have prepared your sales tax return. Please see the attached for your record…" at bounding box center [626, 231] width 544 height 10
drag, startPoint x: 525, startPoint y: 229, endPoint x: 600, endPoint y: 228, distance: 75.9
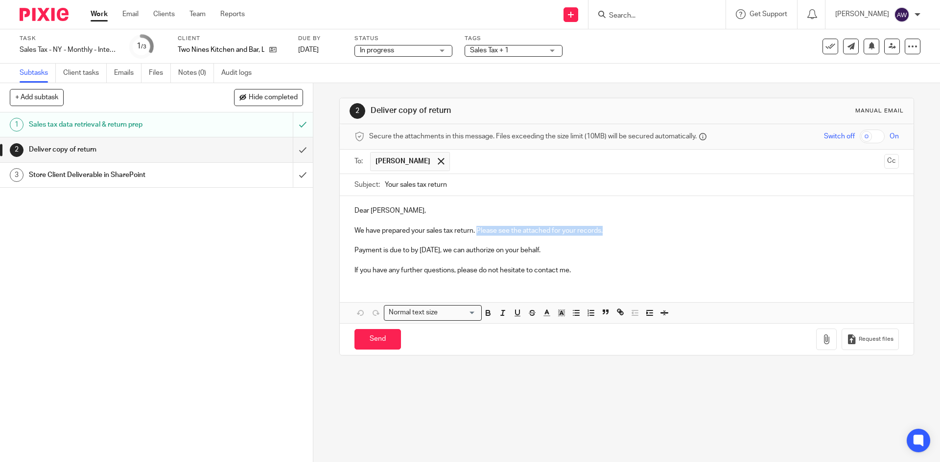
click at [600, 228] on p "We have prepared your sales tax return. Please see the attached for your record…" at bounding box center [626, 231] width 544 height 10
click at [349, 252] on div "Dear Robert, We have prepared your sales tax return. Payment is due to by Sep 2…" at bounding box center [626, 239] width 573 height 87
click at [495, 243] on p "Payment is due to by Sep 20, 2025, we can authorize on your behalf." at bounding box center [626, 246] width 544 height 20
click at [477, 231] on p "We have prepared your sales tax return." at bounding box center [626, 231] width 544 height 10
click at [571, 227] on p "We have prepared your sales tax return. There is a payment due of $4," at bounding box center [626, 231] width 544 height 10
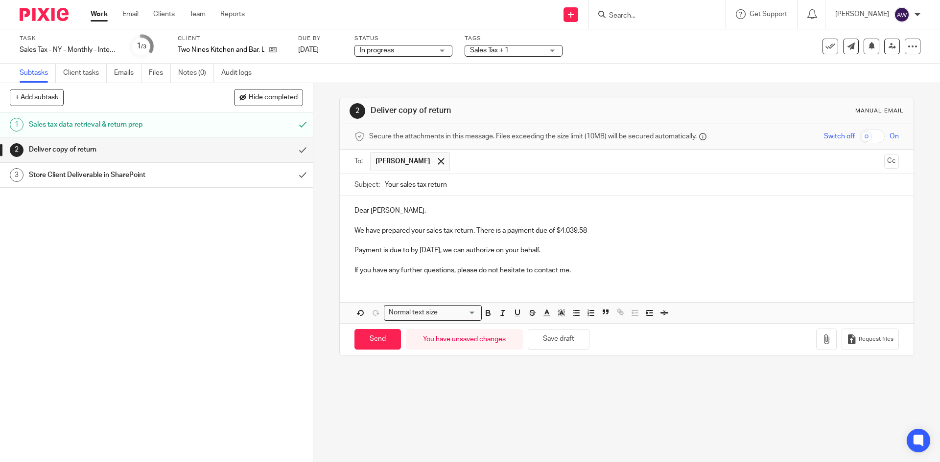
click at [563, 249] on p "Payment is due to by Sep 20, 2025, we can authorize on your behalf." at bounding box center [626, 246] width 544 height 20
click at [460, 253] on p "Payment is due to by Sep 20, 2025, we can authorize on your behalf." at bounding box center [626, 246] width 544 height 20
click at [608, 265] on p at bounding box center [626, 261] width 544 height 10
click at [596, 271] on p "If you have any further questions, please do not hesitate to contact me." at bounding box center [626, 271] width 544 height 10
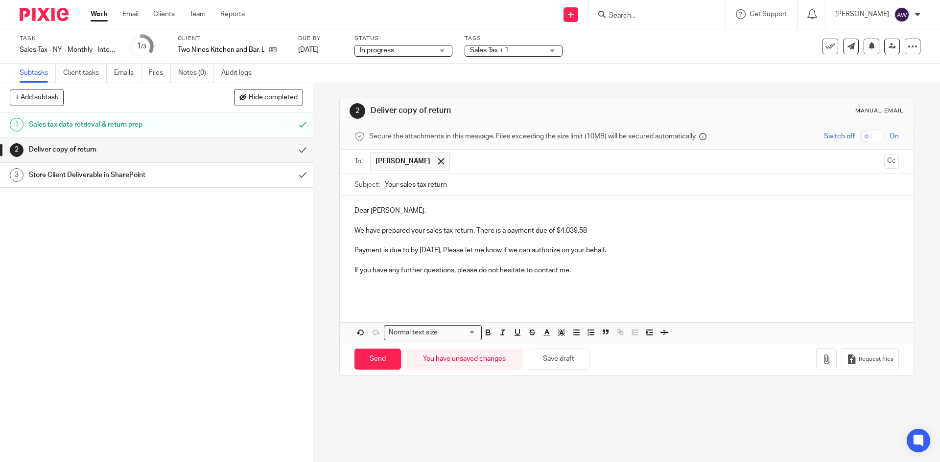
click at [466, 191] on input "Your sales tax return" at bounding box center [641, 185] width 513 height 22
type input "Your sales tax return - Two Nines Kitchen & Bar, LLC"
click at [598, 263] on p at bounding box center [626, 261] width 544 height 10
click at [596, 265] on p at bounding box center [626, 261] width 544 height 10
click at [581, 270] on p "If you have any further questions, please do not hesitate to contact me." at bounding box center [626, 271] width 544 height 10
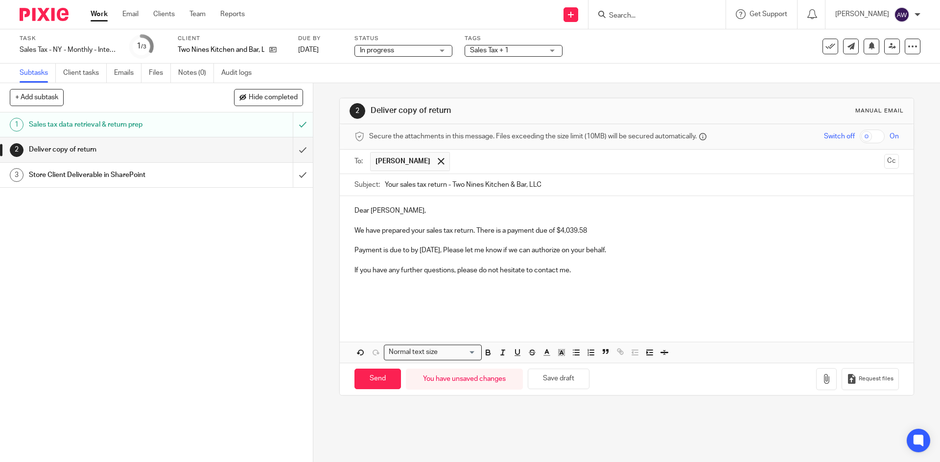
click at [354, 288] on p at bounding box center [626, 291] width 544 height 10
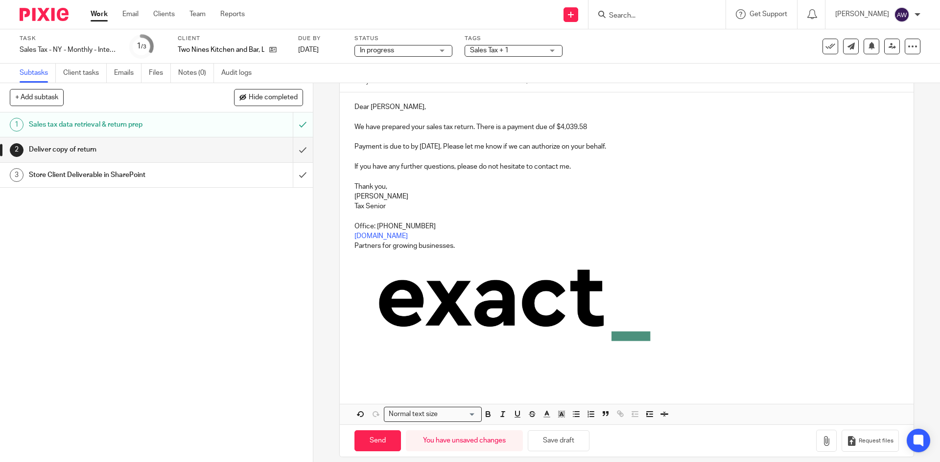
scroll to position [114, 0]
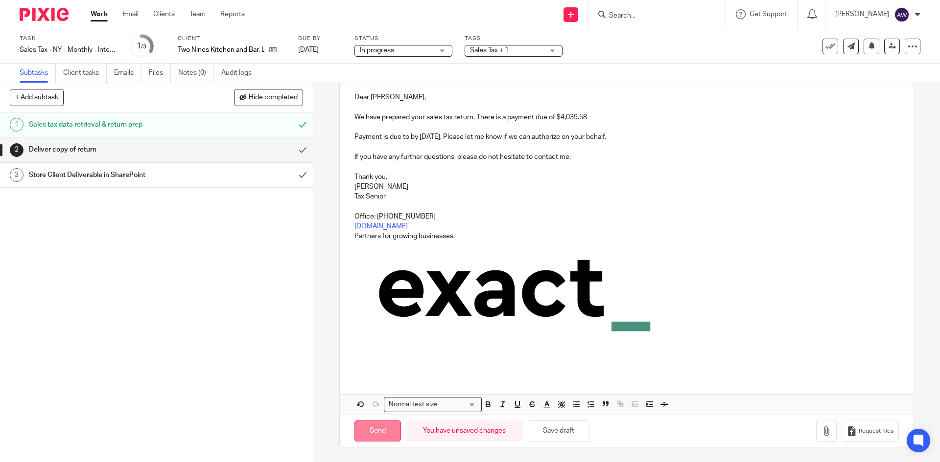
click at [376, 435] on input "Send" at bounding box center [377, 431] width 46 height 21
type input "Sent"
click at [95, 15] on link "Work" at bounding box center [99, 14] width 17 height 10
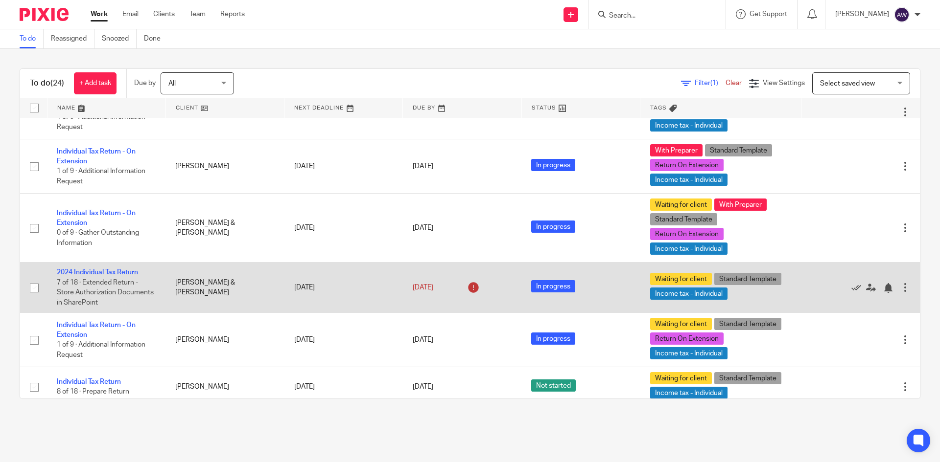
scroll to position [523, 0]
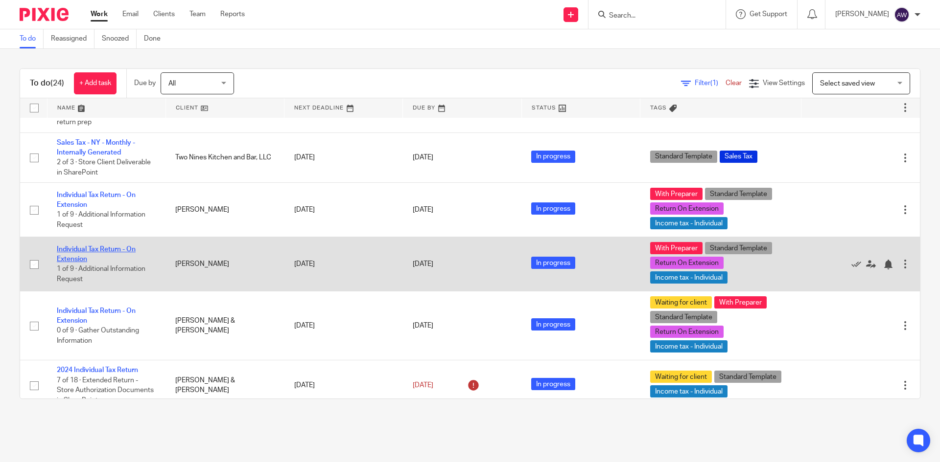
click at [93, 250] on link "Individual Tax Return - On Extension" at bounding box center [96, 254] width 79 height 17
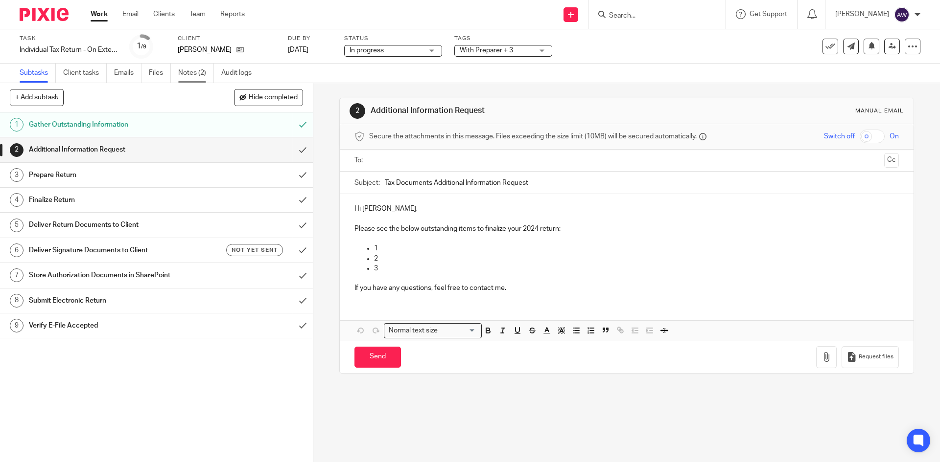
click at [187, 79] on link "Notes (2)" at bounding box center [196, 73] width 36 height 19
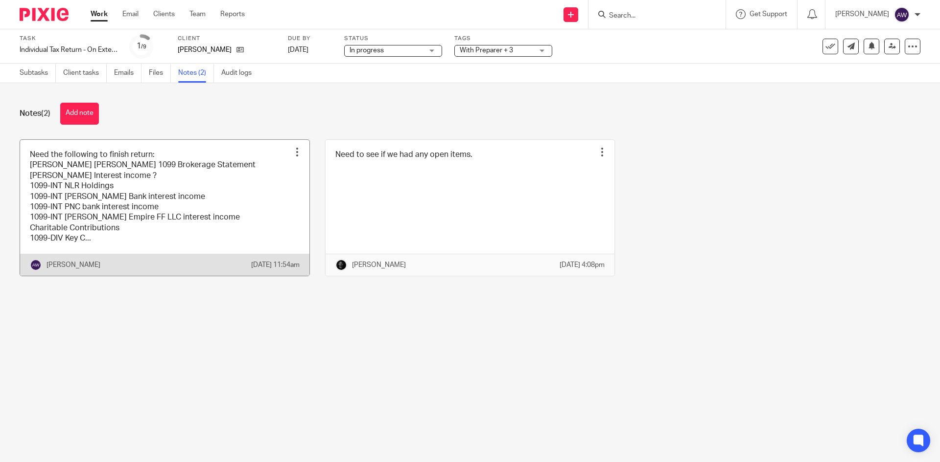
click at [216, 179] on link at bounding box center [164, 208] width 289 height 136
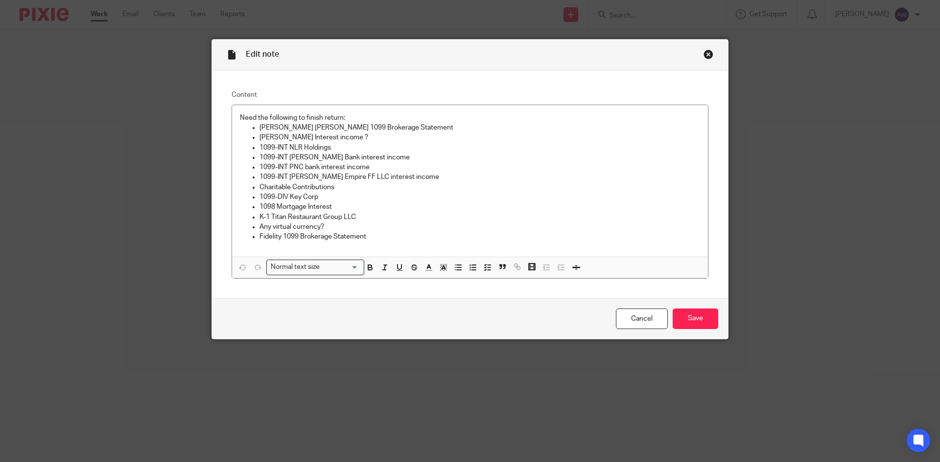
click at [703, 54] on div "Close this dialog window" at bounding box center [708, 54] width 10 height 10
click at [704, 58] on div "Close this dialog window" at bounding box center [708, 54] width 10 height 10
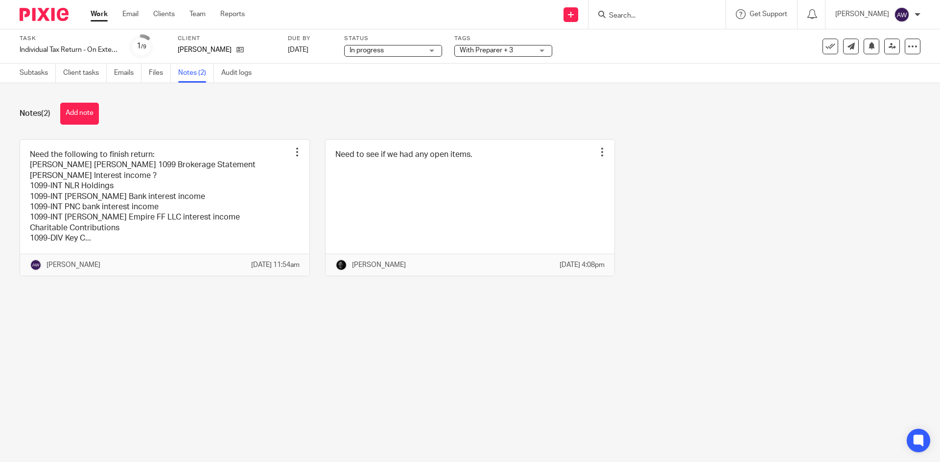
click at [104, 18] on link "Work" at bounding box center [99, 14] width 17 height 10
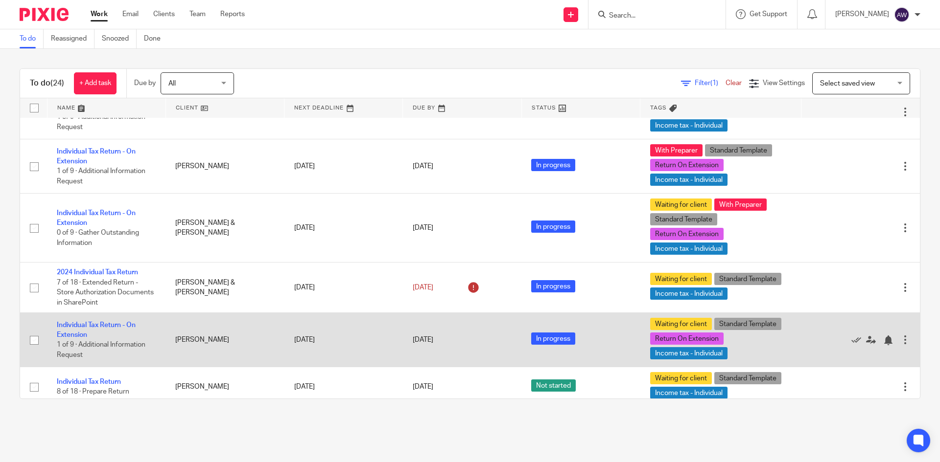
scroll to position [587, 0]
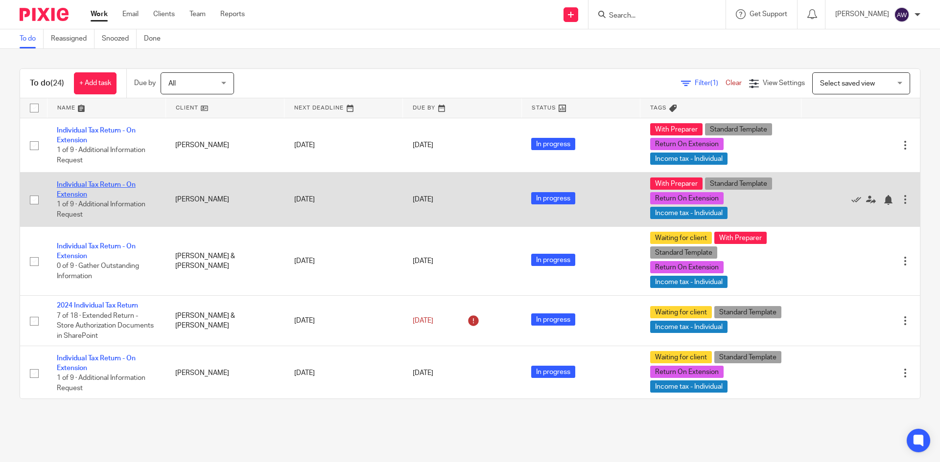
click at [65, 194] on link "Individual Tax Return - On Extension" at bounding box center [96, 190] width 79 height 17
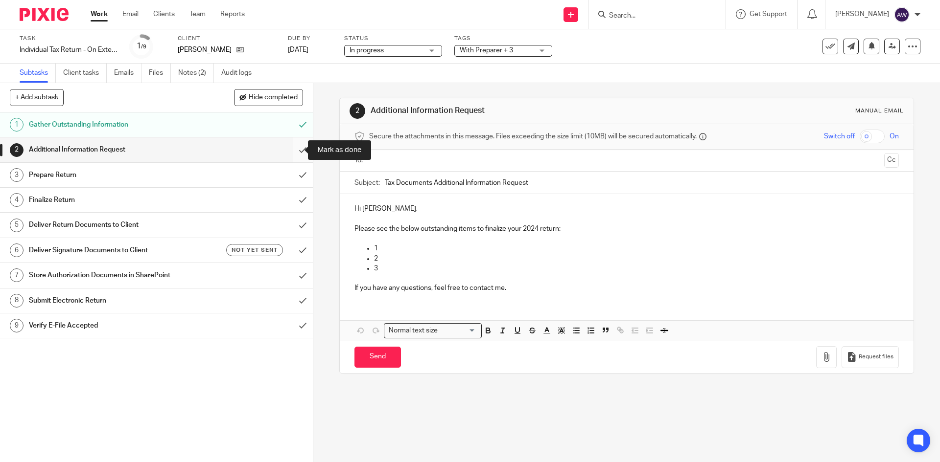
click at [298, 150] on input "submit" at bounding box center [156, 150] width 313 height 24
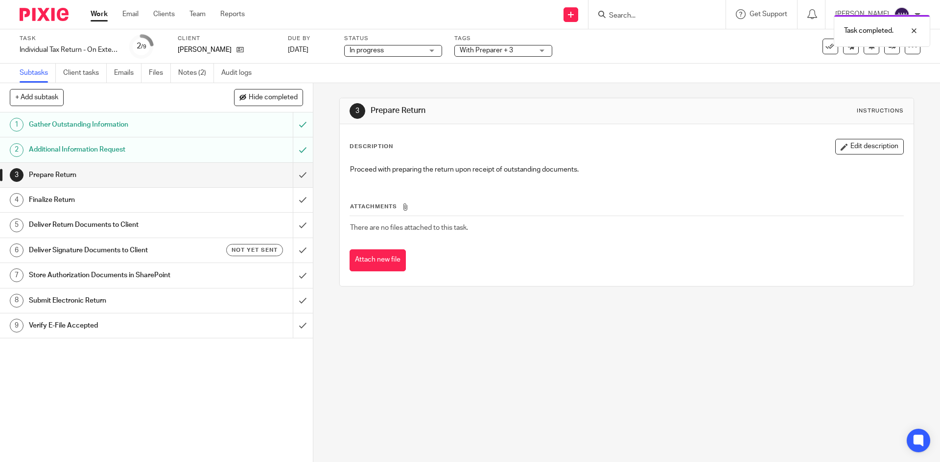
click at [102, 19] on link "Work" at bounding box center [99, 14] width 17 height 10
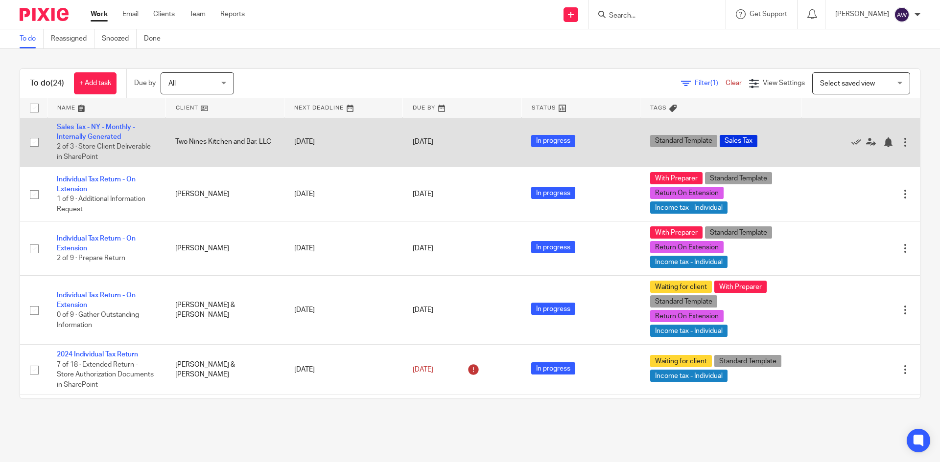
scroll to position [587, 0]
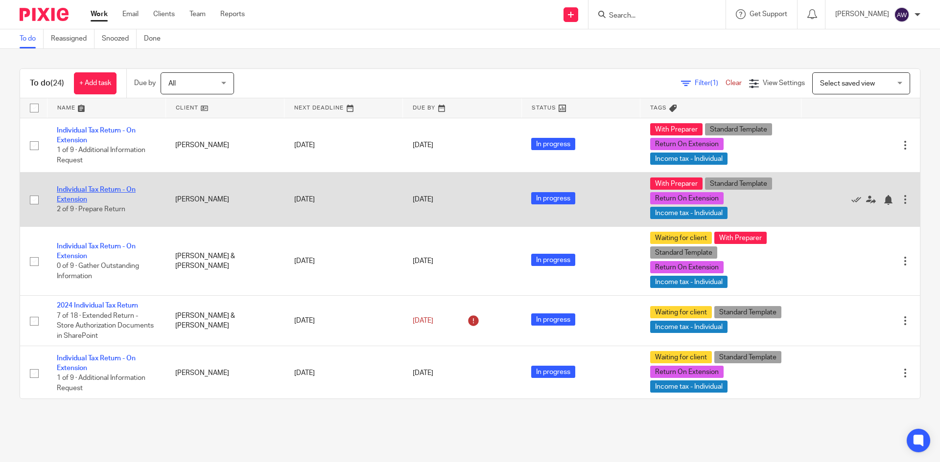
click at [108, 193] on link "Individual Tax Return - On Extension" at bounding box center [96, 194] width 79 height 17
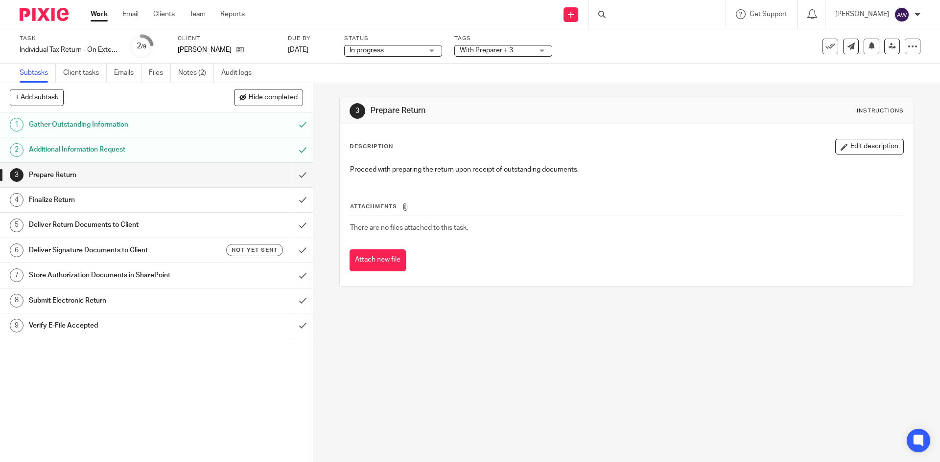
click at [509, 54] on span "With Preparer + 3" at bounding box center [496, 51] width 73 height 10
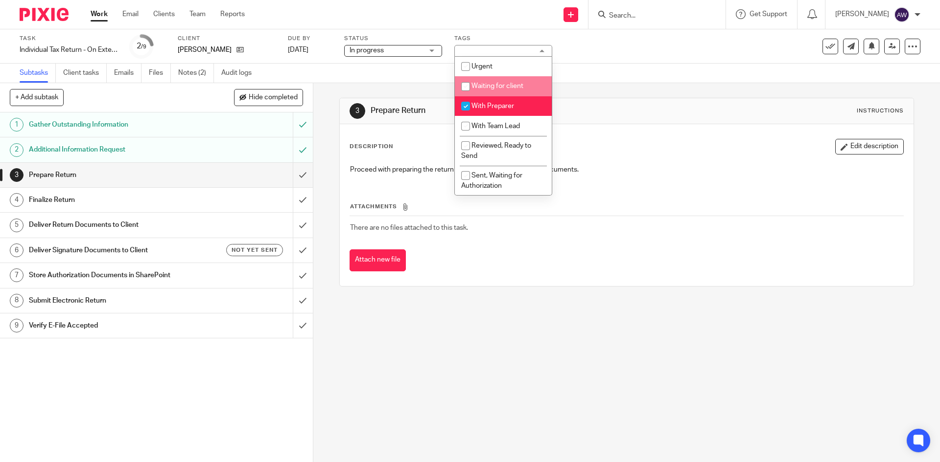
click at [505, 79] on li "Waiting for client" at bounding box center [503, 86] width 97 height 20
checkbox input "true"
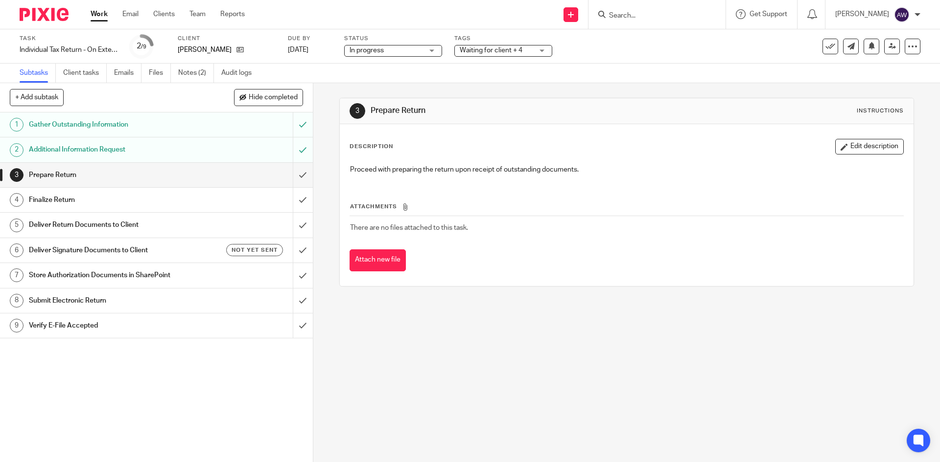
click at [428, 80] on div "Subtasks Client tasks Emails Files Notes (2) Audit logs" at bounding box center [470, 74] width 940 height 20
click at [103, 16] on link "Work" at bounding box center [99, 14] width 17 height 10
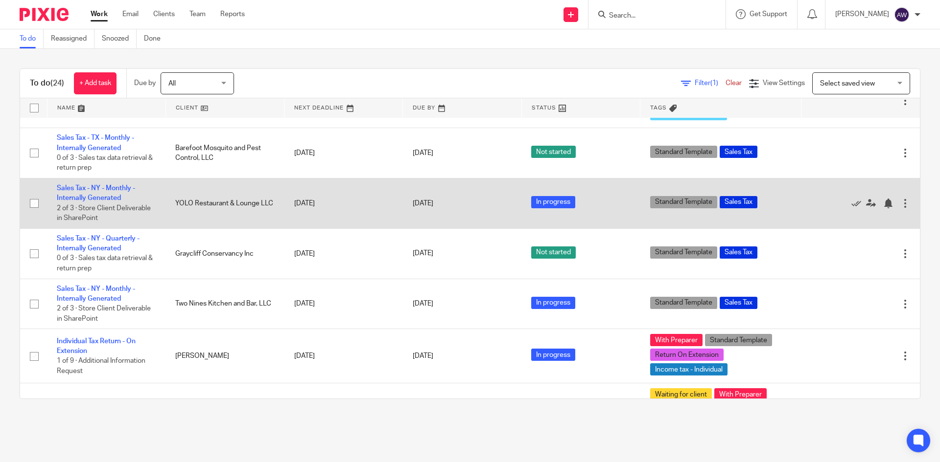
scroll to position [440, 0]
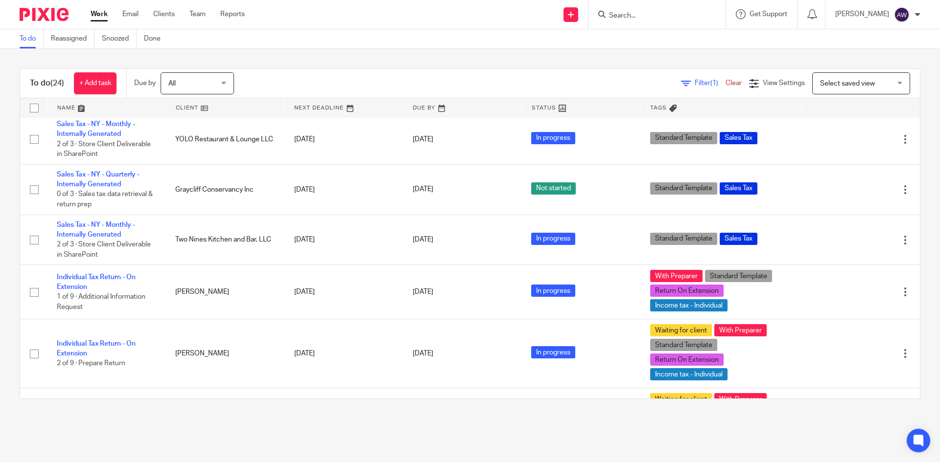
click at [632, 10] on form at bounding box center [660, 14] width 104 height 12
click at [618, 19] on input "Search" at bounding box center [652, 16] width 88 height 9
type input "fluxm"
click at [668, 35] on link at bounding box center [685, 42] width 159 height 23
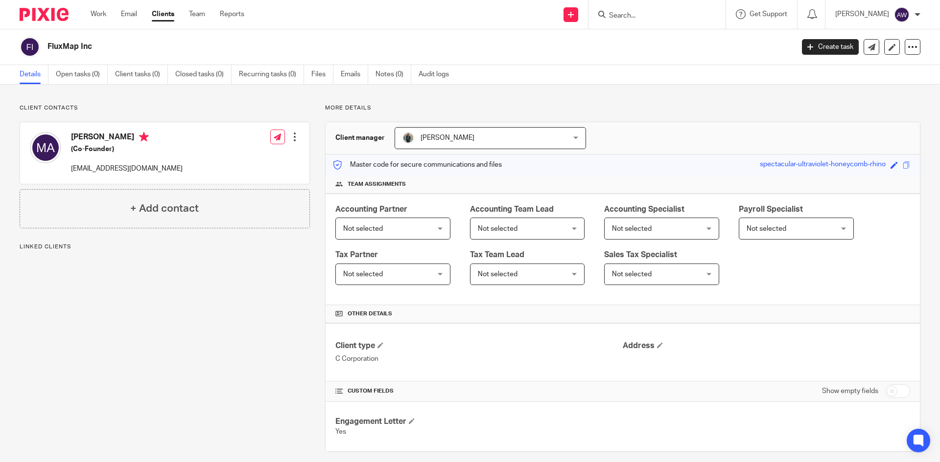
click at [76, 79] on link "Open tasks (0)" at bounding box center [82, 74] width 52 height 19
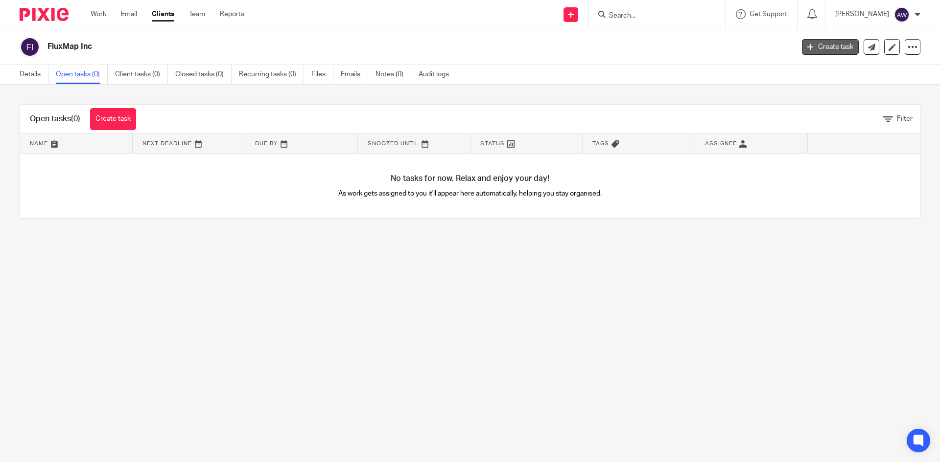
click at [828, 48] on link "Create task" at bounding box center [830, 47] width 57 height 16
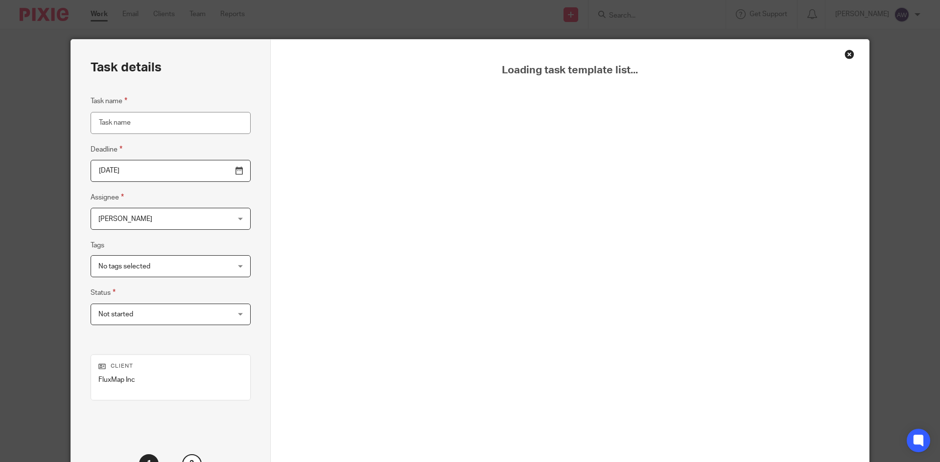
click at [179, 124] on input "Task name" at bounding box center [171, 123] width 160 height 22
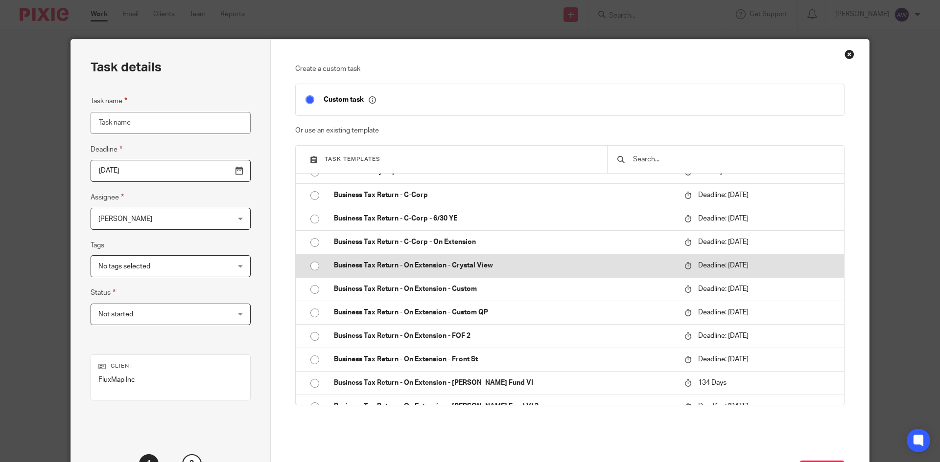
scroll to position [2055, 0]
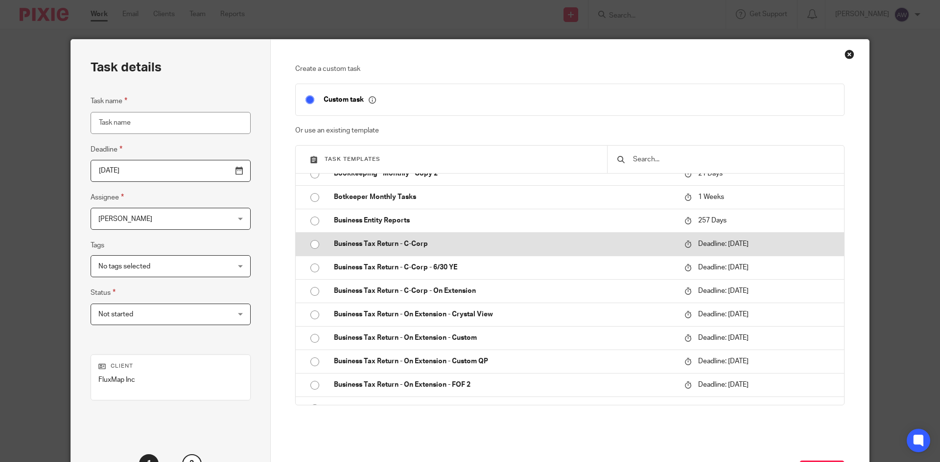
click at [423, 244] on p "Business Tax Return - C-Corp" at bounding box center [504, 244] width 341 height 10
type input "2026-04-15"
type input "Business Tax Return - C-Corp"
checkbox input "false"
radio input "true"
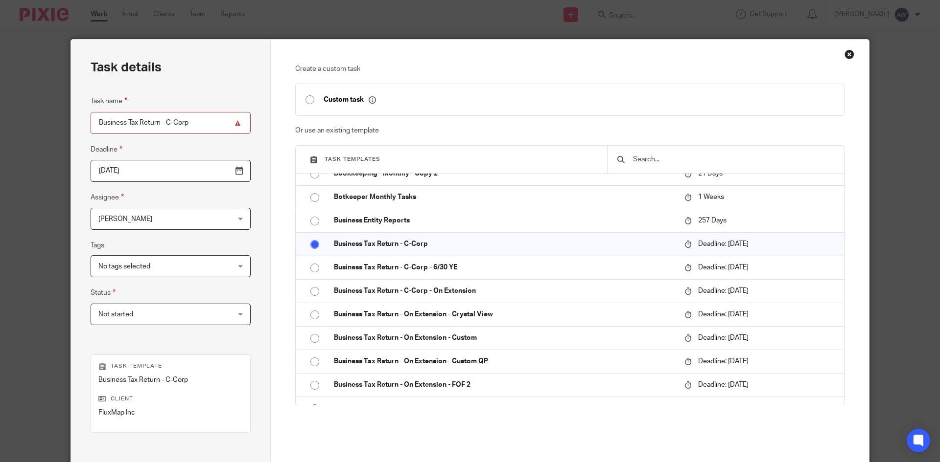
click at [186, 214] on span "[PERSON_NAME]" at bounding box center [158, 218] width 121 height 21
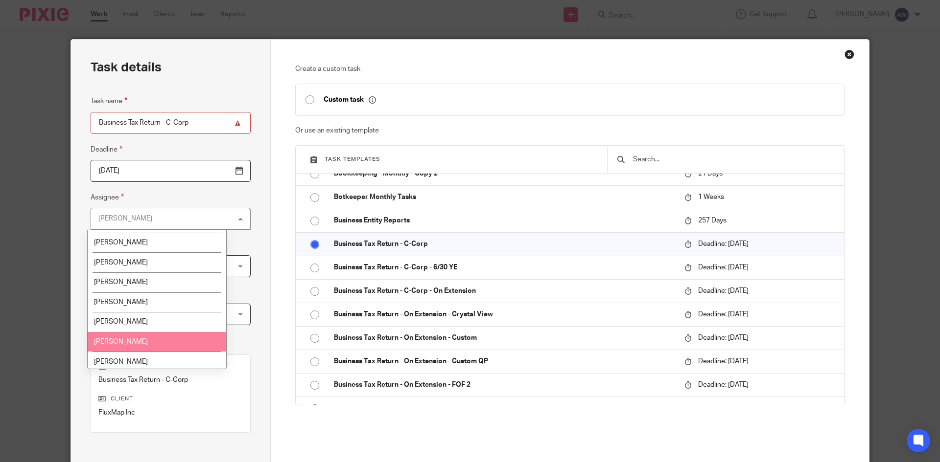
scroll to position [294, 0]
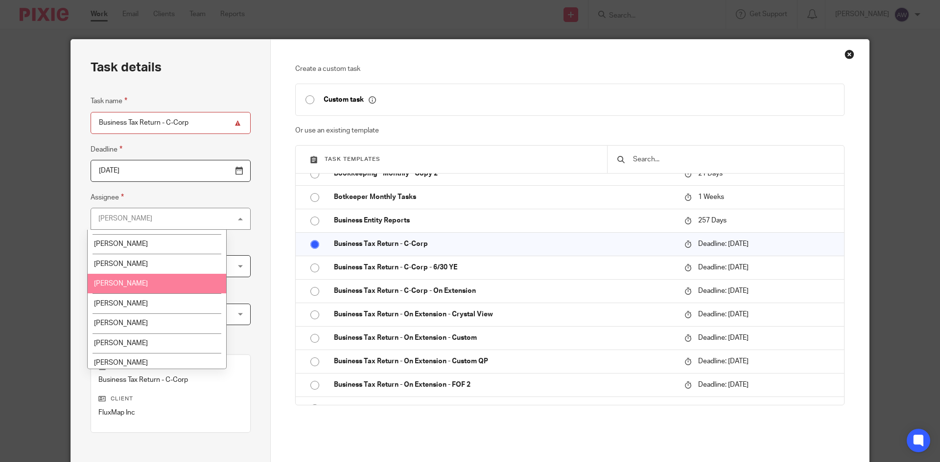
click at [147, 283] on li "[PERSON_NAME]" at bounding box center [157, 284] width 138 height 20
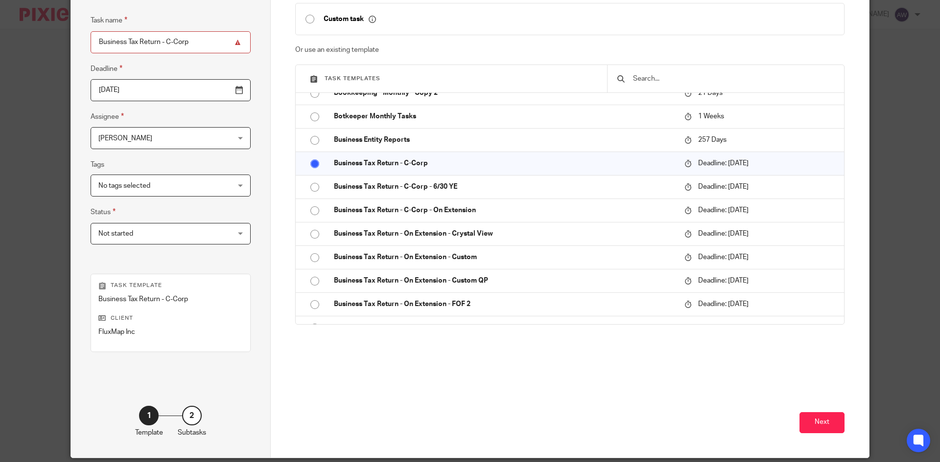
scroll to position [98, 0]
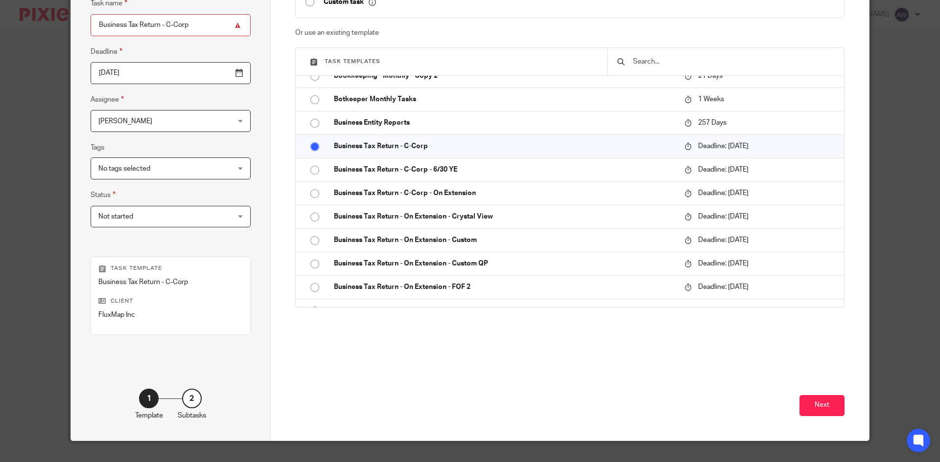
click at [812, 394] on div "Next" at bounding box center [570, 398] width 550 height 84
click at [822, 402] on button "Next" at bounding box center [821, 405] width 45 height 21
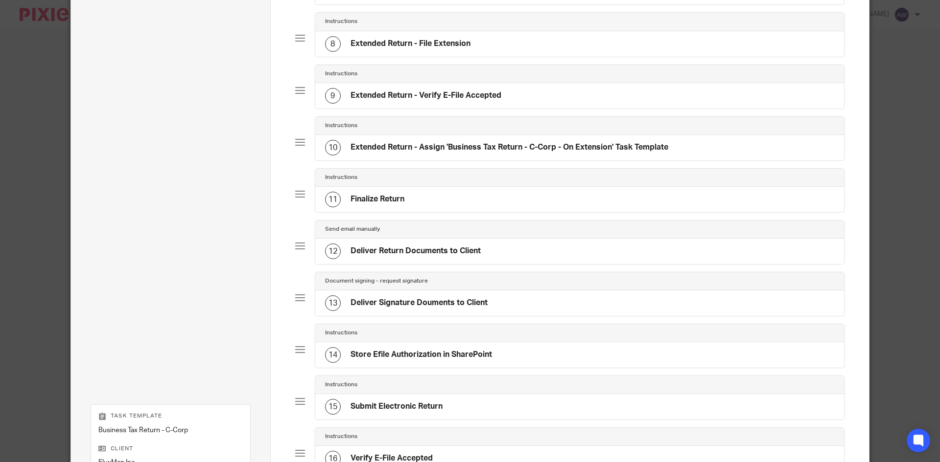
scroll to position [606, 0]
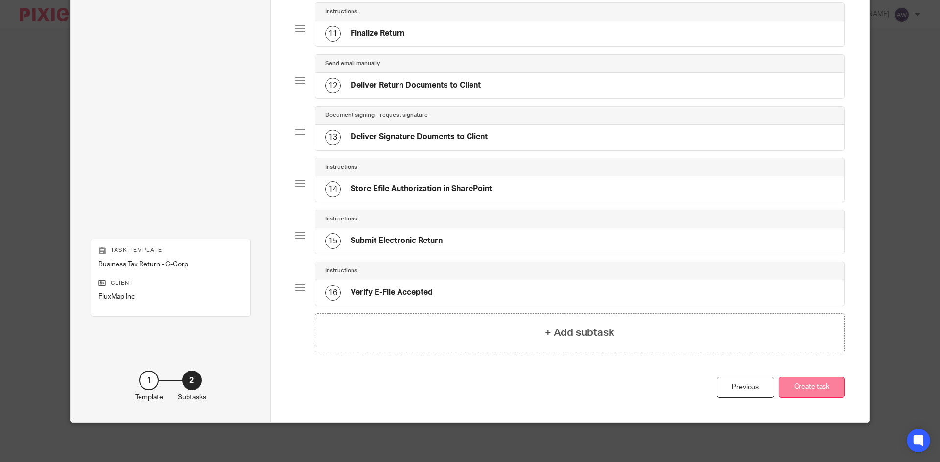
drag, startPoint x: 820, startPoint y: 379, endPoint x: 813, endPoint y: 381, distance: 7.1
click at [819, 378] on button "Create task" at bounding box center [812, 387] width 66 height 21
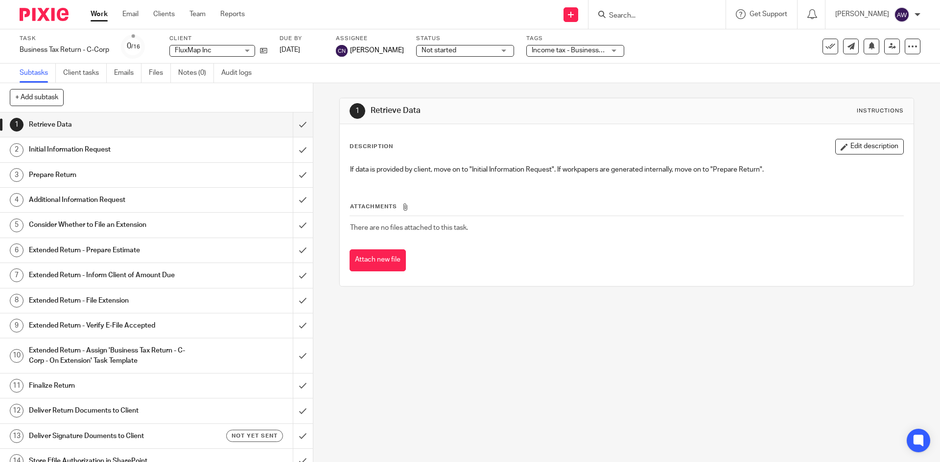
click at [98, 15] on link "Work" at bounding box center [99, 14] width 17 height 10
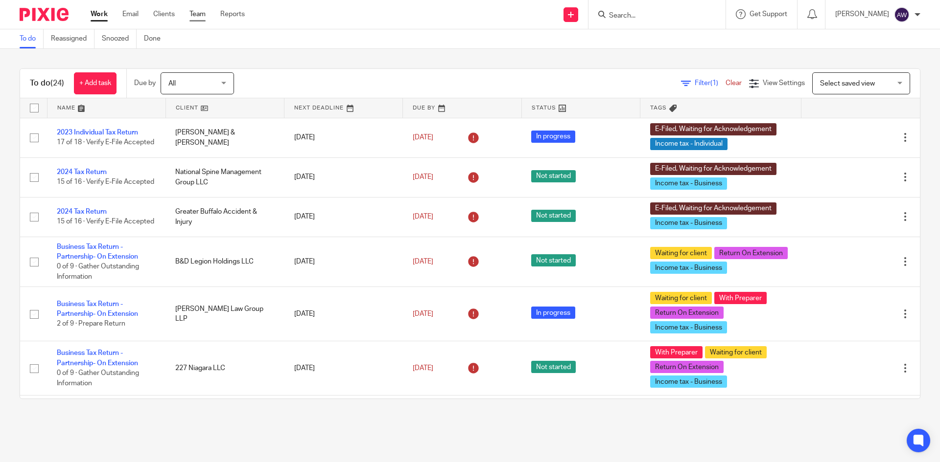
click at [195, 15] on link "Team" at bounding box center [197, 14] width 16 height 10
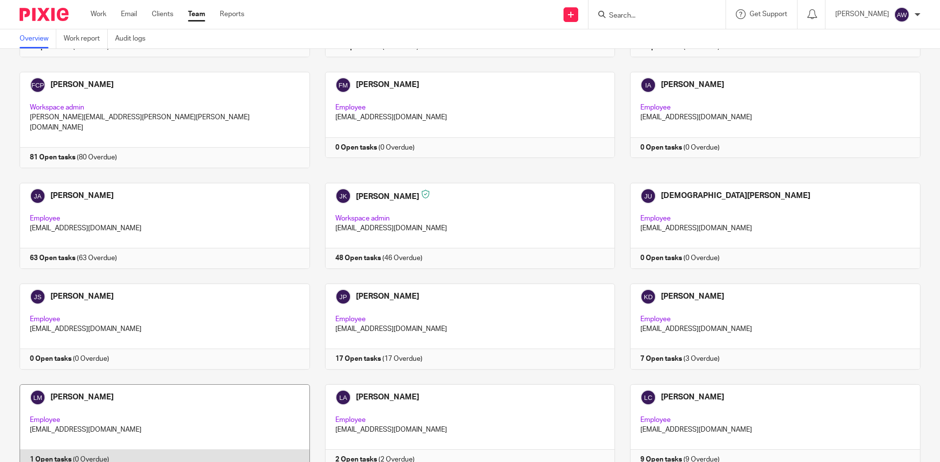
scroll to position [783, 0]
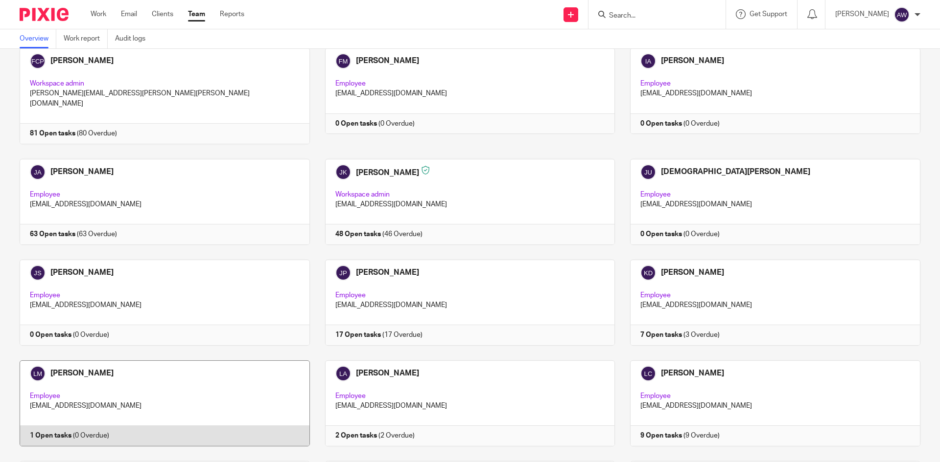
click at [146, 371] on link at bounding box center [156, 404] width 305 height 86
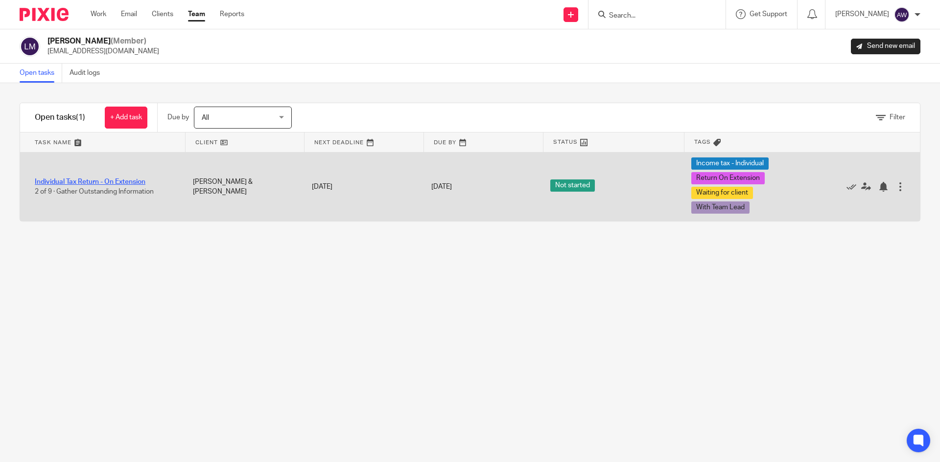
click at [104, 184] on link "Individual Tax Return - On Extension" at bounding box center [90, 182] width 111 height 7
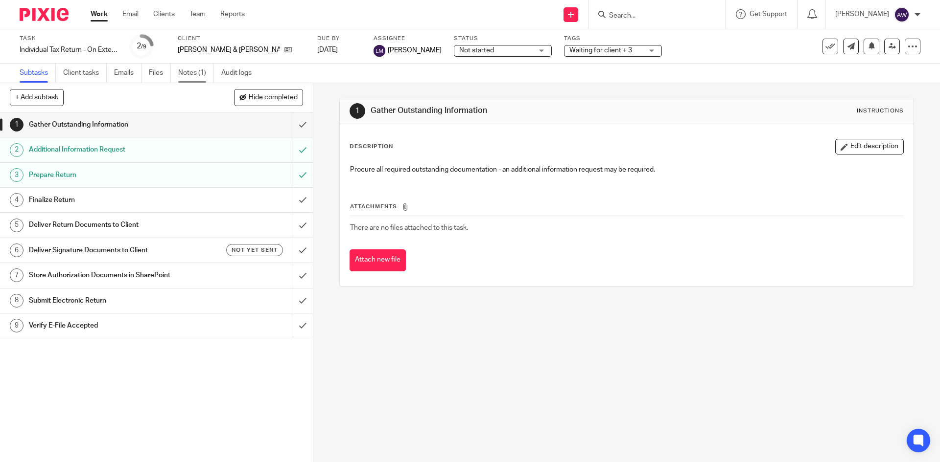
click at [209, 70] on link "Notes (1)" at bounding box center [196, 73] width 36 height 19
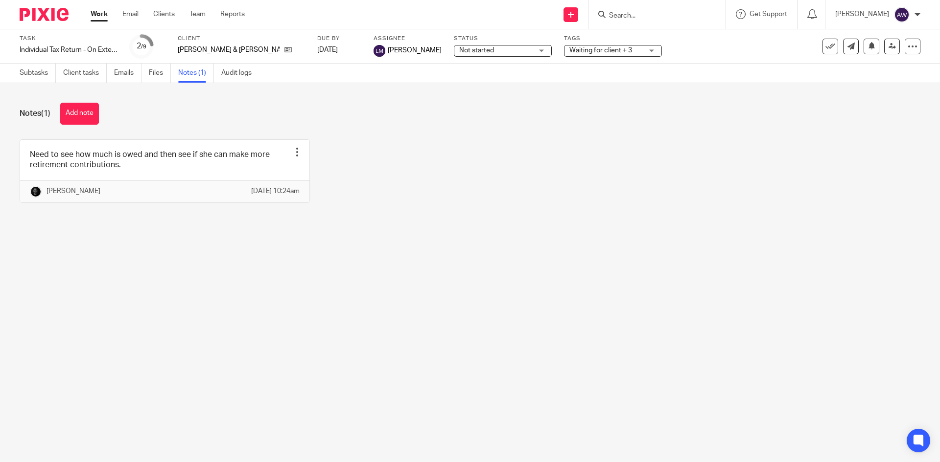
click at [95, 17] on link "Work" at bounding box center [99, 14] width 17 height 10
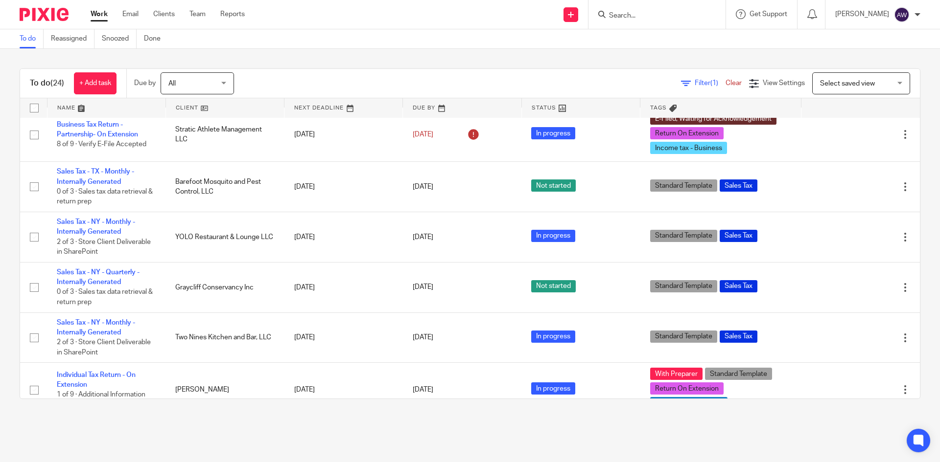
scroll to position [440, 0]
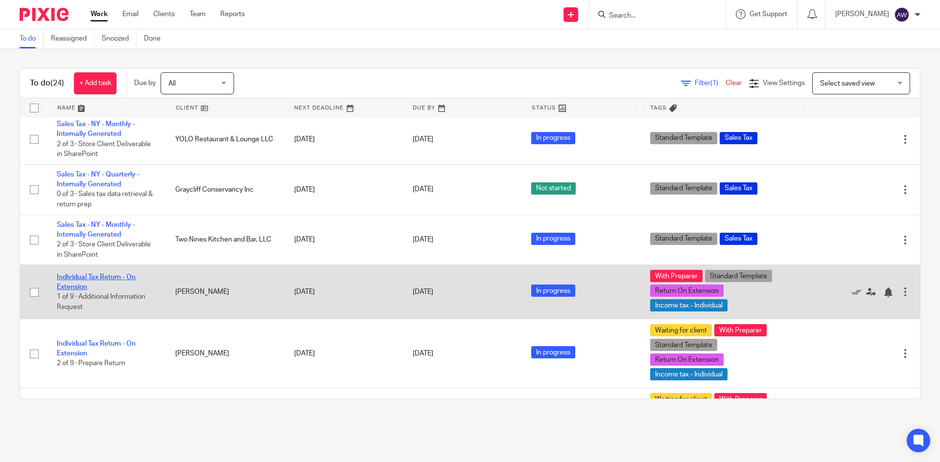
click at [64, 277] on link "Individual Tax Return - On Extension" at bounding box center [96, 282] width 79 height 17
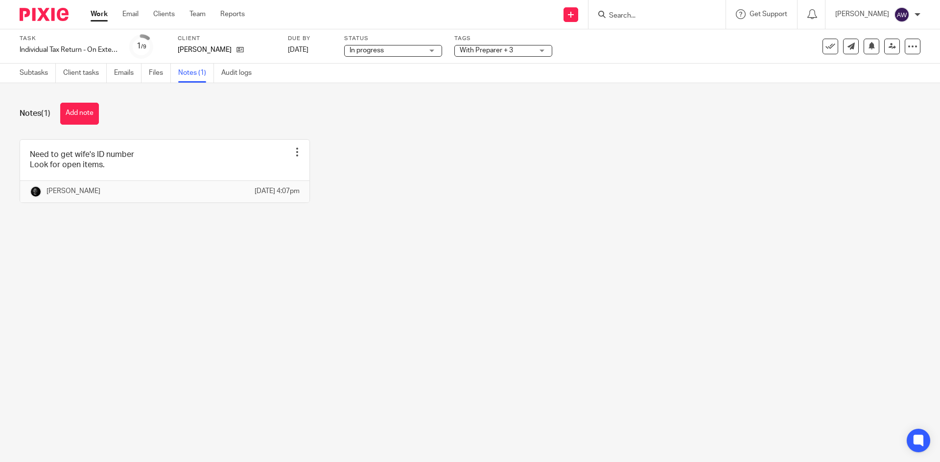
click at [84, 120] on button "Add note" at bounding box center [79, 114] width 39 height 22
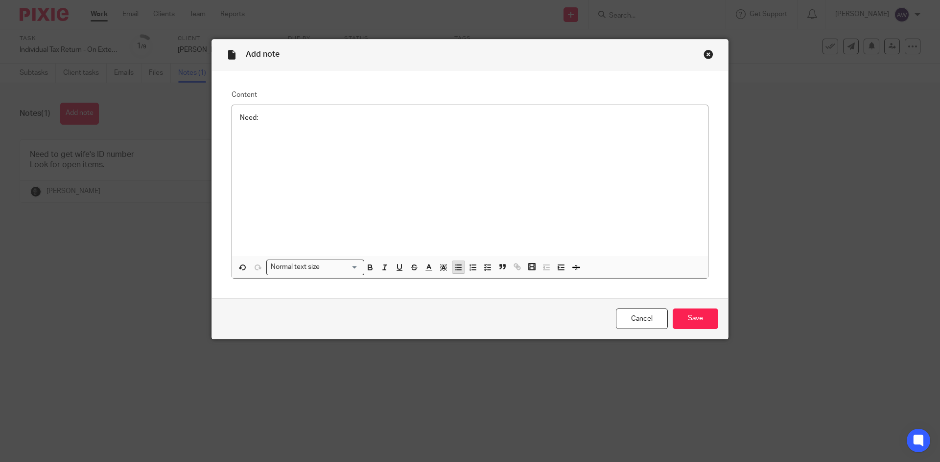
click at [454, 272] on icon "button" at bounding box center [458, 267] width 9 height 9
click at [294, 127] on p at bounding box center [479, 128] width 440 height 10
click at [271, 149] on div "Need: 1099-INT NLR Holdings LLC" at bounding box center [470, 181] width 476 height 152
click at [301, 136] on p "Fidelity 1099 brokerage Statement" at bounding box center [479, 138] width 440 height 10
drag, startPoint x: 361, startPoint y: 123, endPoint x: 250, endPoint y: 128, distance: 111.2
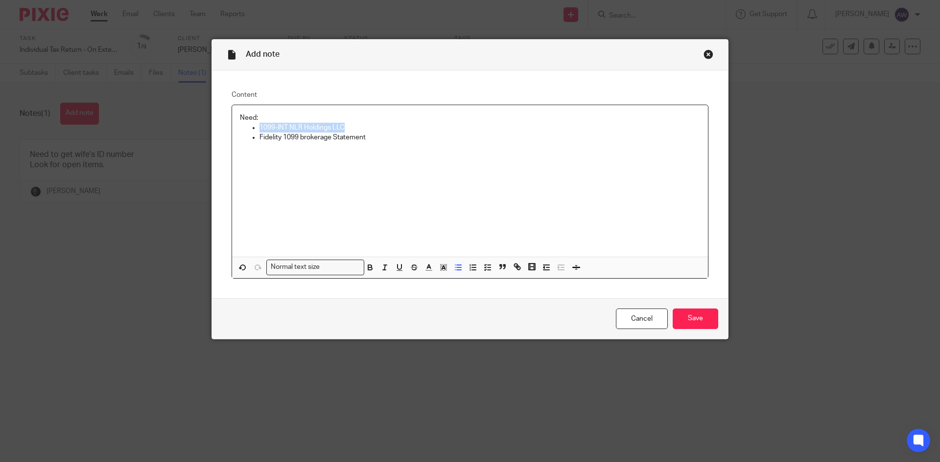
click at [259, 128] on li "1099-INT NLR Holdings LLC" at bounding box center [479, 128] width 440 height 10
click at [372, 136] on div "Need: Fidelity 1099 brokerage Statement" at bounding box center [470, 181] width 476 height 152
click at [310, 145] on p "K-1 Titan Re" at bounding box center [479, 148] width 440 height 10
drag, startPoint x: 290, startPoint y: 131, endPoint x: 293, endPoint y: 139, distance: 8.7
click at [290, 135] on ul "Fidelity 1099 brokerage Statement 2024 Chartiable Contributions K-1 Titan Resta…" at bounding box center [470, 143] width 460 height 40
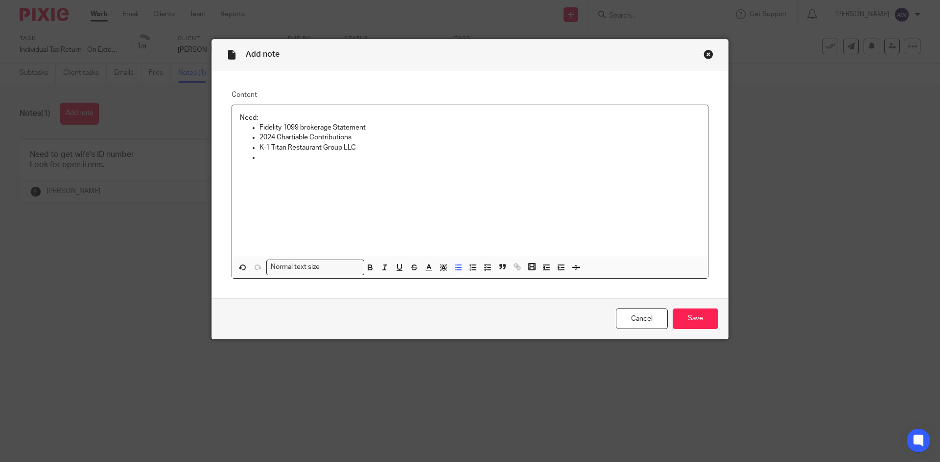
click at [293, 139] on p "2024 Chartiable Contributions" at bounding box center [479, 138] width 440 height 10
click at [302, 153] on p at bounding box center [479, 158] width 440 height 10
click at [332, 157] on p "1099-DIV Metlife" at bounding box center [479, 158] width 440 height 10
click at [281, 184] on p at bounding box center [479, 188] width 440 height 10
click at [704, 317] on input "Save" at bounding box center [695, 319] width 46 height 21
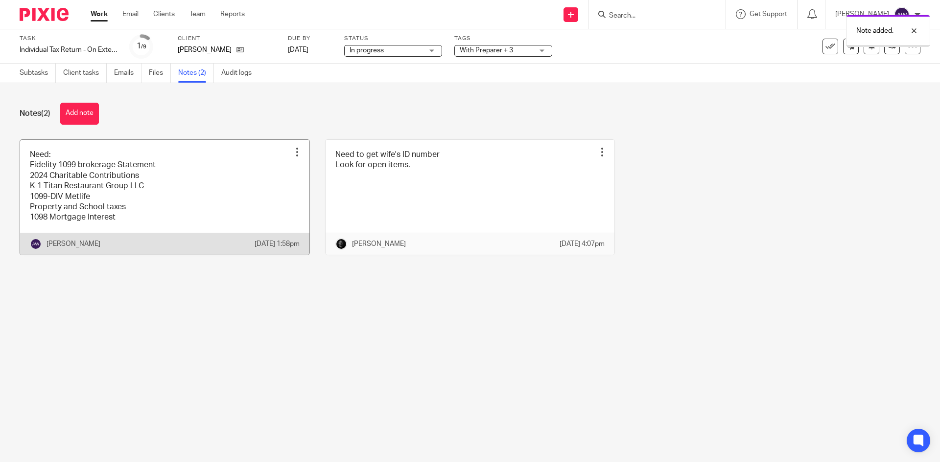
click at [64, 236] on link at bounding box center [164, 197] width 289 height 115
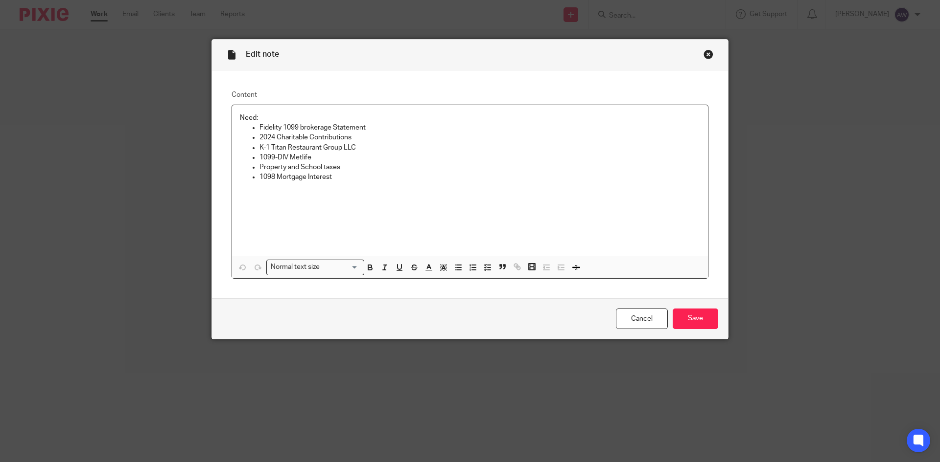
click at [350, 175] on p "1098 Mortgage Interest" at bounding box center [479, 177] width 440 height 10
click at [700, 323] on input "Save" at bounding box center [695, 319] width 46 height 21
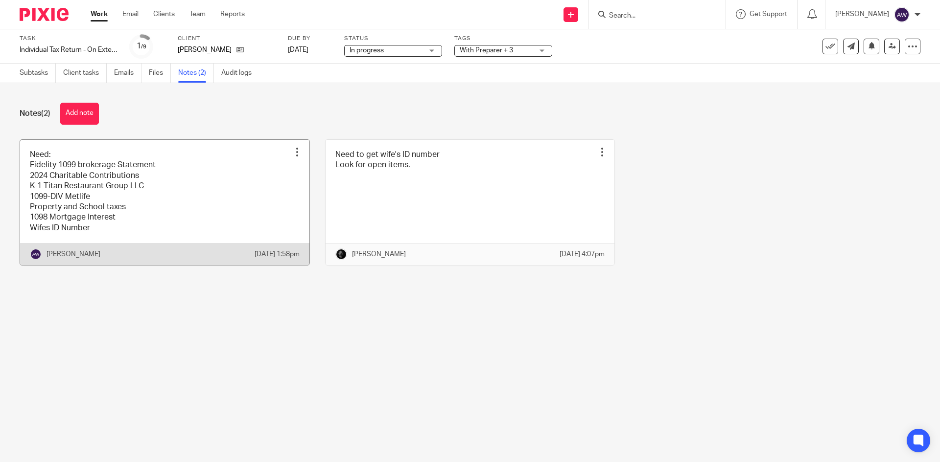
click at [182, 166] on link at bounding box center [164, 203] width 289 height 126
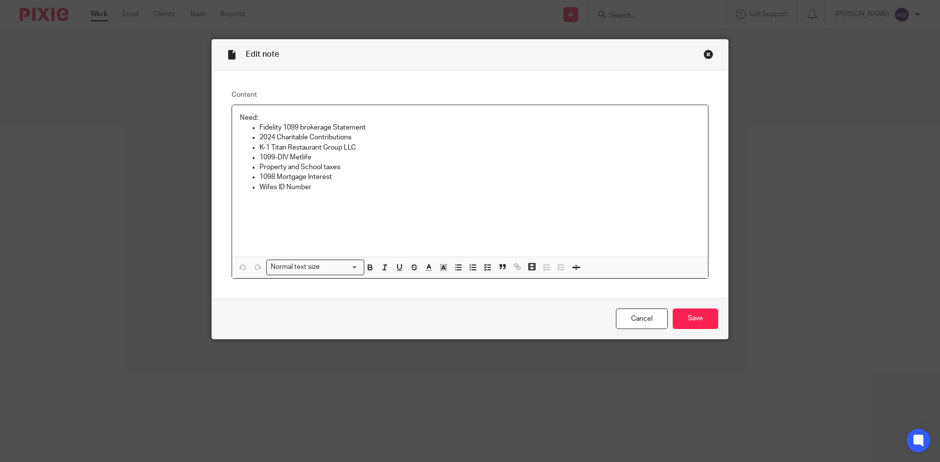
click at [707, 54] on div "Close this dialog window" at bounding box center [708, 54] width 10 height 10
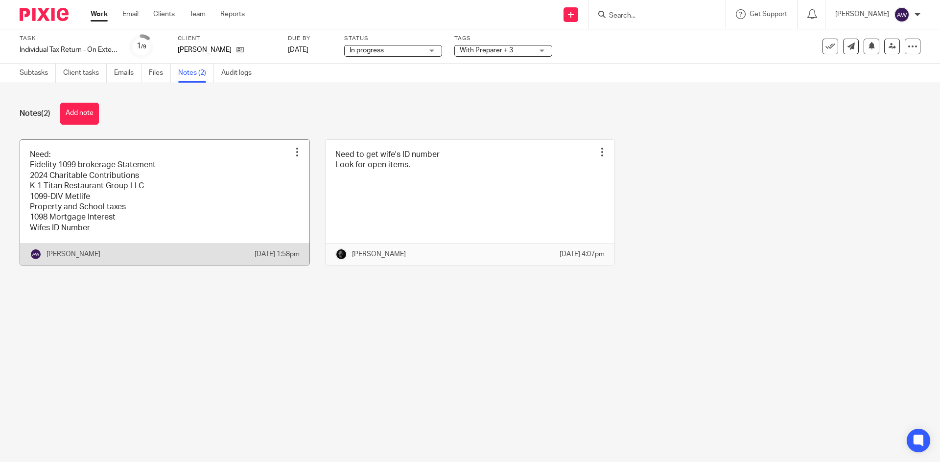
click at [225, 211] on link at bounding box center [164, 203] width 289 height 126
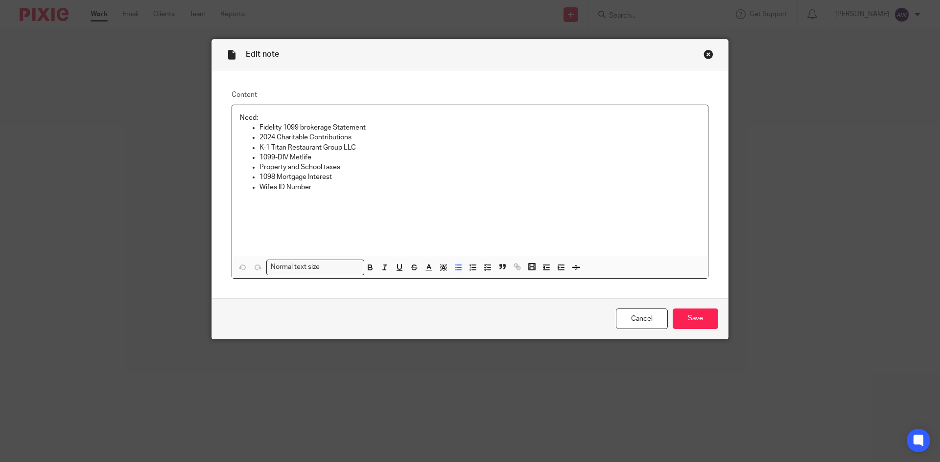
click at [341, 189] on p "Wifes ID Number" at bounding box center [479, 188] width 440 height 10
click at [697, 316] on input "Save" at bounding box center [695, 319] width 46 height 21
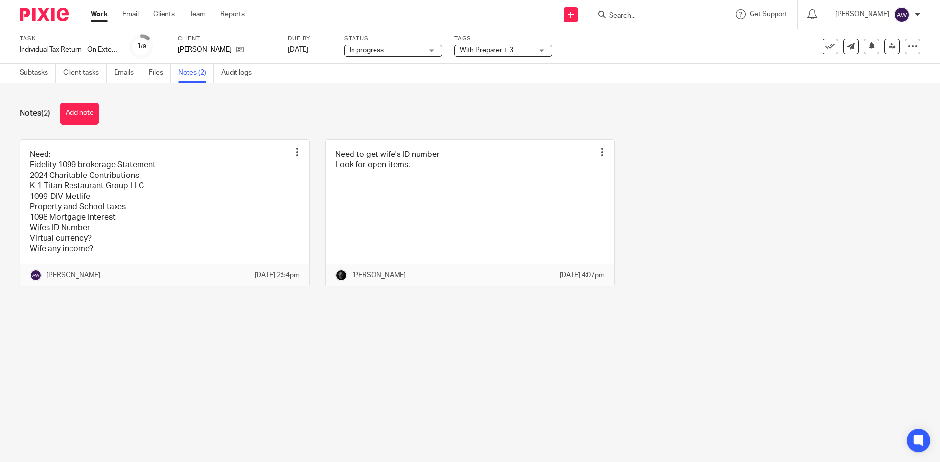
click at [437, 52] on div "In progress In progress" at bounding box center [393, 51] width 98 height 12
click at [517, 96] on div "Notes (2) Add note Need: Fidelity 1099 brokerage Statement 2024 Charitable Cont…" at bounding box center [470, 202] width 940 height 238
click at [511, 52] on span "With Preparer + 3" at bounding box center [486, 50] width 53 height 7
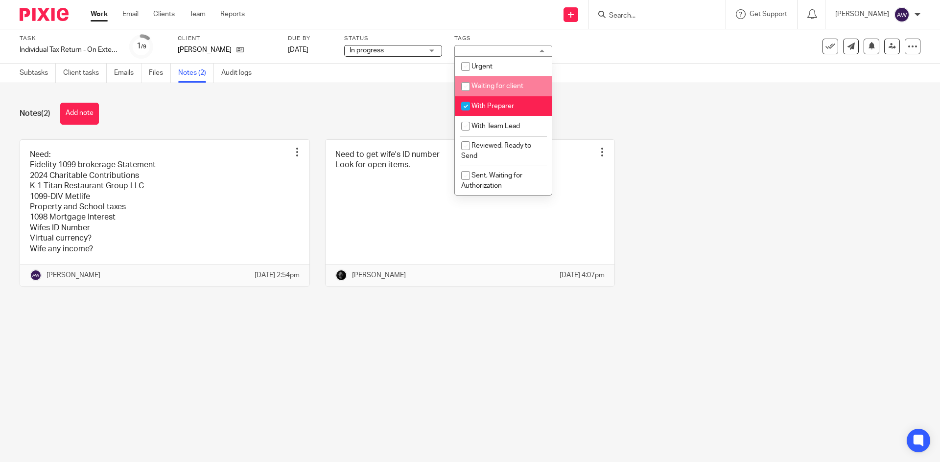
click at [515, 83] on span "Waiting for client" at bounding box center [497, 86] width 52 height 7
checkbox input "true"
click at [349, 86] on div "Notes (2) Add note Need: Fidelity 1099 brokerage Statement 2024 Charitable Cont…" at bounding box center [470, 202] width 940 height 238
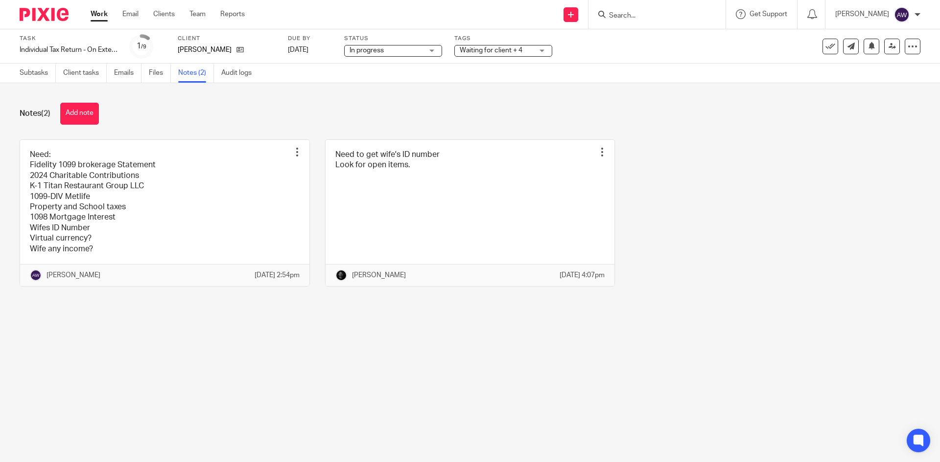
click at [95, 8] on div "Work Email Clients Team Reports Work Email Clients Team Reports Settings" at bounding box center [170, 14] width 179 height 29
click at [94, 16] on link "Work" at bounding box center [99, 14] width 17 height 10
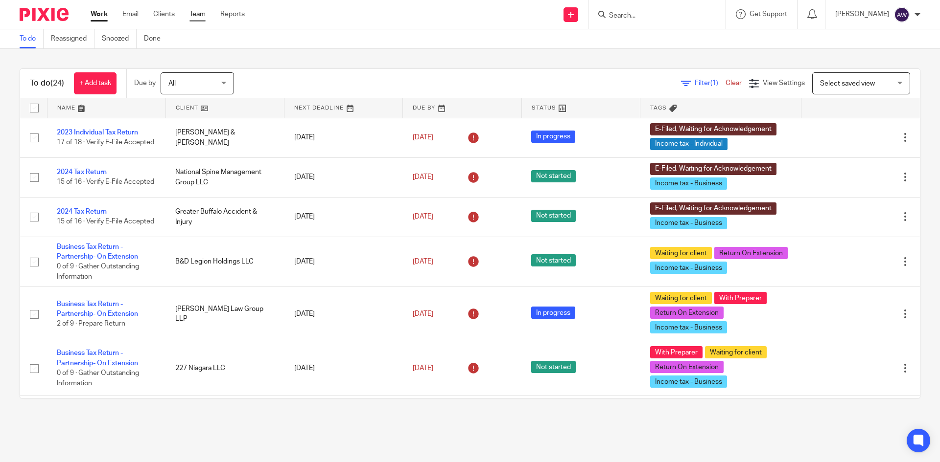
click at [192, 15] on link "Team" at bounding box center [197, 14] width 16 height 10
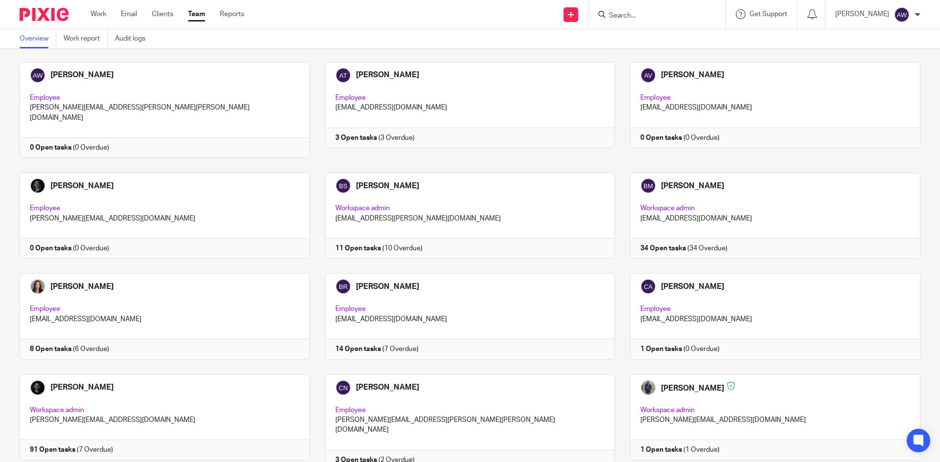
scroll to position [294, 0]
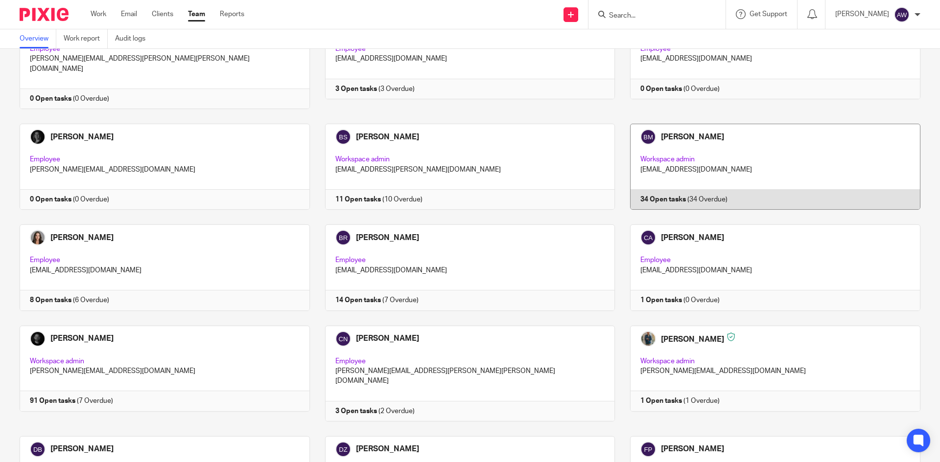
click at [713, 186] on link at bounding box center [767, 167] width 305 height 86
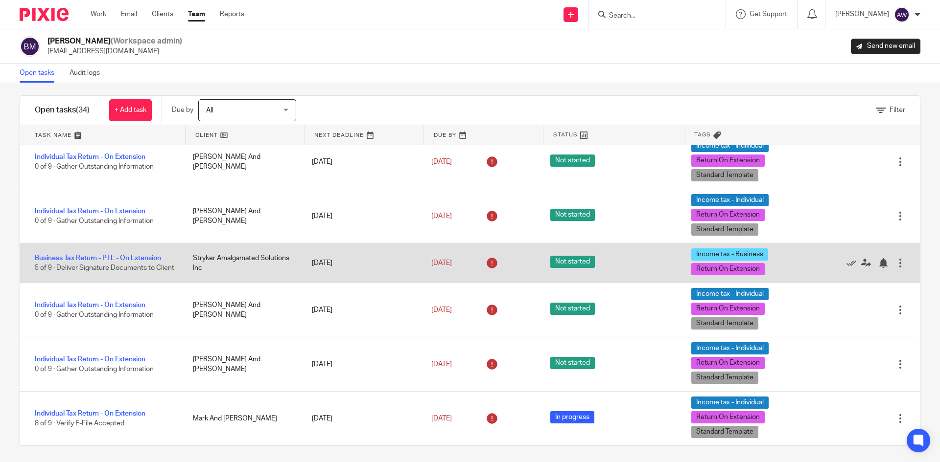
scroll to position [11, 0]
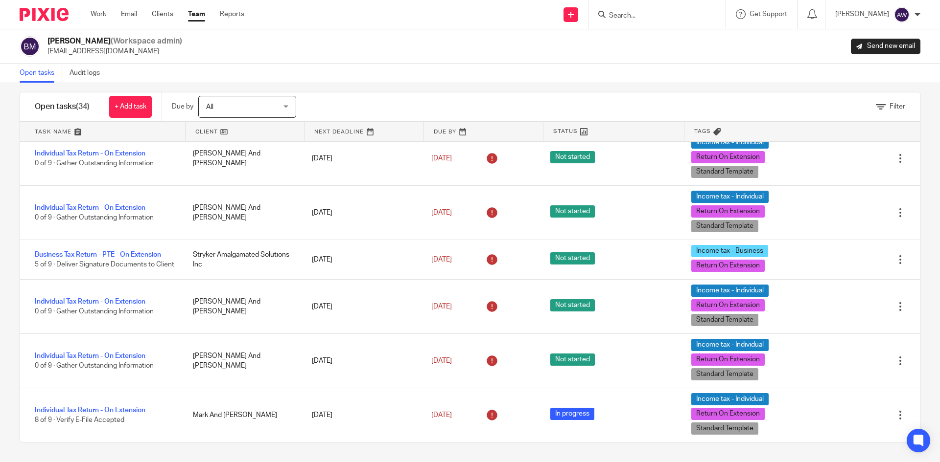
click at [195, 22] on div "Work Email Clients Team Reports Work Email Clients Team Reports Settings" at bounding box center [170, 14] width 178 height 29
click at [197, 16] on link "Team" at bounding box center [196, 14] width 17 height 10
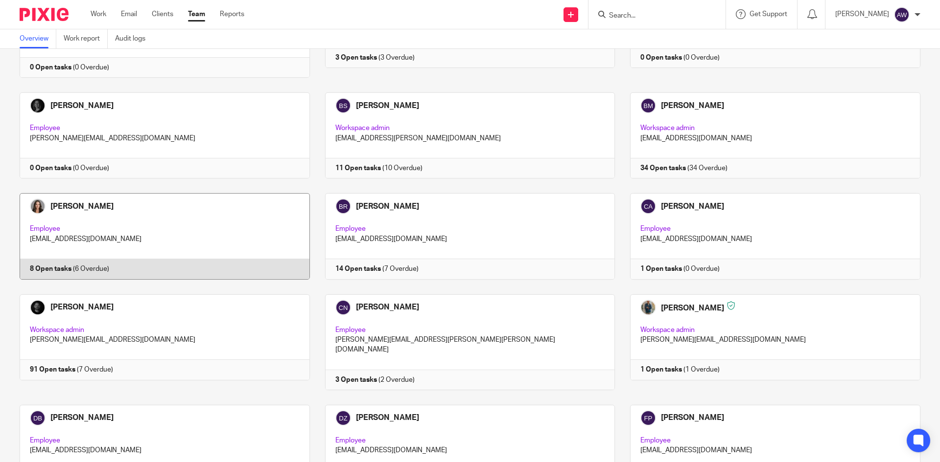
scroll to position [343, 0]
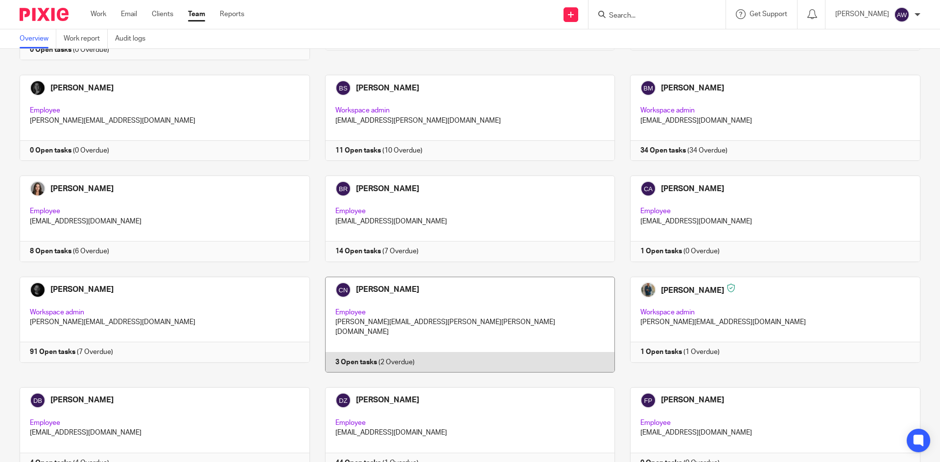
click at [363, 289] on link at bounding box center [462, 325] width 305 height 96
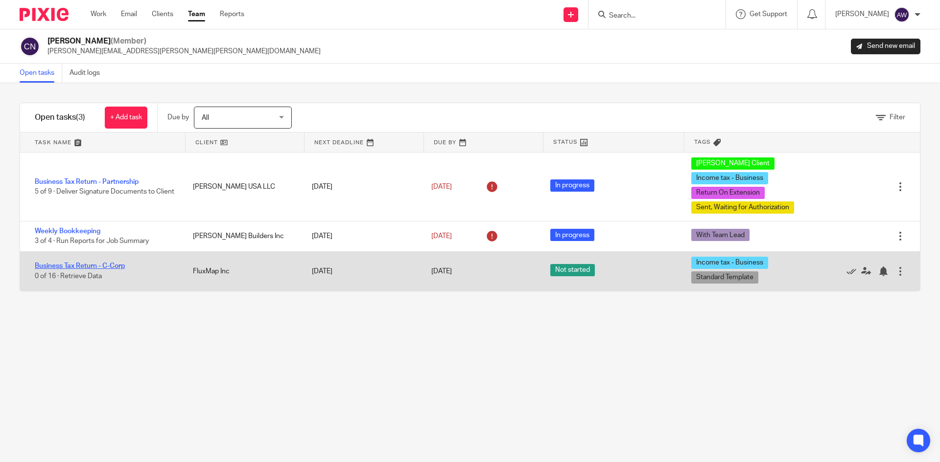
click at [112, 264] on link "Business Tax Return - C-Corp" at bounding box center [80, 266] width 90 height 7
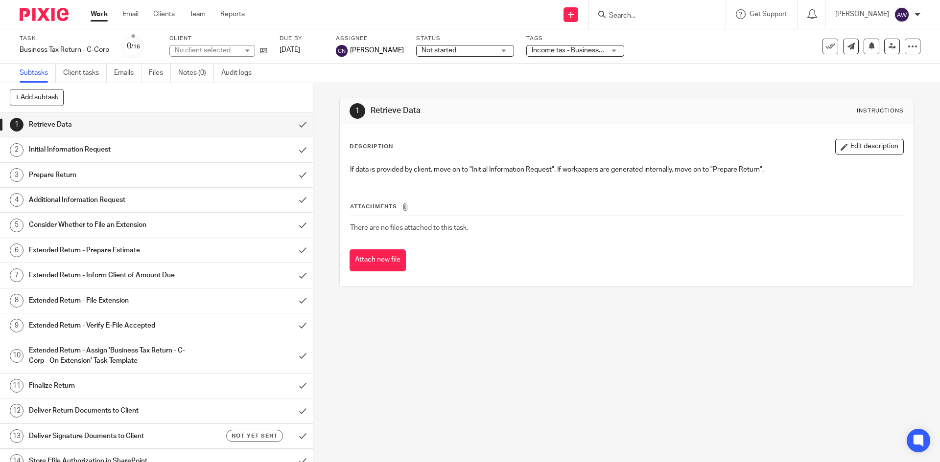
click at [589, 52] on span "Income tax - Business + 1" at bounding box center [570, 50] width 78 height 7
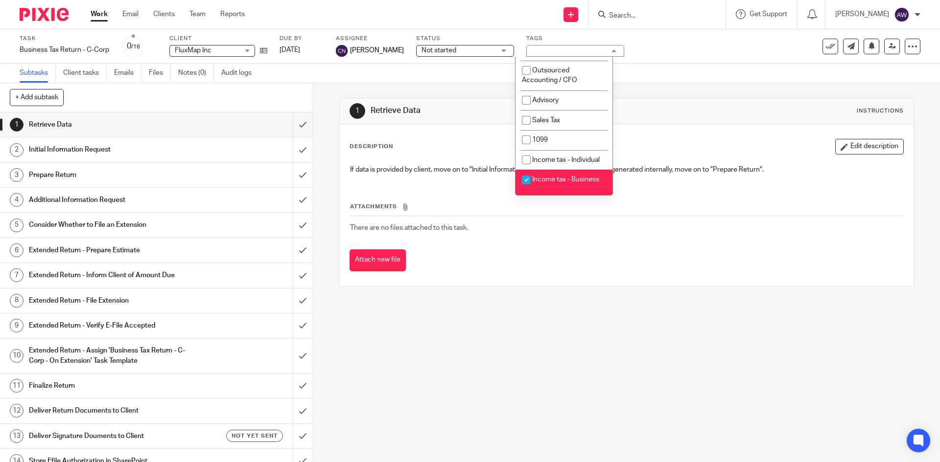
scroll to position [299, 0]
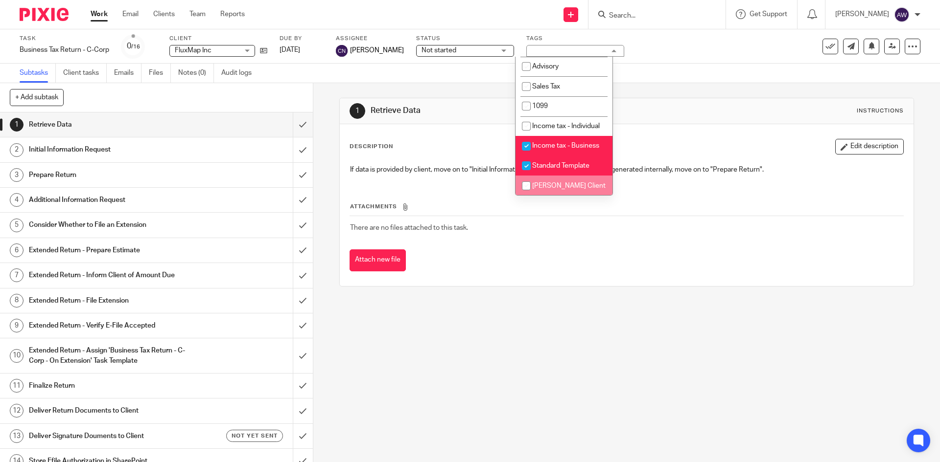
click at [556, 194] on li "ERB Client" at bounding box center [563, 186] width 97 height 20
checkbox input "true"
click at [331, 77] on div "Subtasks Client tasks Emails Files Notes (0) Audit logs" at bounding box center [470, 74] width 940 height 20
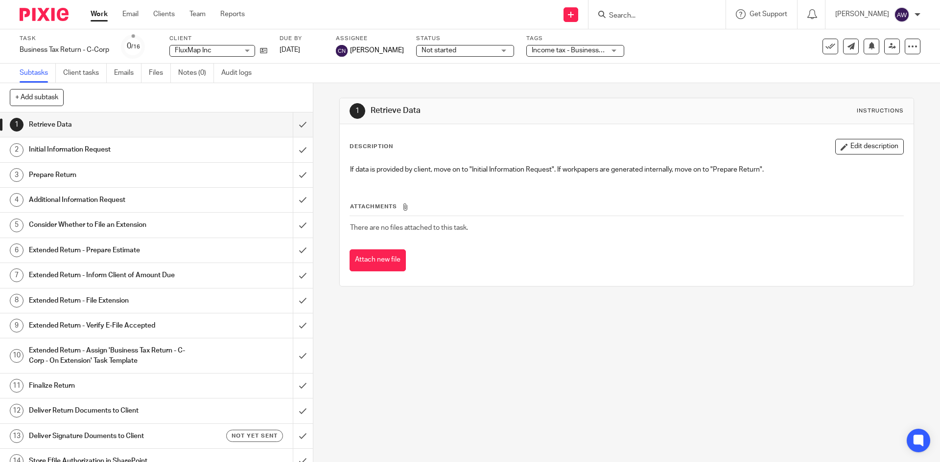
click at [102, 11] on link "Work" at bounding box center [99, 14] width 17 height 10
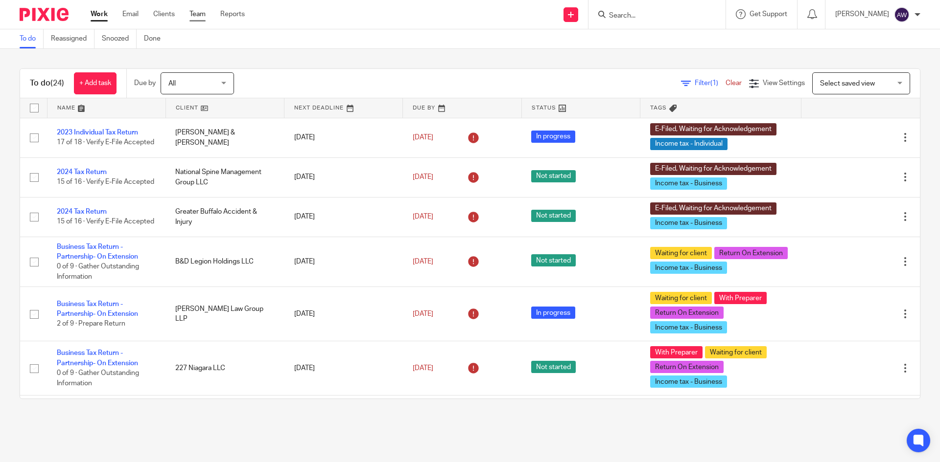
click at [196, 9] on link "Team" at bounding box center [197, 14] width 16 height 10
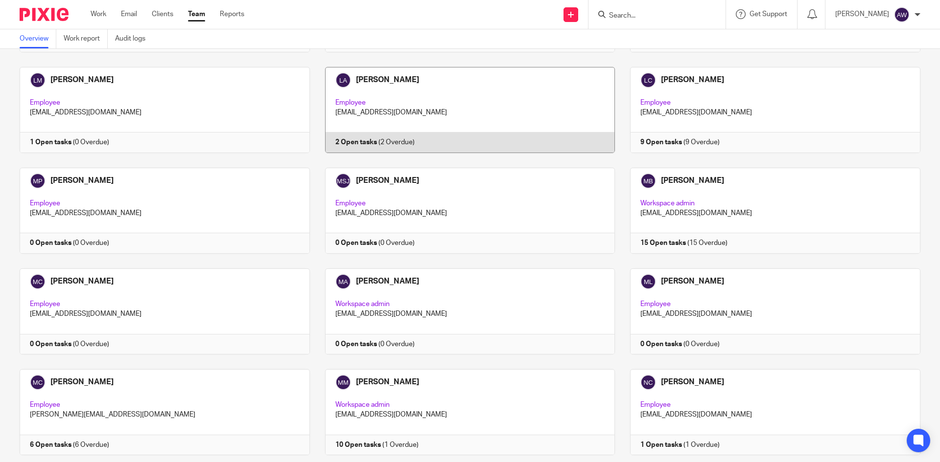
scroll to position [1126, 0]
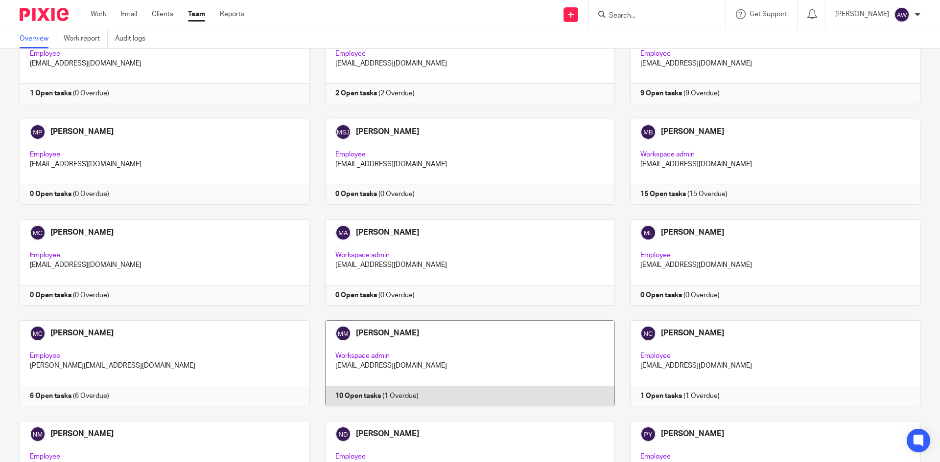
click at [433, 336] on link at bounding box center [462, 364] width 305 height 86
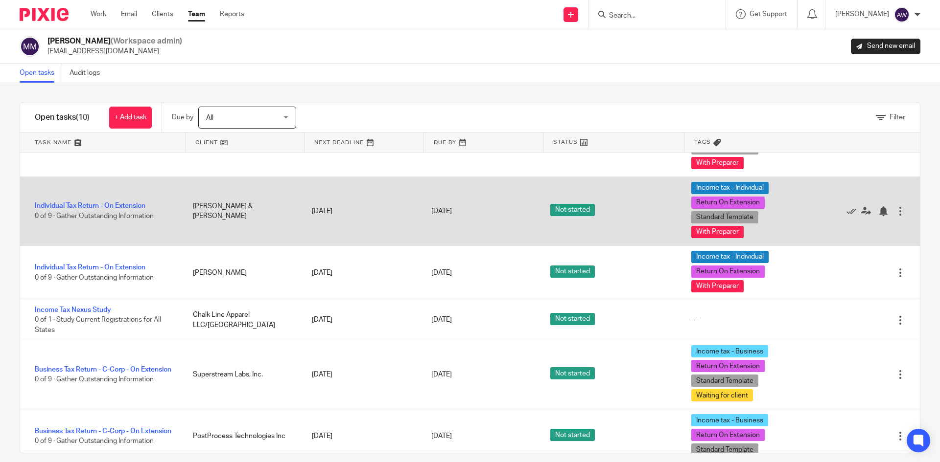
scroll to position [277, 0]
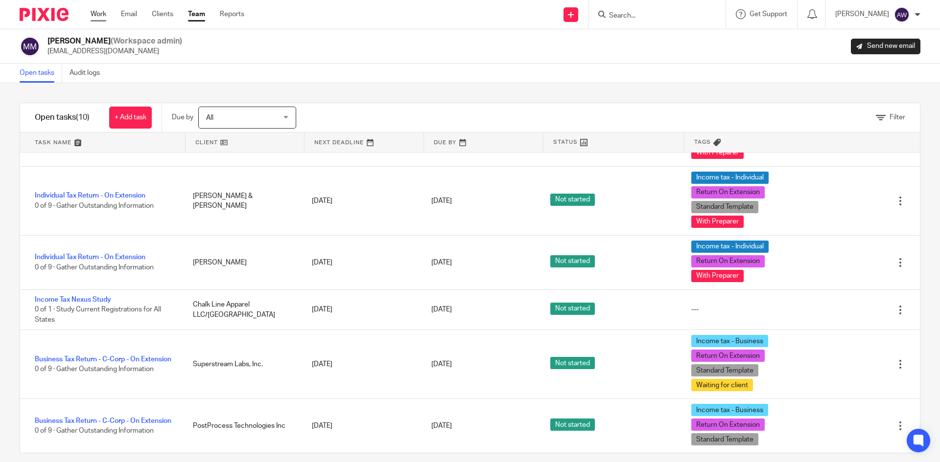
click at [94, 10] on link "Work" at bounding box center [99, 14] width 16 height 10
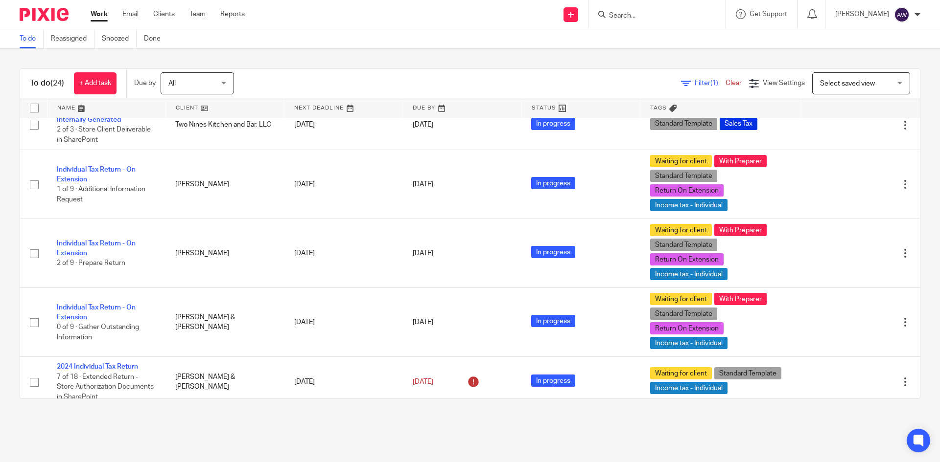
scroll to position [552, 0]
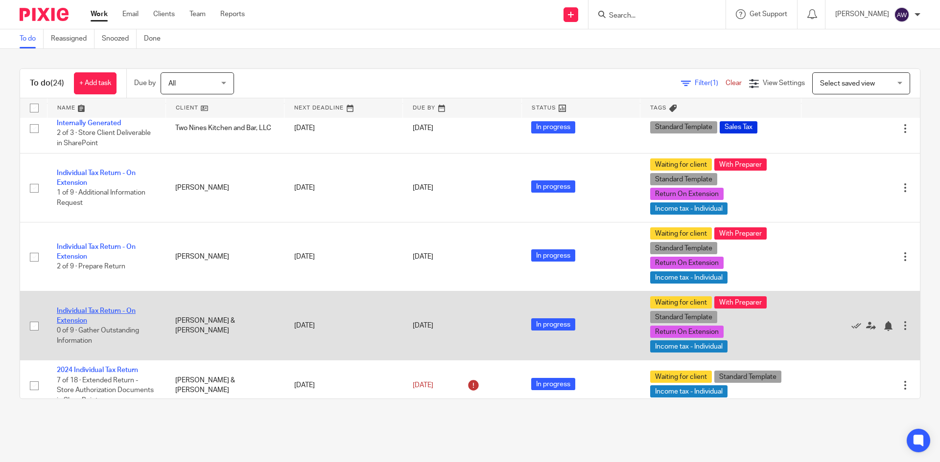
click at [122, 313] on link "Individual Tax Return - On Extension" at bounding box center [96, 316] width 79 height 17
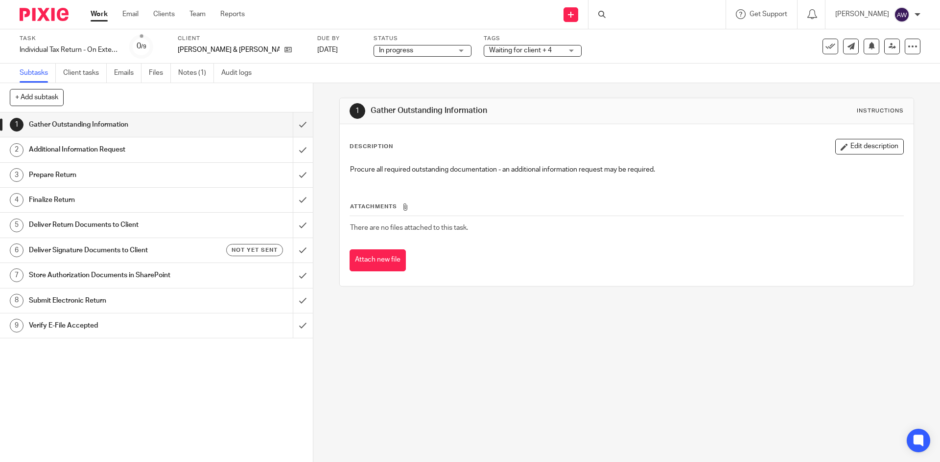
click at [489, 52] on span "Waiting for client + 4" at bounding box center [520, 50] width 63 height 7
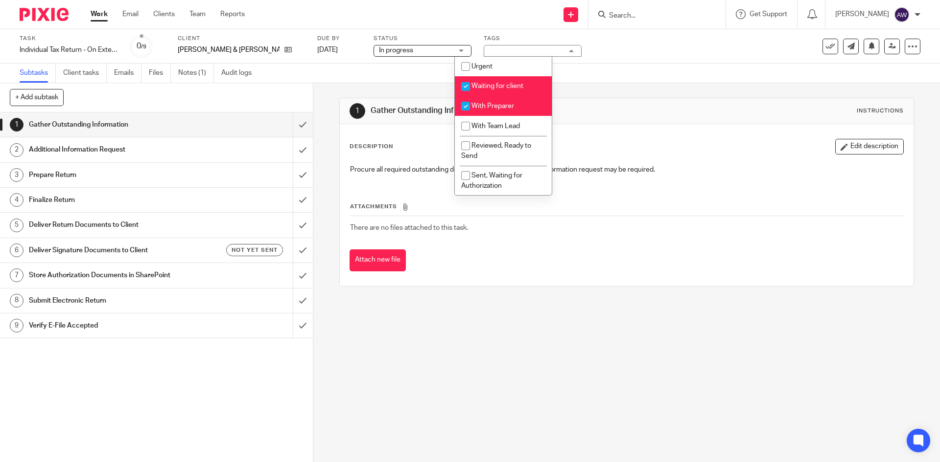
click at [480, 85] on span "Waiting for client" at bounding box center [497, 86] width 52 height 7
checkbox input "false"
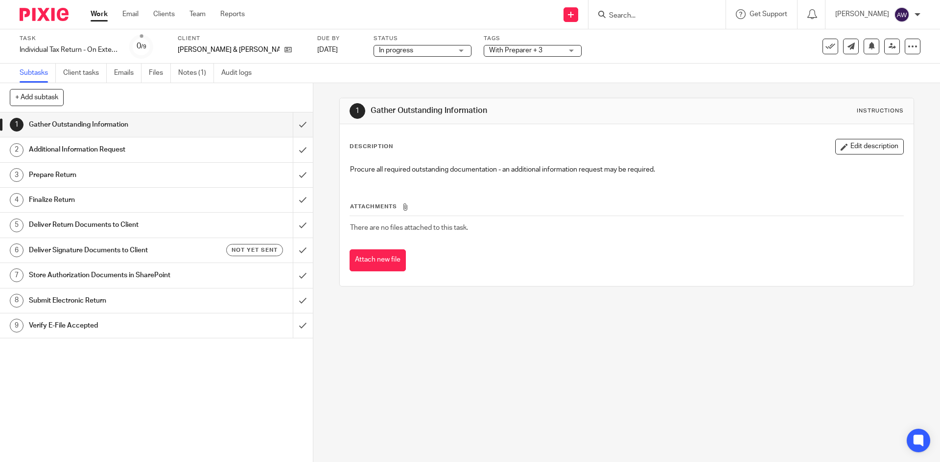
click at [409, 70] on div "Subtasks Client tasks Emails Files Notes (1) Audit logs" at bounding box center [470, 74] width 940 height 20
click at [291, 120] on input "submit" at bounding box center [156, 125] width 313 height 24
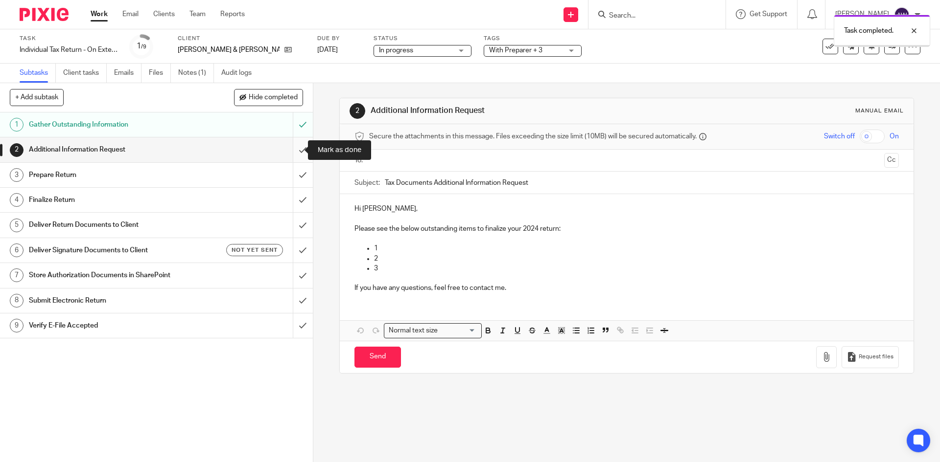
click at [286, 148] on input "submit" at bounding box center [156, 150] width 313 height 24
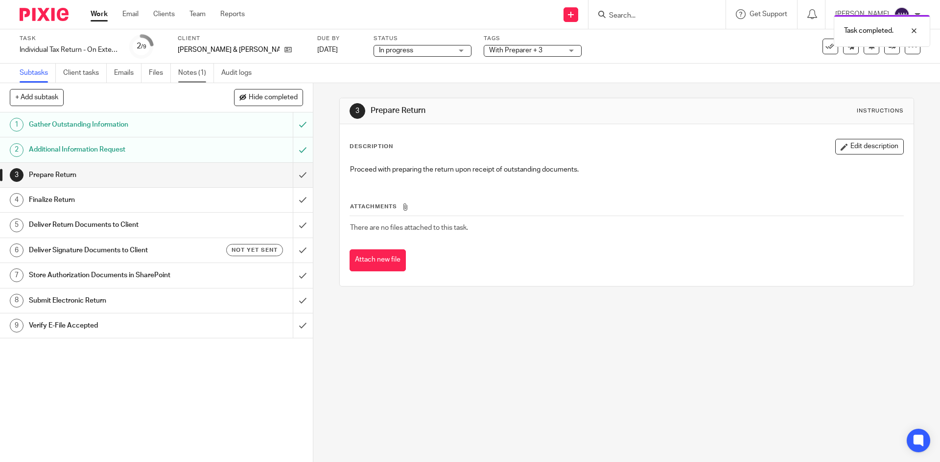
click at [180, 72] on link "Notes (1)" at bounding box center [196, 73] width 36 height 19
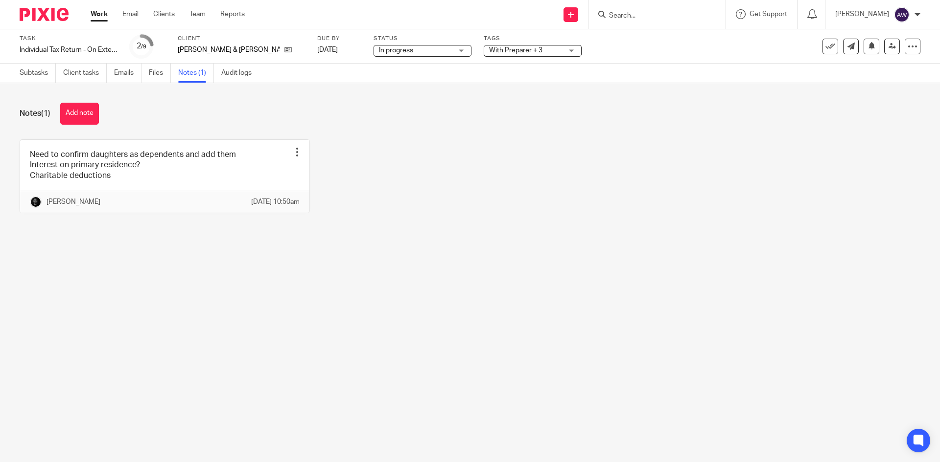
click at [544, 191] on div "Need to confirm daughters as dependents and add them Interest on primary reside…" at bounding box center [462, 183] width 916 height 89
click at [27, 75] on link "Subtasks" at bounding box center [38, 73] width 36 height 19
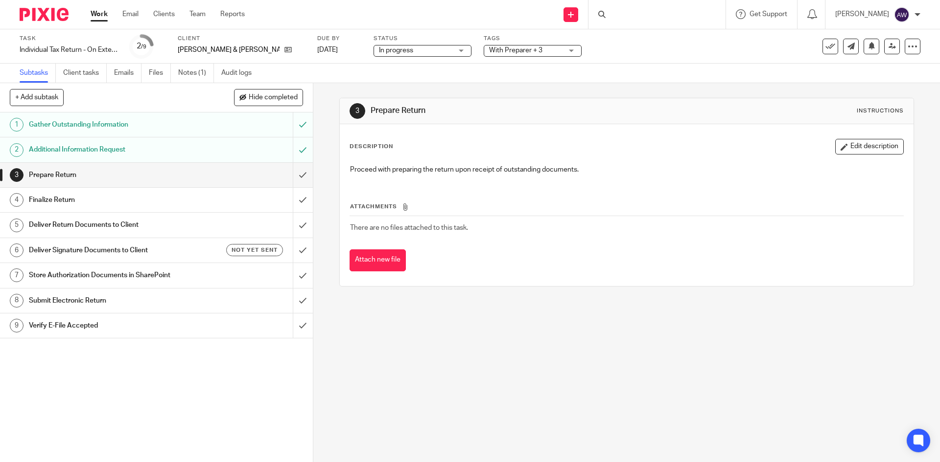
click at [99, 17] on link "Work" at bounding box center [99, 14] width 17 height 10
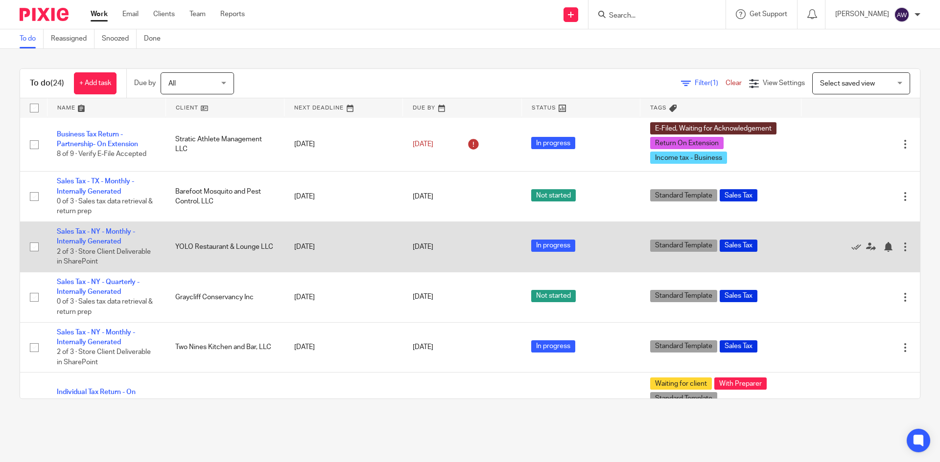
scroll to position [343, 0]
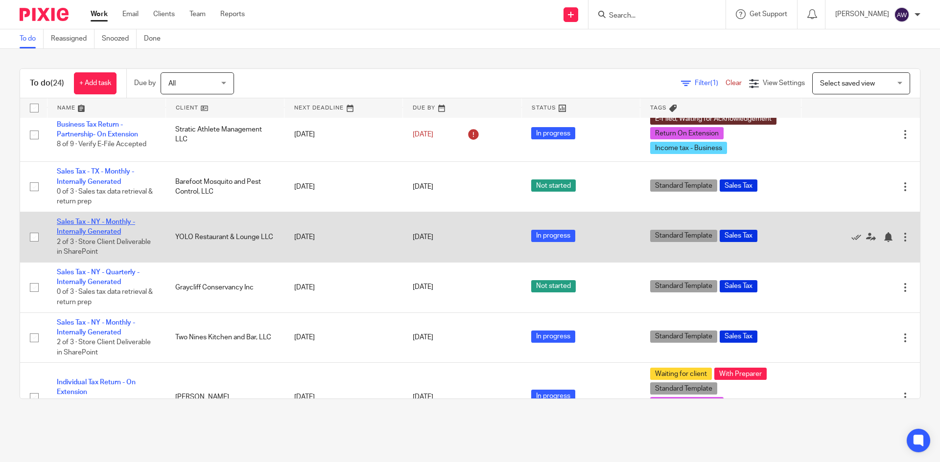
click at [114, 228] on link "Sales Tax - NY - Monthly - Internally Generated" at bounding box center [96, 227] width 78 height 17
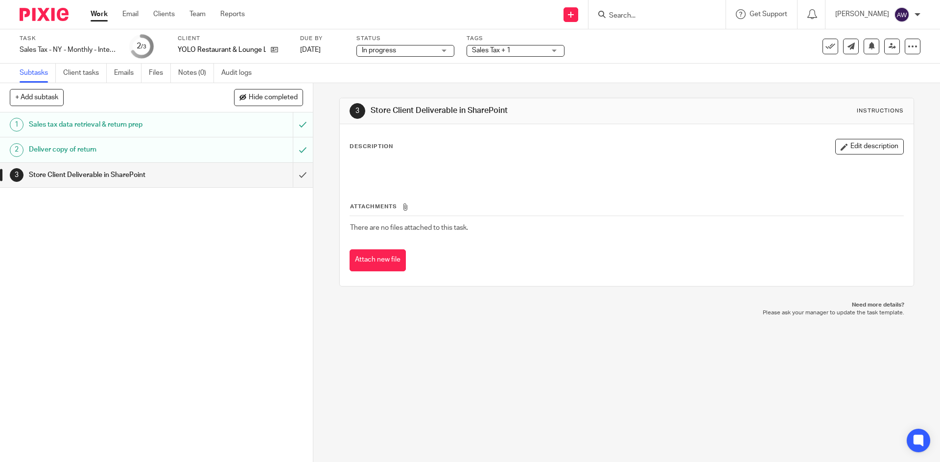
click at [222, 149] on div "Deliver copy of return" at bounding box center [156, 149] width 254 height 15
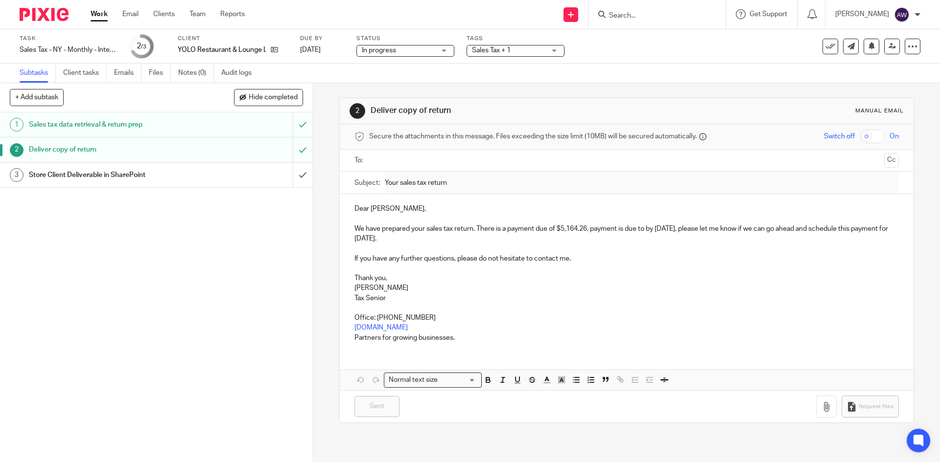
click at [88, 17] on div "Work Email Clients Team Reports Work Email Clients Team Reports Settings" at bounding box center [170, 14] width 179 height 29
click at [93, 16] on link "Work" at bounding box center [99, 14] width 17 height 10
